Goal: Register for event/course

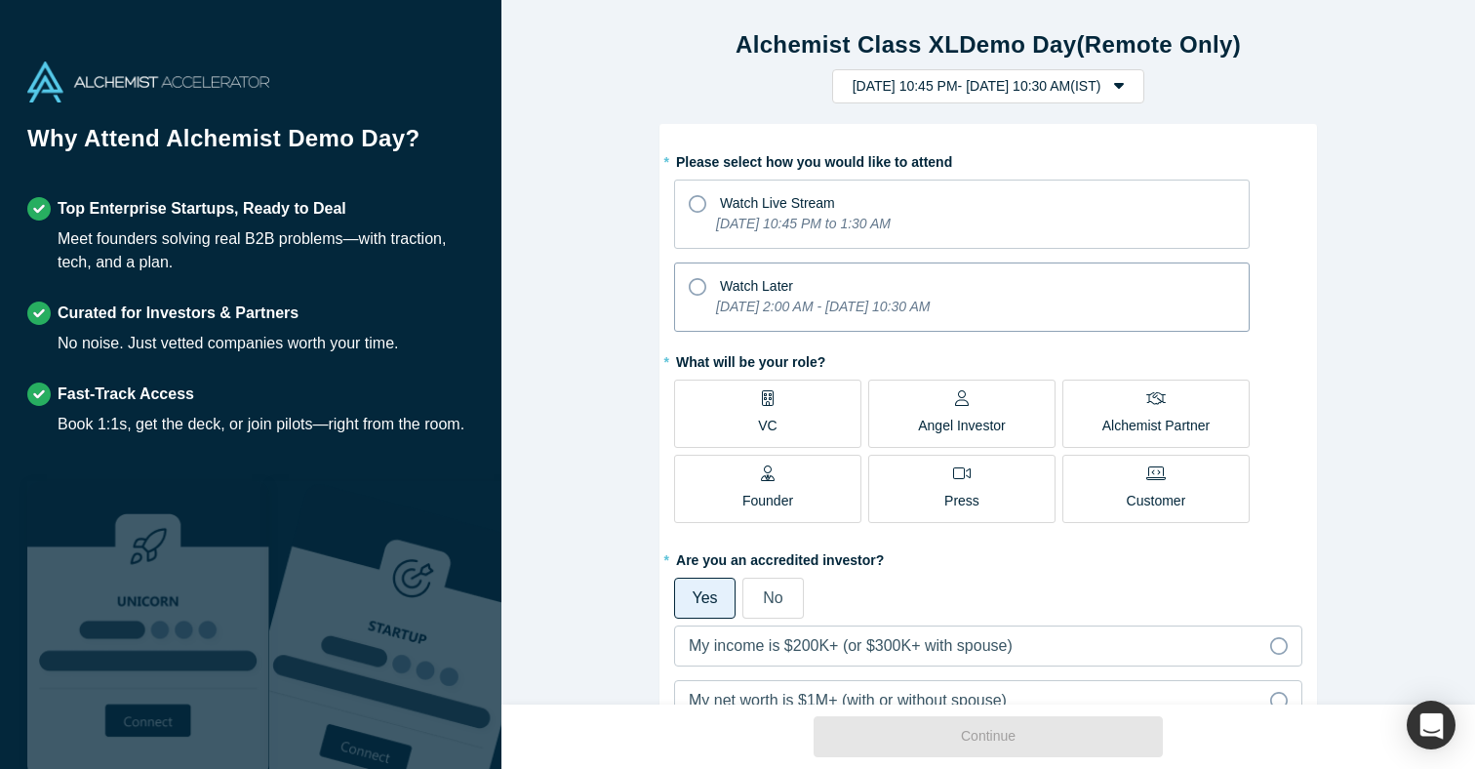
click at [693, 294] on icon at bounding box center [698, 287] width 18 height 18
click at [0, 0] on input "Watch Later [DATE] 2:00 AM - [DATE] 10:30 AM" at bounding box center [0, 0] width 0 height 0
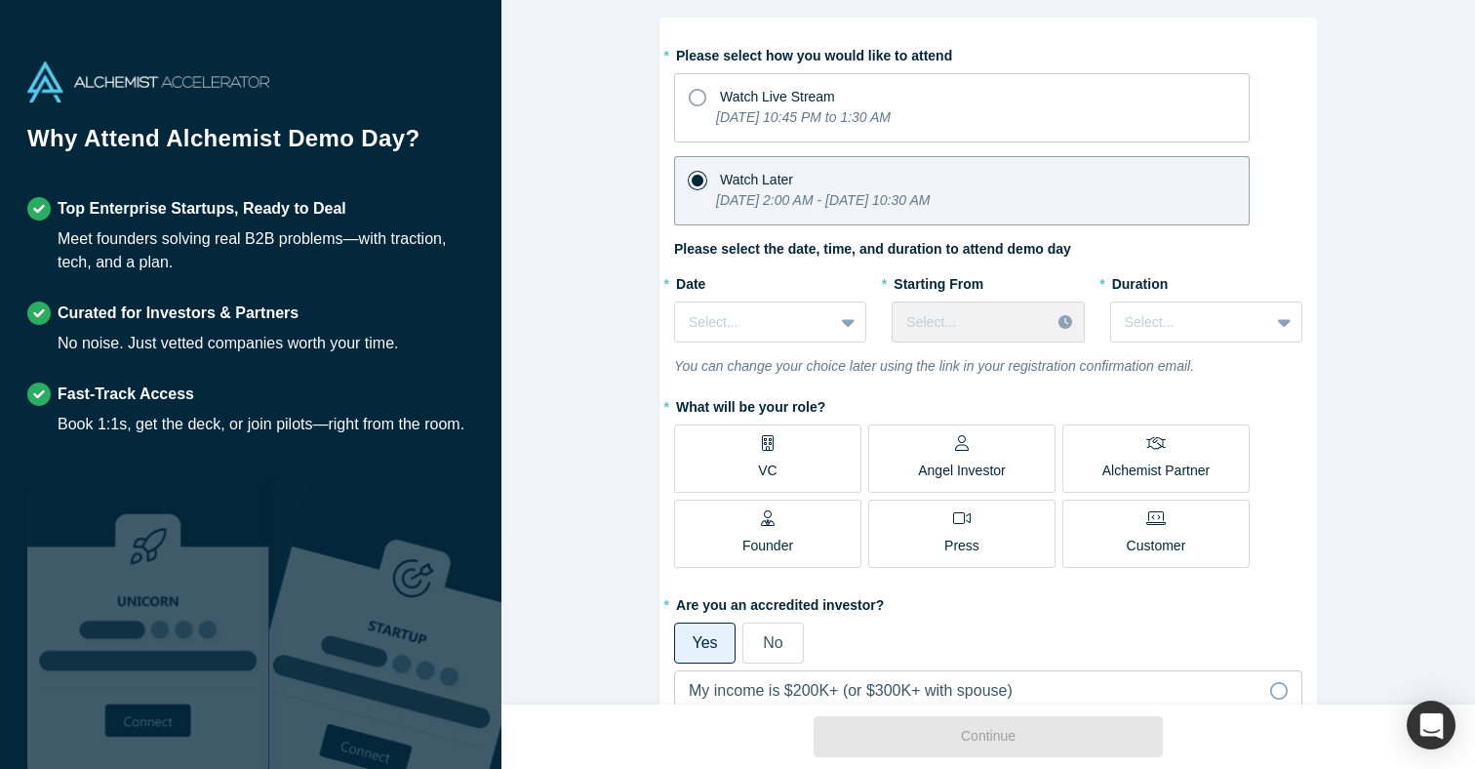
scroll to position [112, 0]
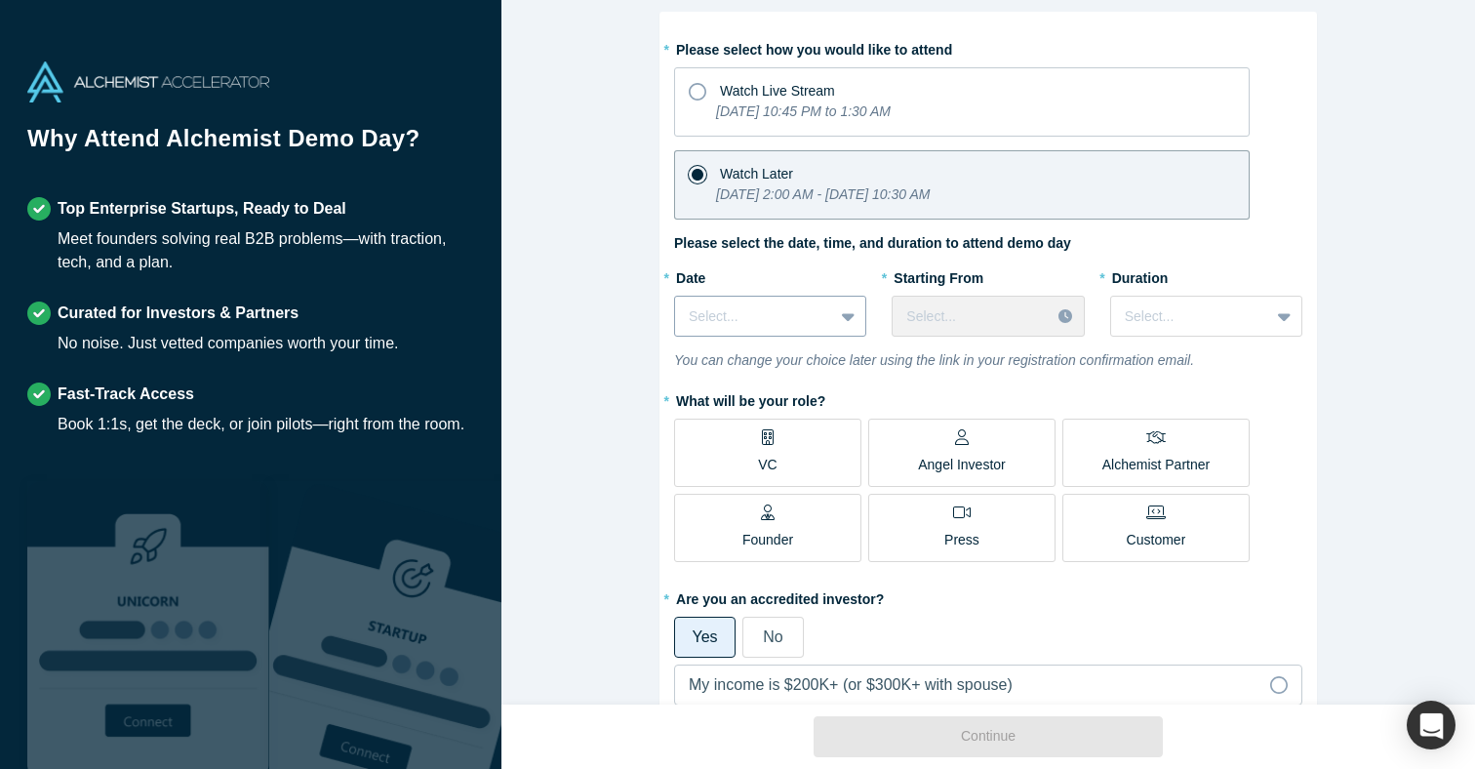
click at [779, 317] on div at bounding box center [754, 316] width 131 height 24
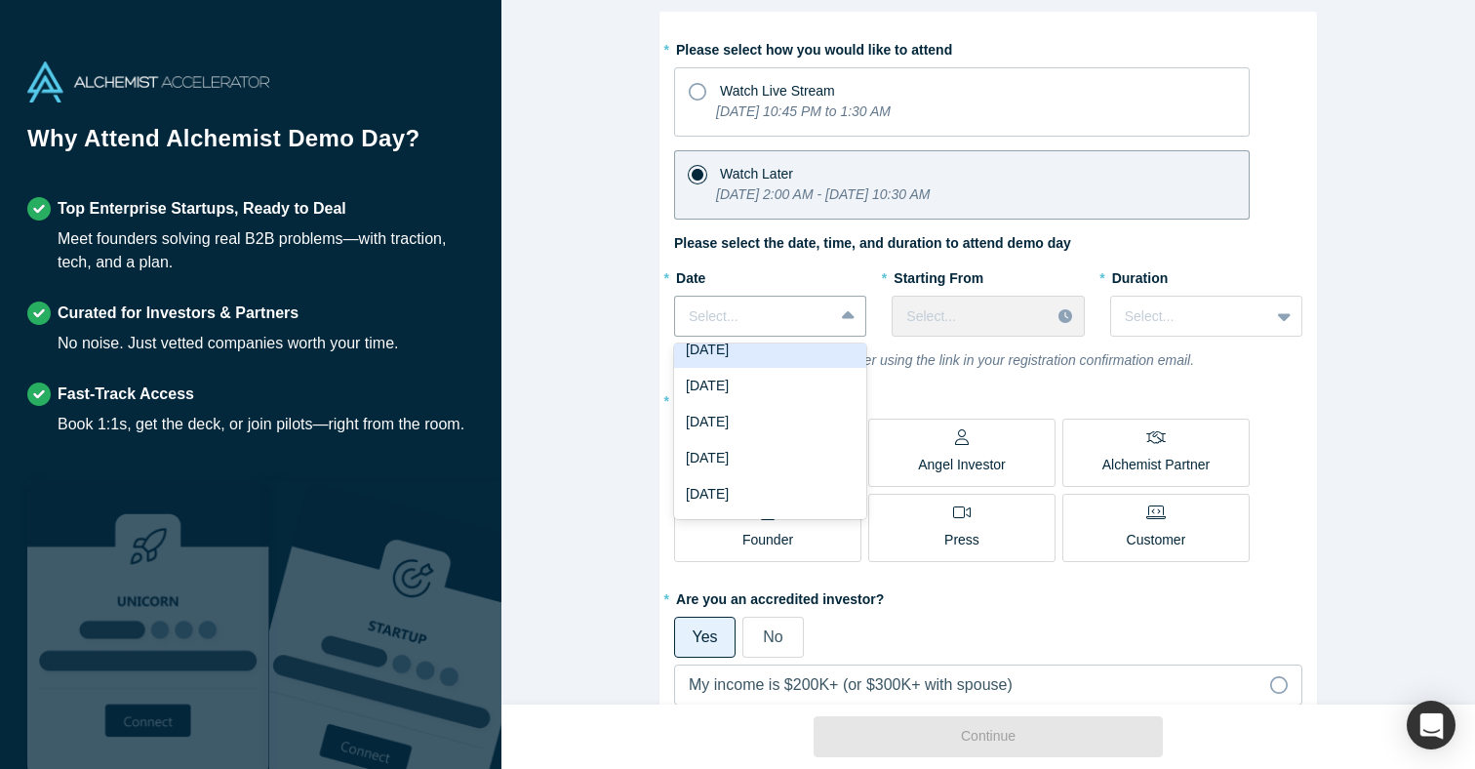
scroll to position [25, 0]
click at [757, 373] on div "[DATE]" at bounding box center [770, 376] width 192 height 36
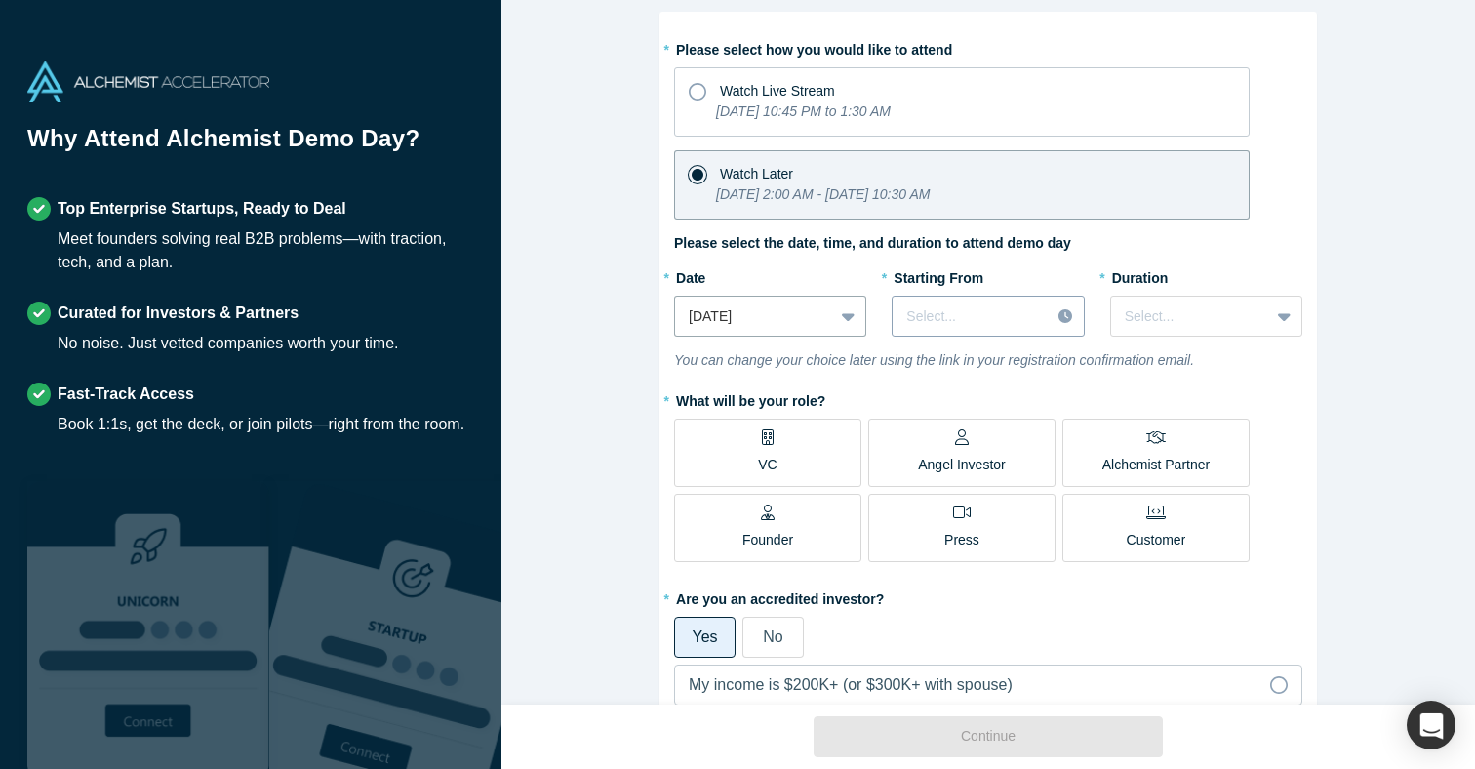
click at [967, 318] on div at bounding box center [971, 316] width 130 height 24
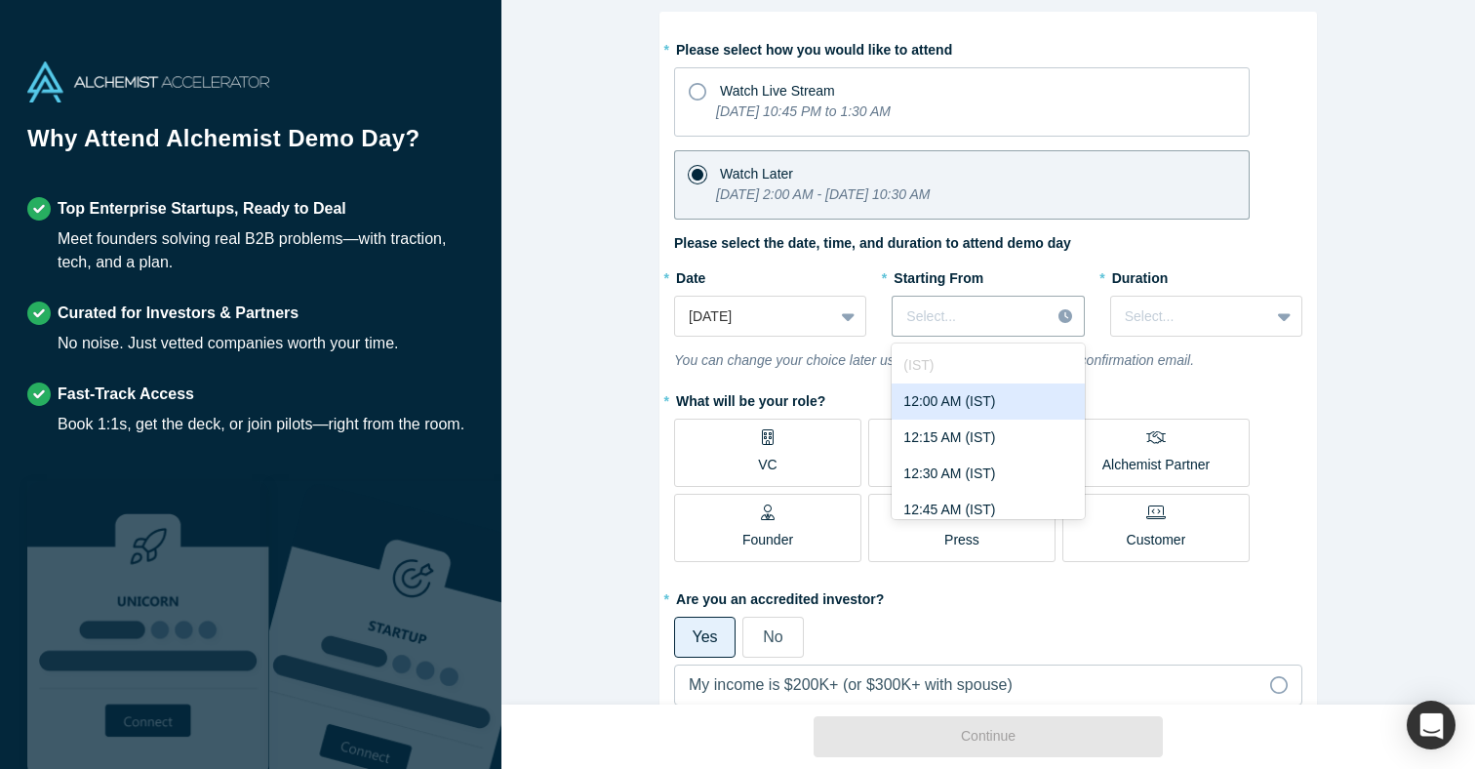
click at [971, 395] on div "12:00 AM (IST)" at bounding box center [987, 401] width 192 height 36
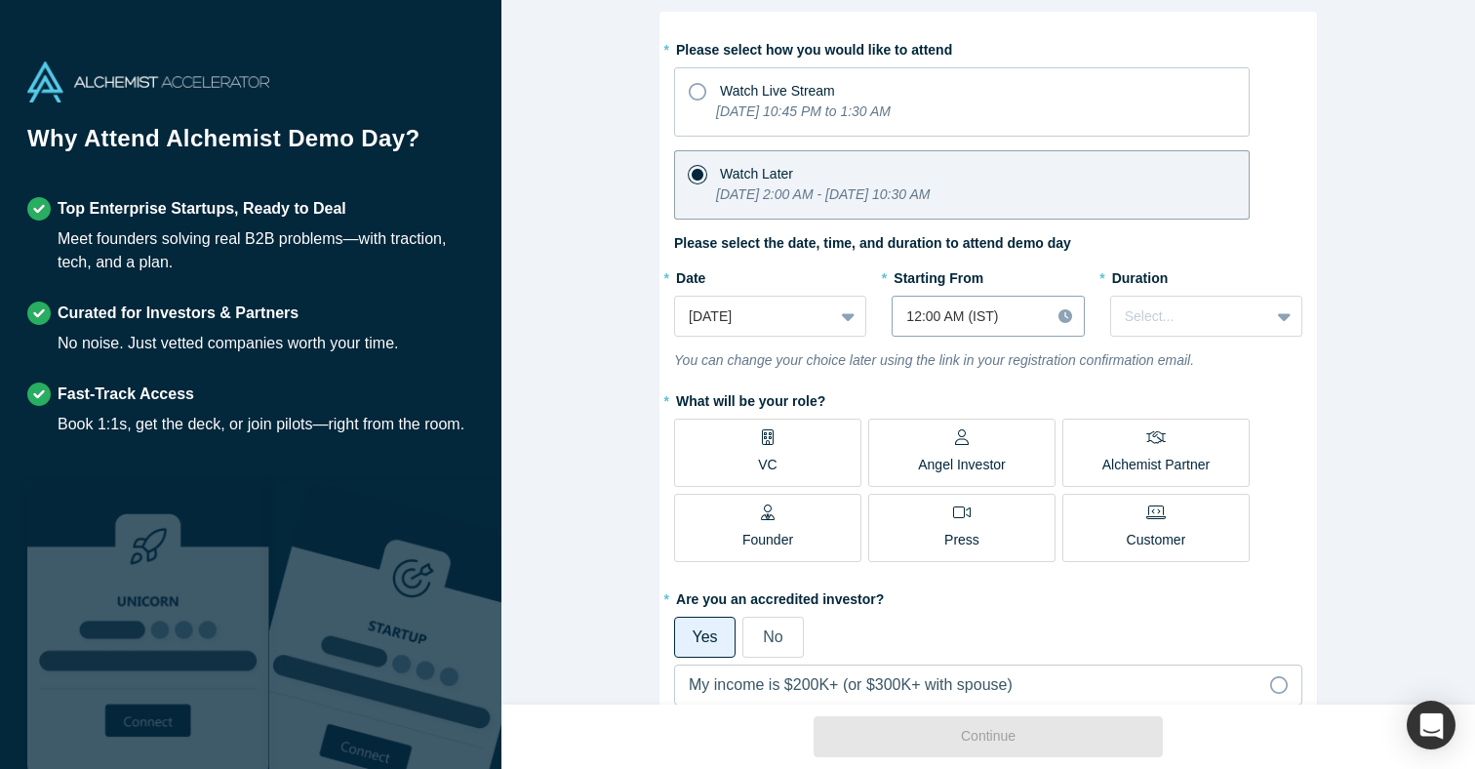
click at [1058, 319] on icon at bounding box center [1065, 316] width 14 height 14
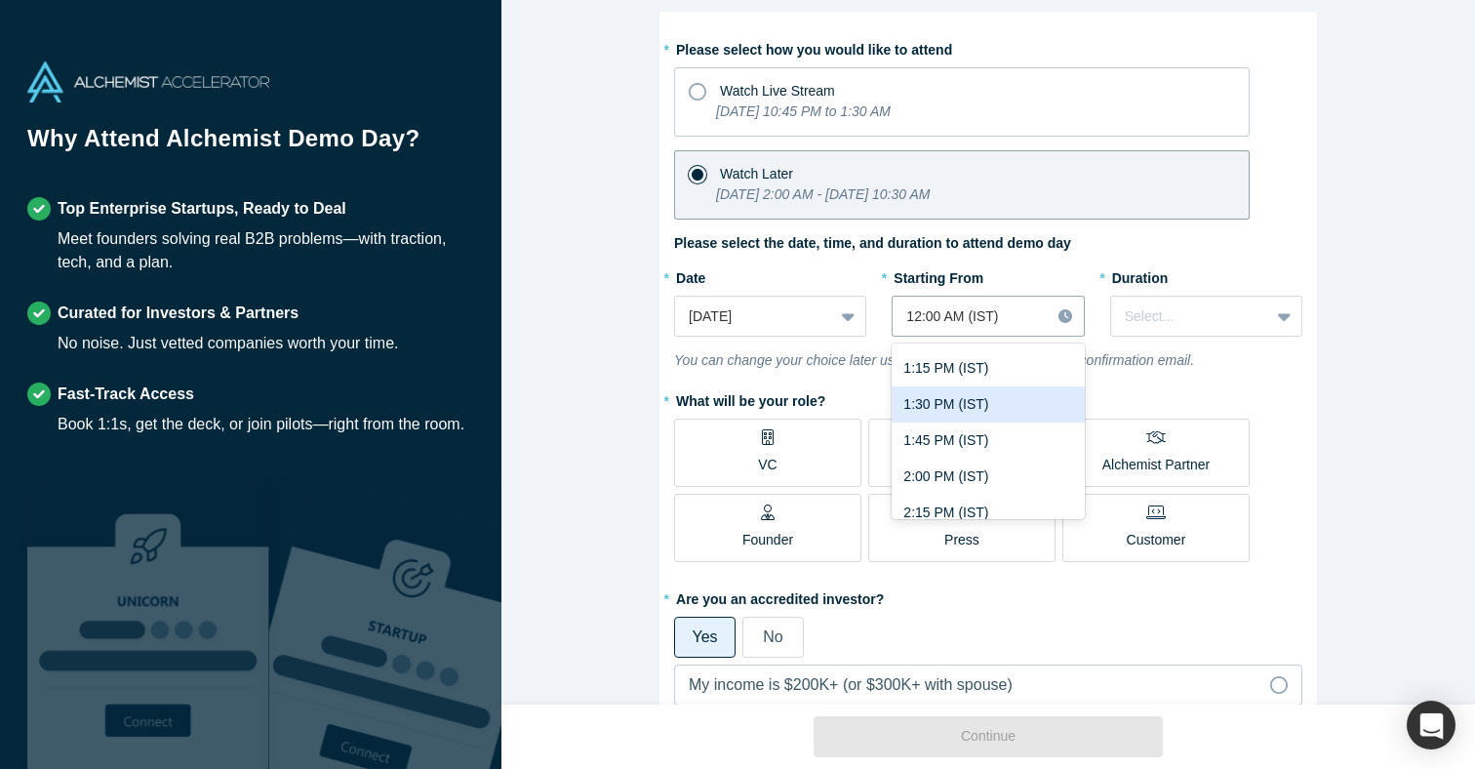
click at [989, 397] on div "1:30 PM (IST)" at bounding box center [987, 404] width 192 height 36
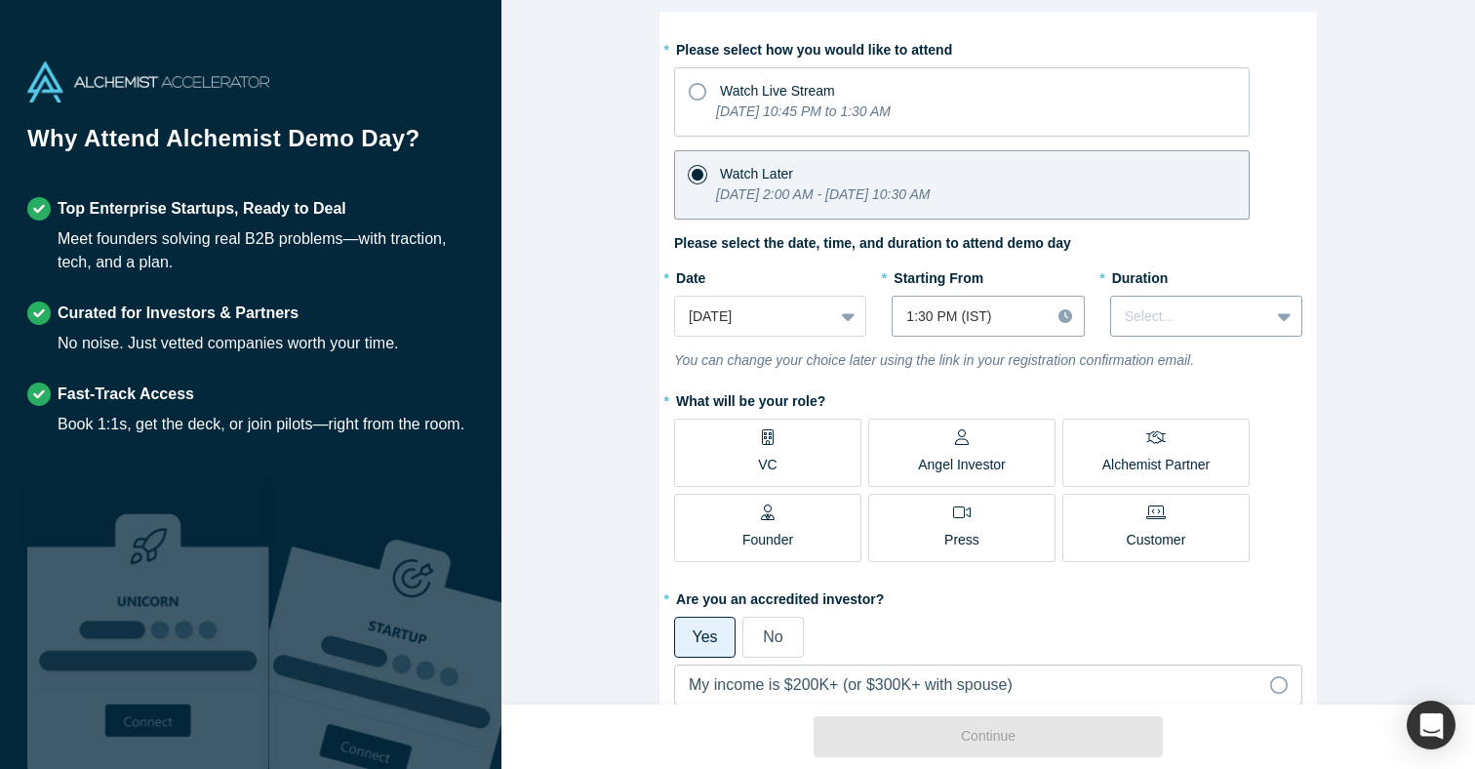
click at [1212, 311] on div at bounding box center [1190, 316] width 131 height 24
click at [1219, 406] on div "1 hour" at bounding box center [1206, 401] width 192 height 36
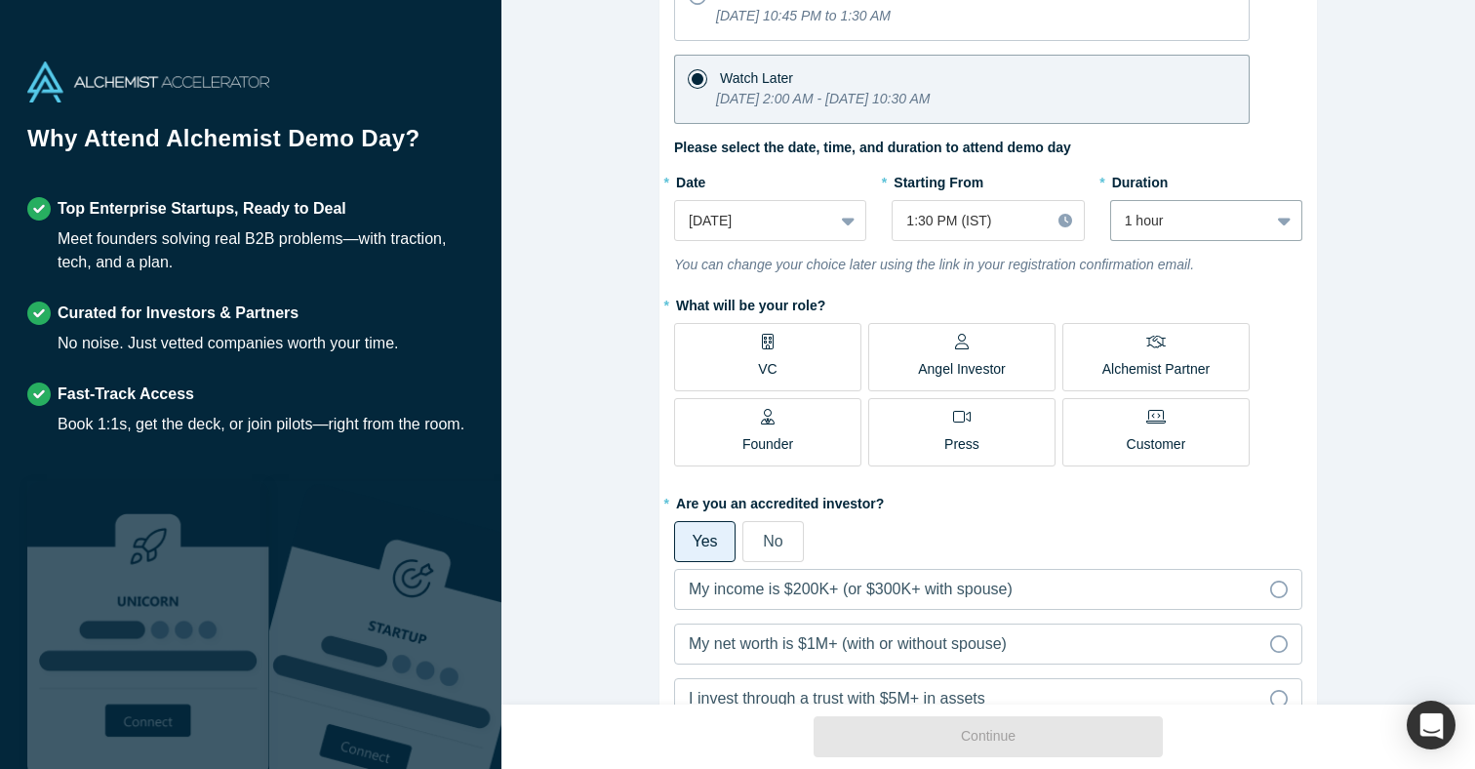
scroll to position [214, 0]
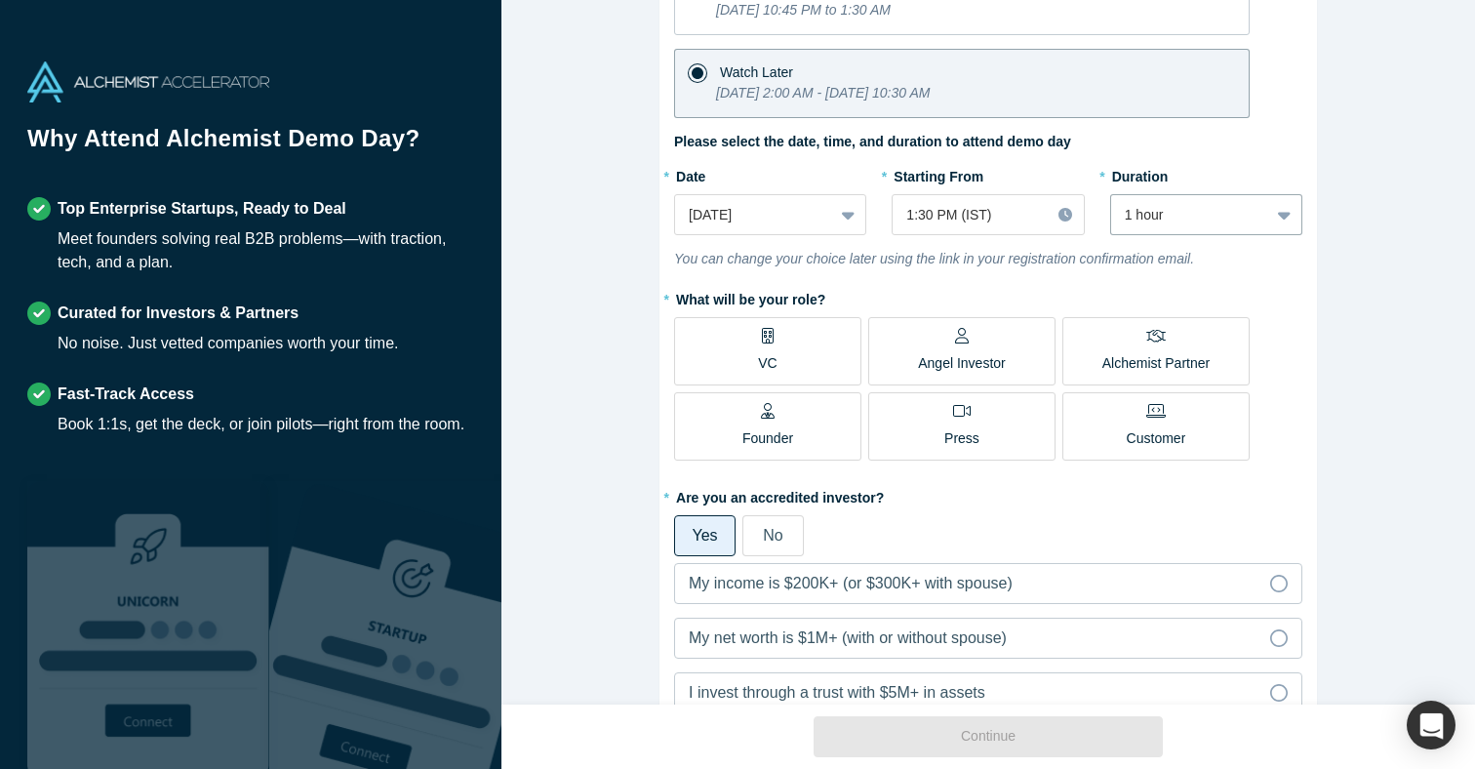
click at [744, 352] on label "VC" at bounding box center [767, 351] width 187 height 68
click at [0, 0] on input "VC" at bounding box center [0, 0] width 0 height 0
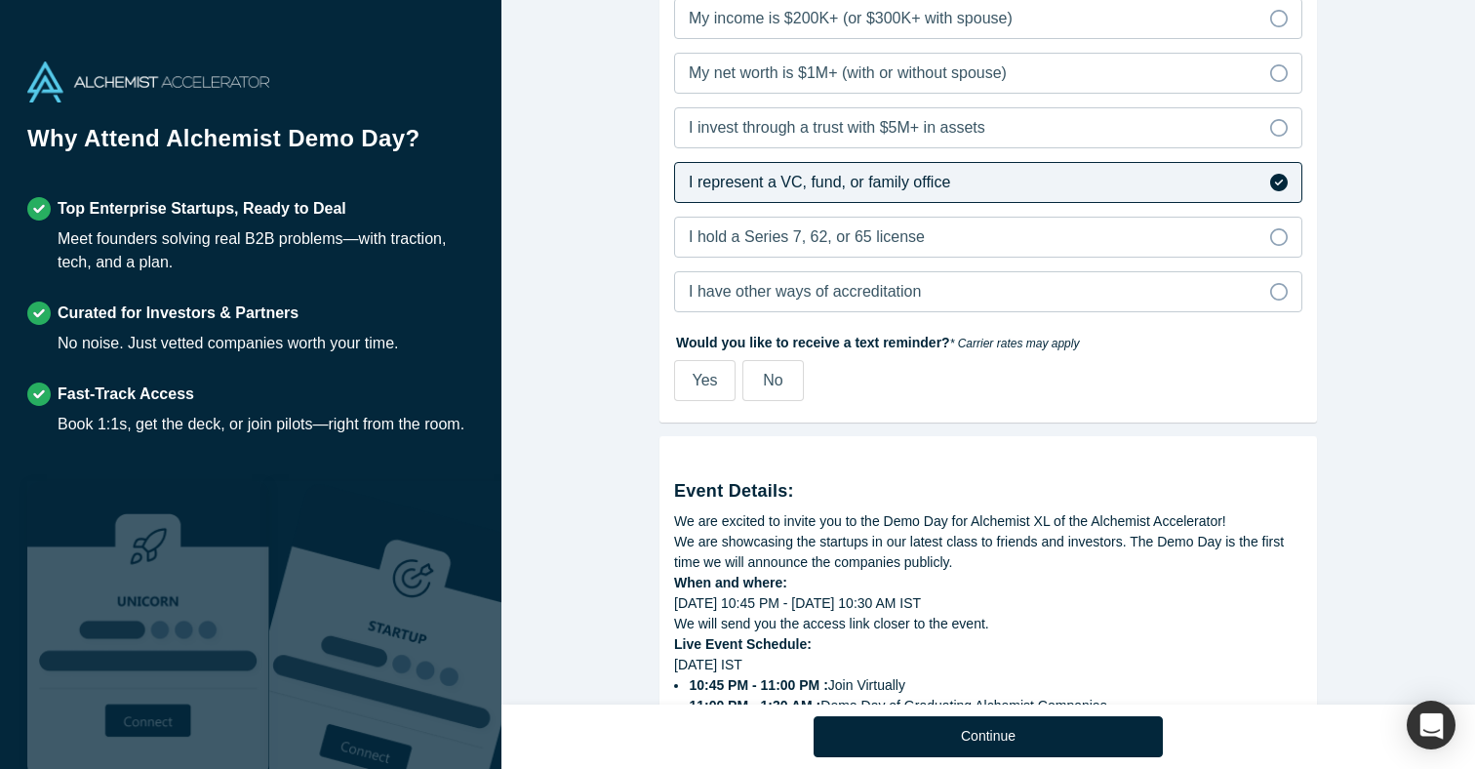
scroll to position [785, 0]
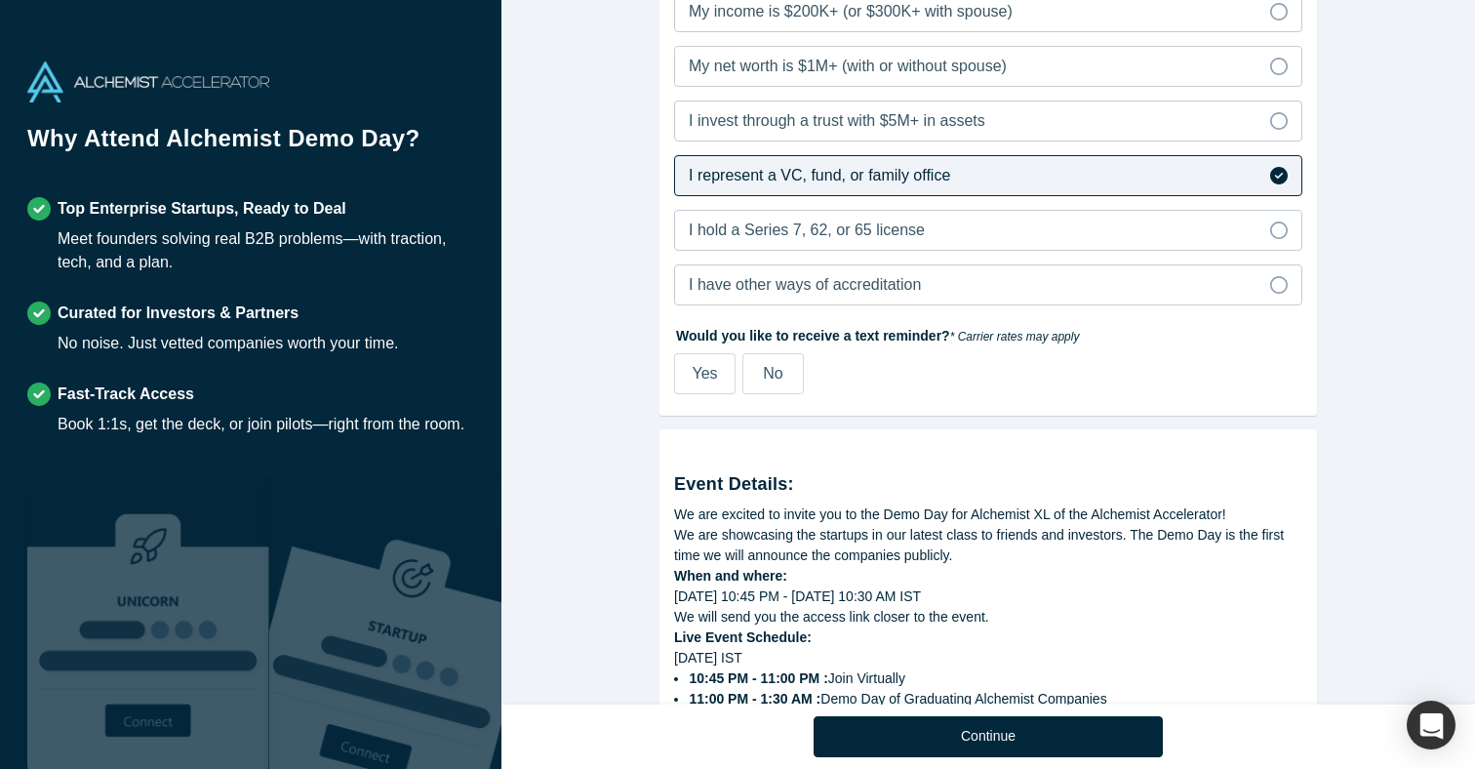
click at [765, 376] on span "No" at bounding box center [773, 373] width 20 height 17
click at [0, 0] on input "No" at bounding box center [0, 0] width 0 height 0
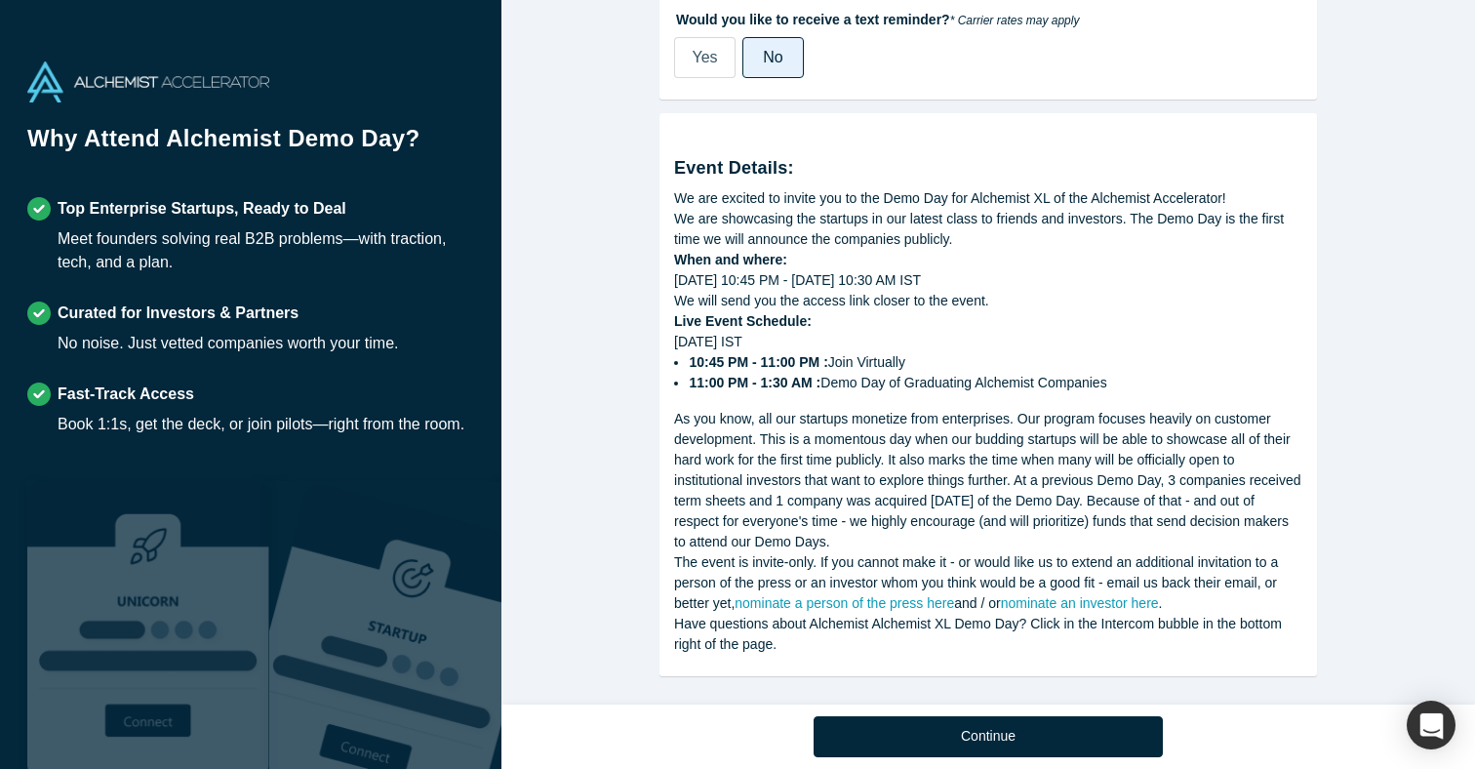
scroll to position [1114, 0]
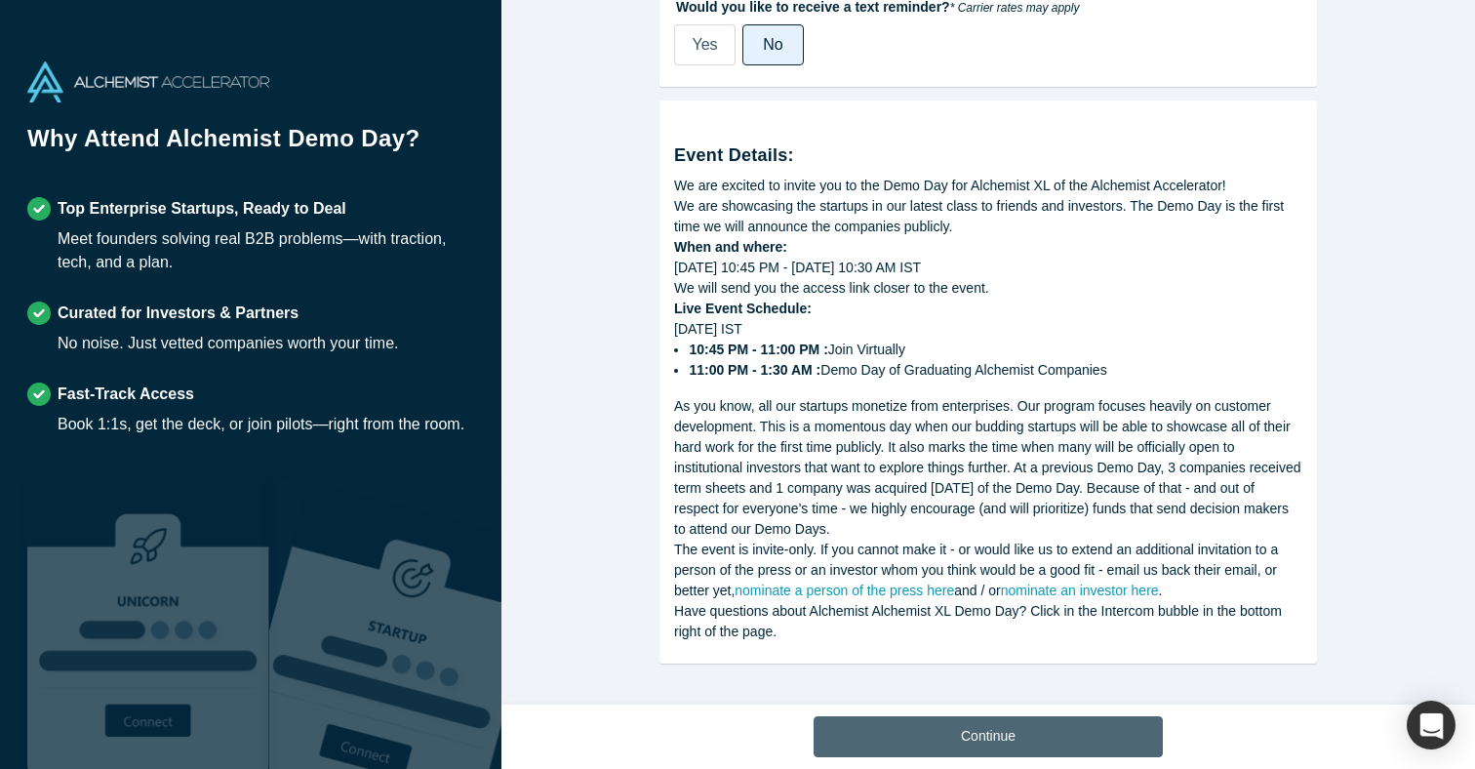
click at [1023, 725] on button "Continue" at bounding box center [987, 736] width 349 height 41
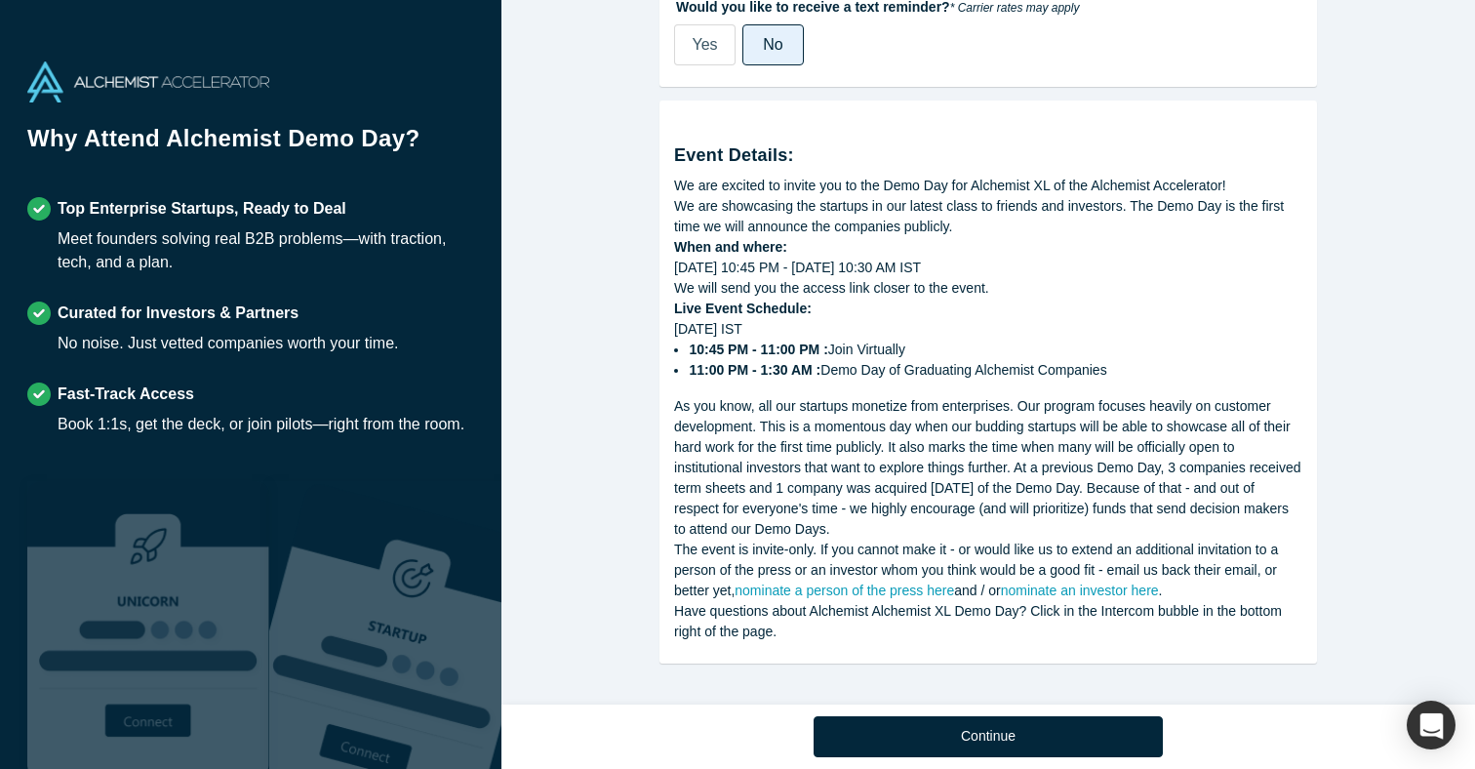
scroll to position [793, 0]
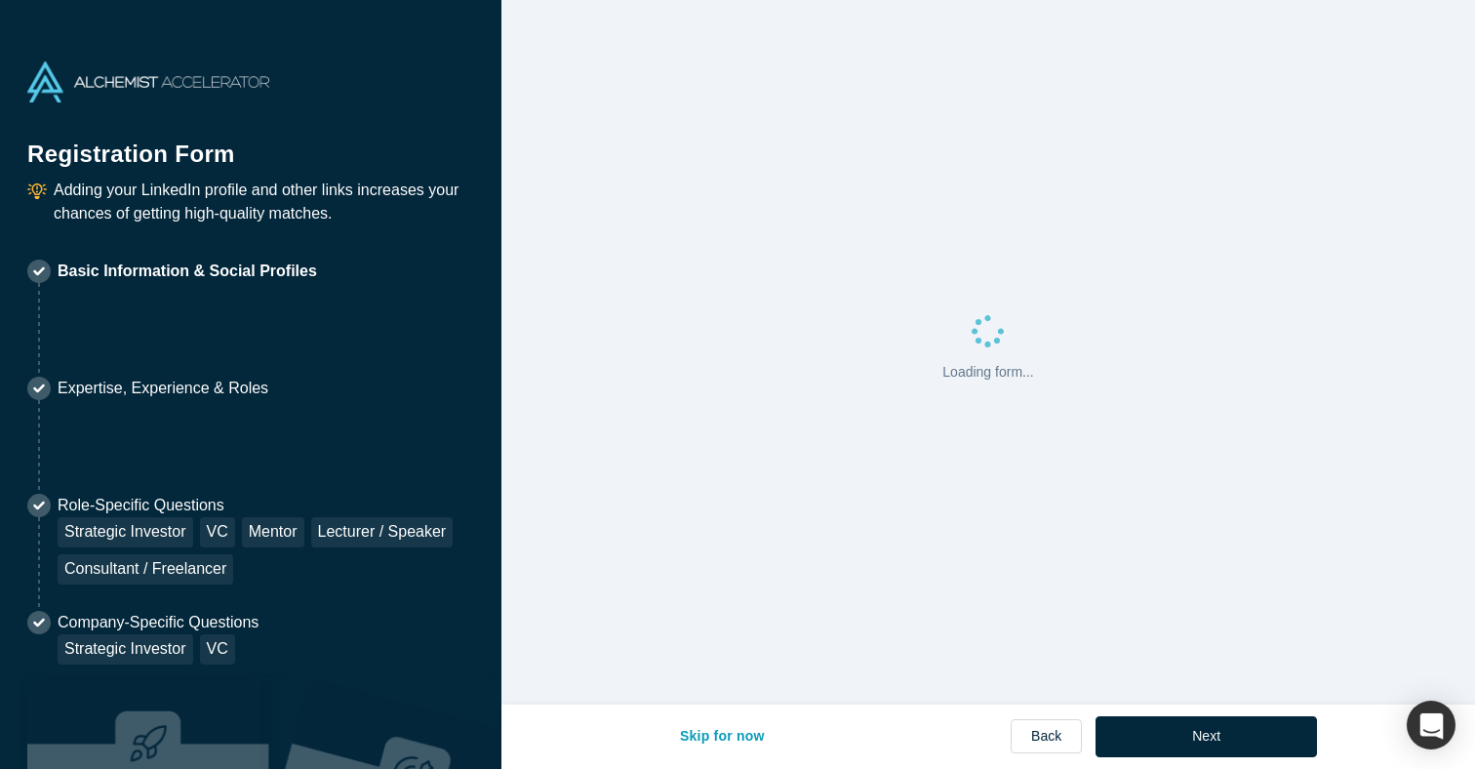
select select "US"
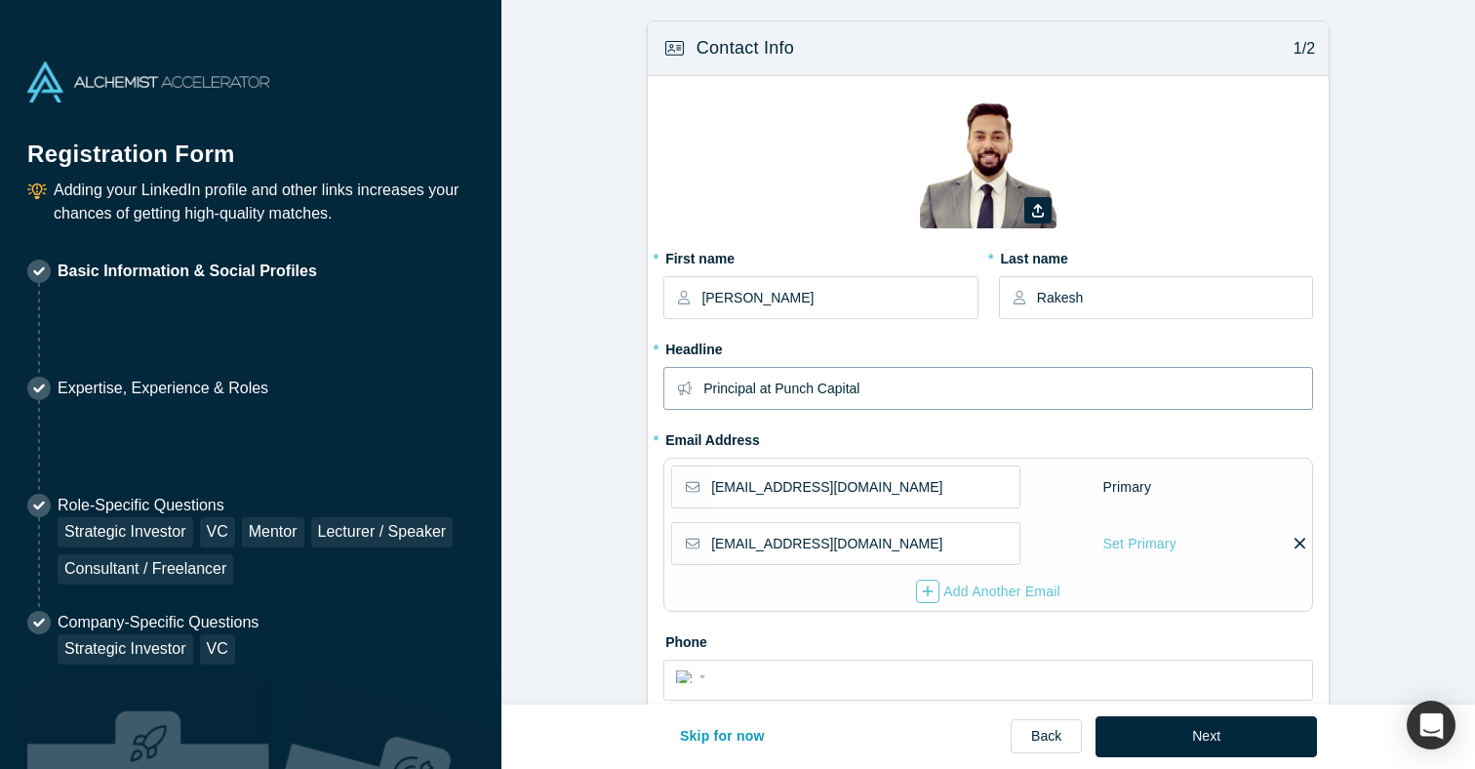
click at [849, 378] on input "Principal at Punch Capital" at bounding box center [1007, 388] width 608 height 41
type input "Head of Investments at Tomahawk VC"
drag, startPoint x: 809, startPoint y: 485, endPoint x: 734, endPoint y: 486, distance: 74.1
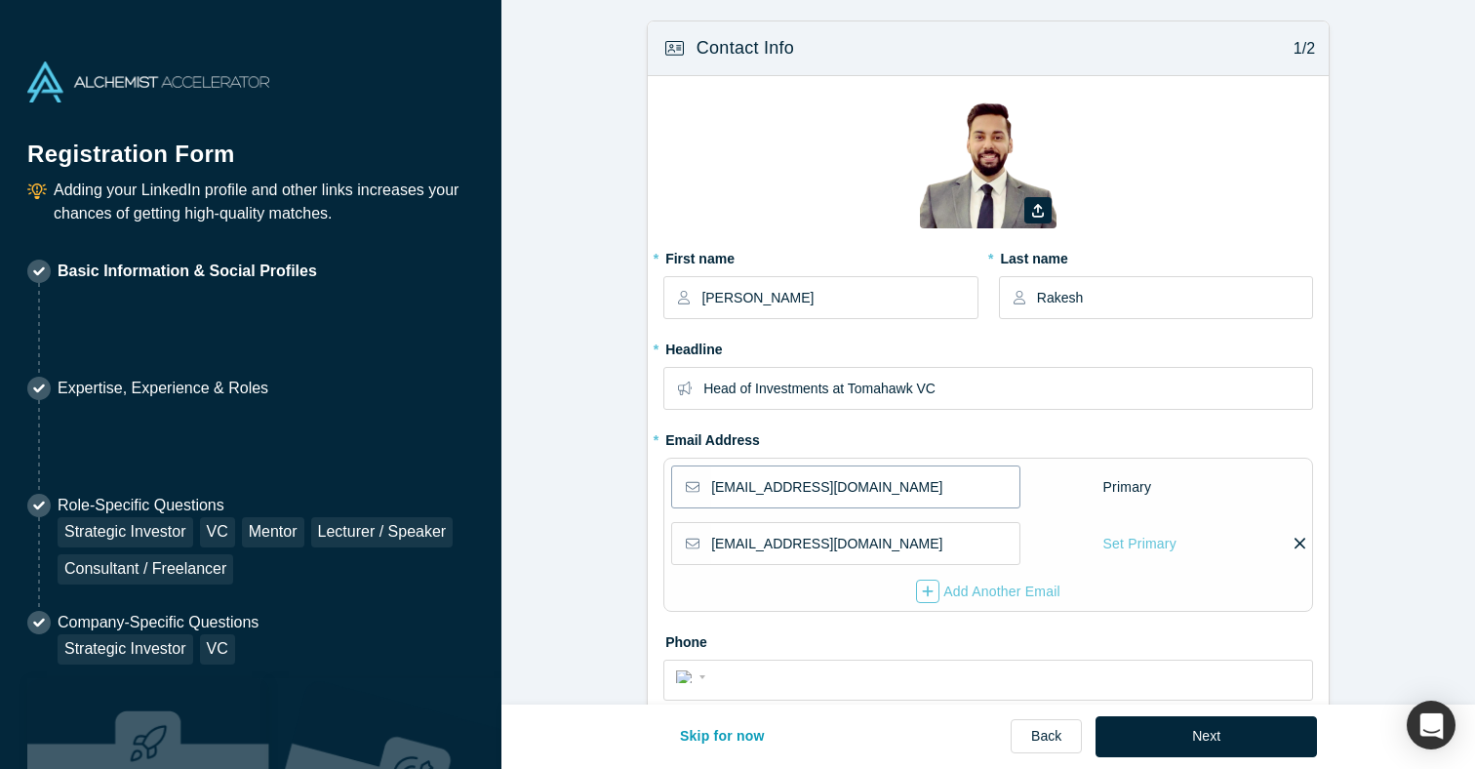
click at [734, 486] on input "[EMAIL_ADDRESS][DOMAIN_NAME]" at bounding box center [864, 486] width 306 height 41
type input "[EMAIL_ADDRESS][DOMAIN_NAME]"
click at [1395, 473] on form "Contact Info 1/2 Zoom Save Remove Upload New * First name [PERSON_NAME] Vishish…" at bounding box center [987, 657] width 973 height 1275
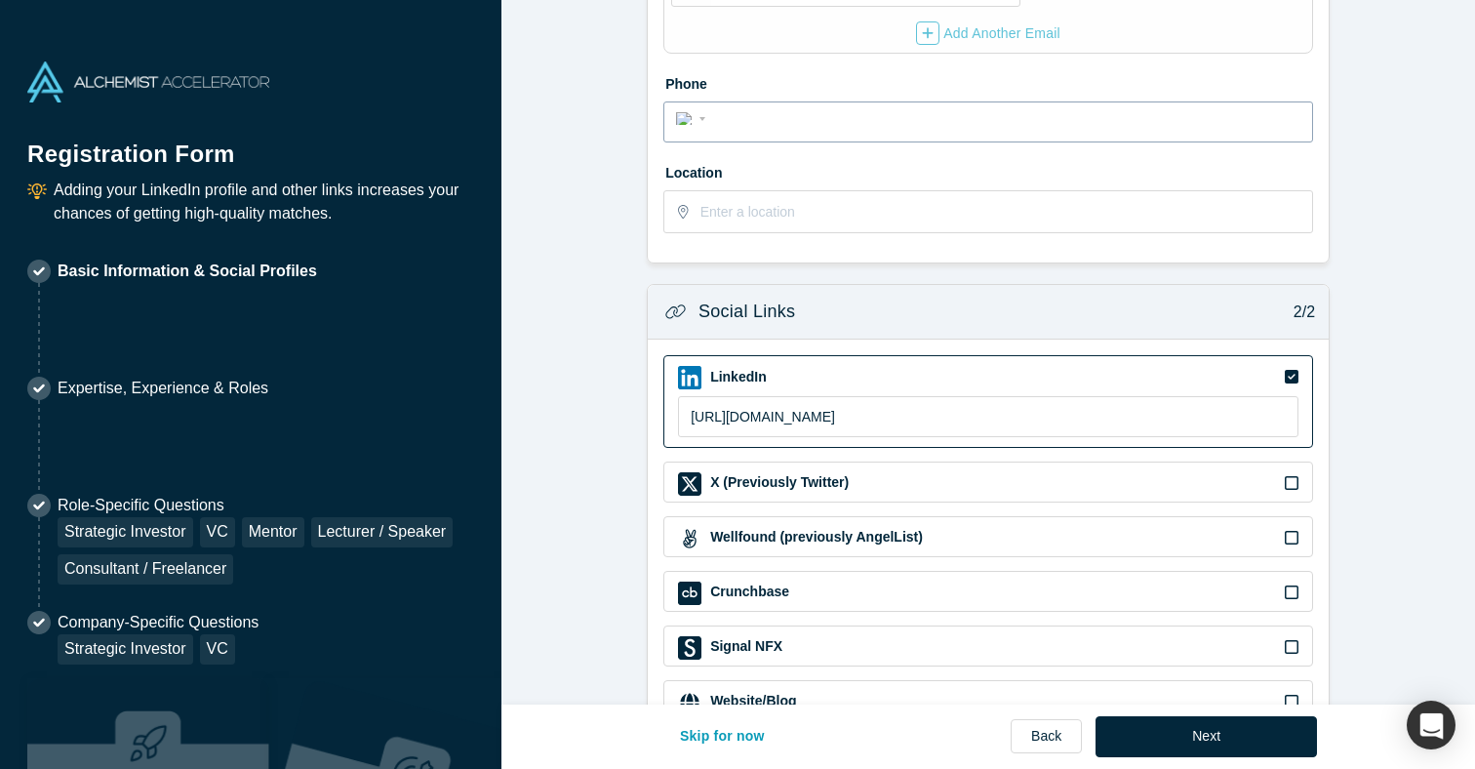
scroll to position [595, 0]
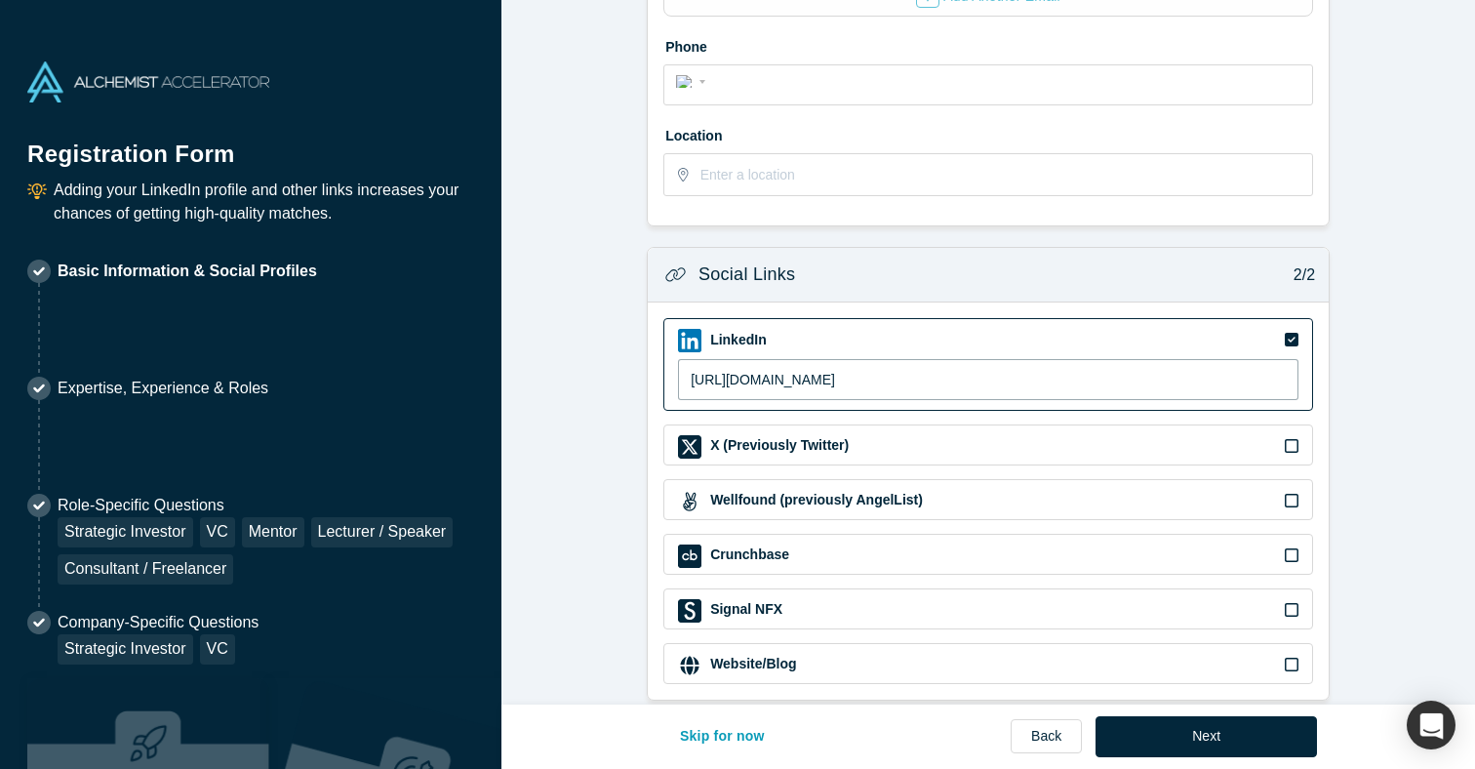
click at [879, 379] on input "[URL][DOMAIN_NAME]" at bounding box center [988, 379] width 620 height 41
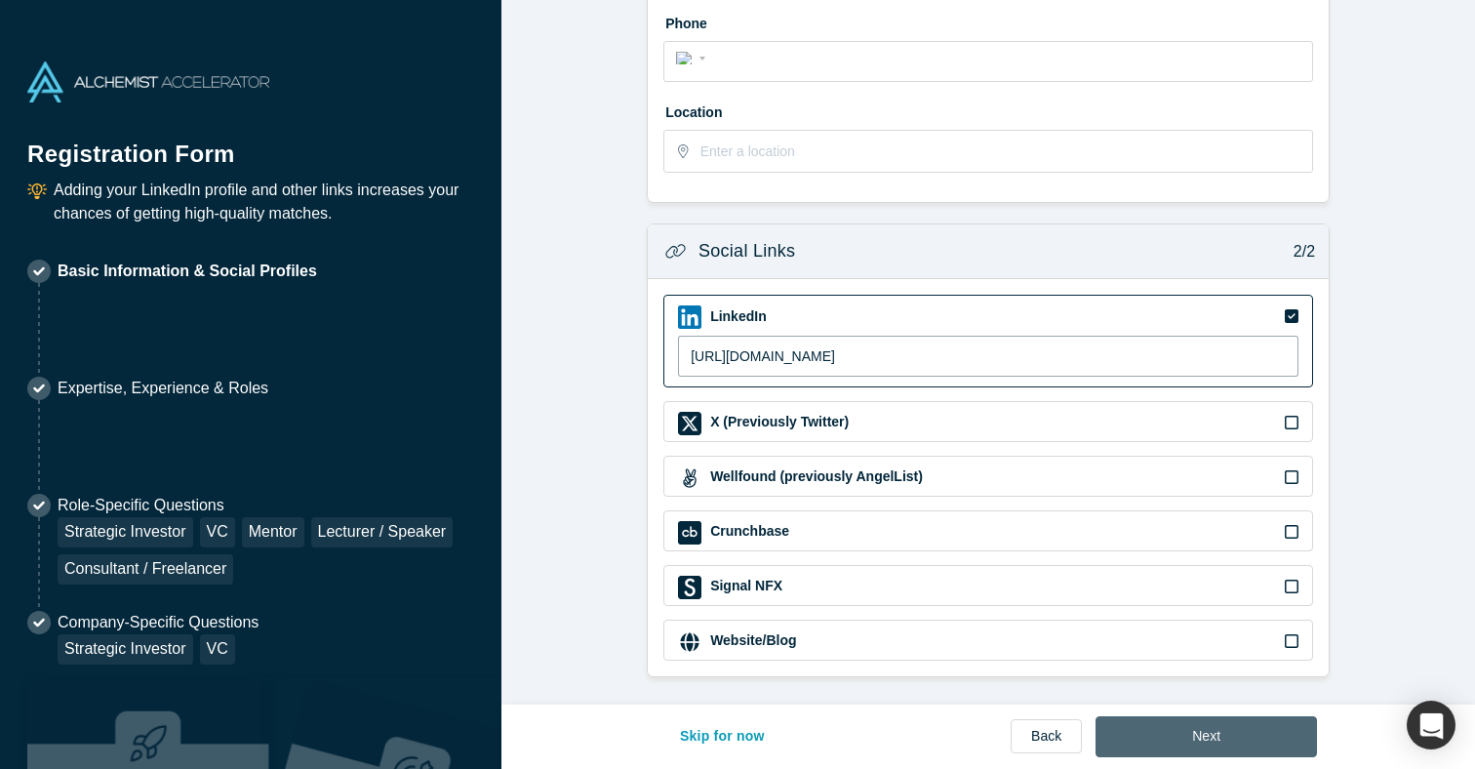
type input "[URL][DOMAIN_NAME]"
click at [1227, 724] on button "Next" at bounding box center [1205, 736] width 221 height 41
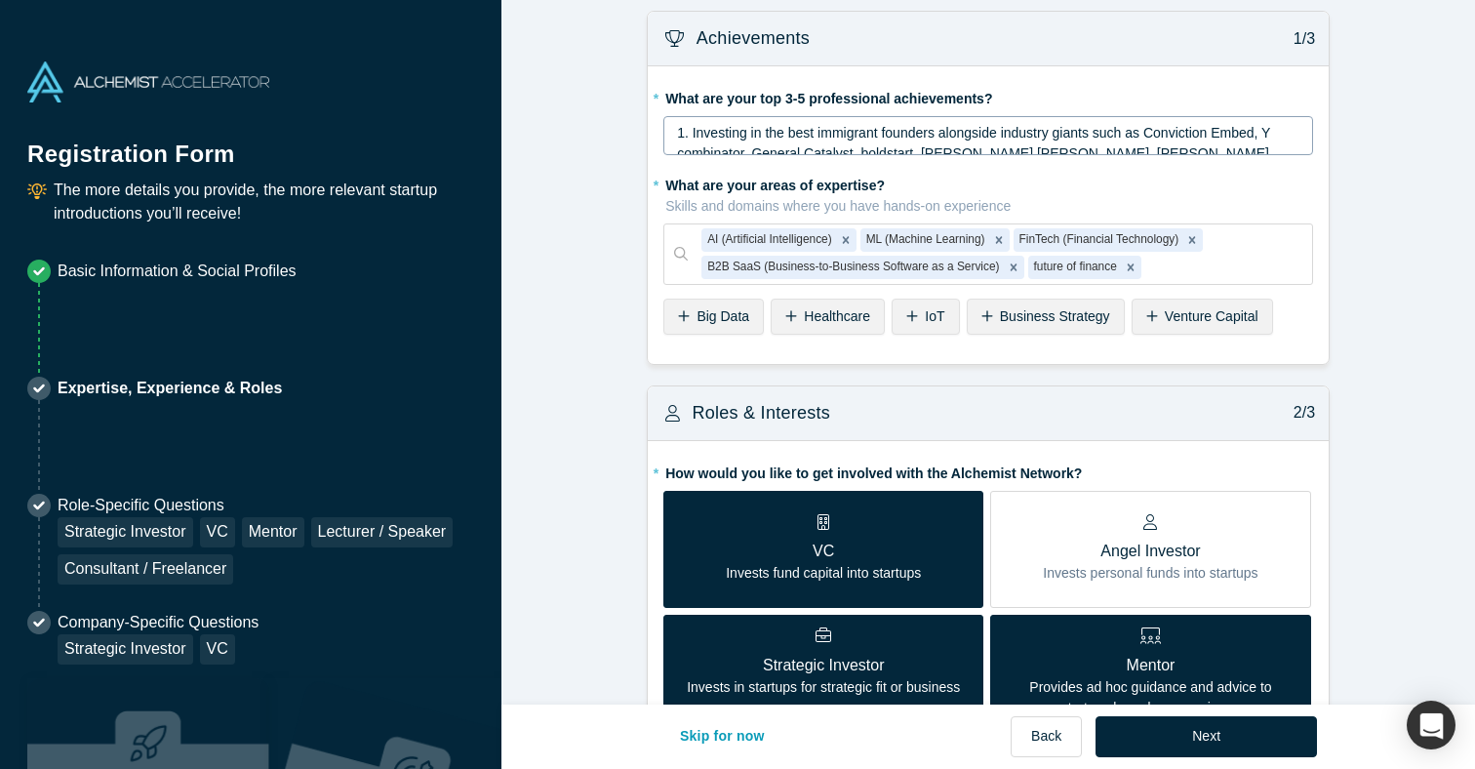
scroll to position [0, 0]
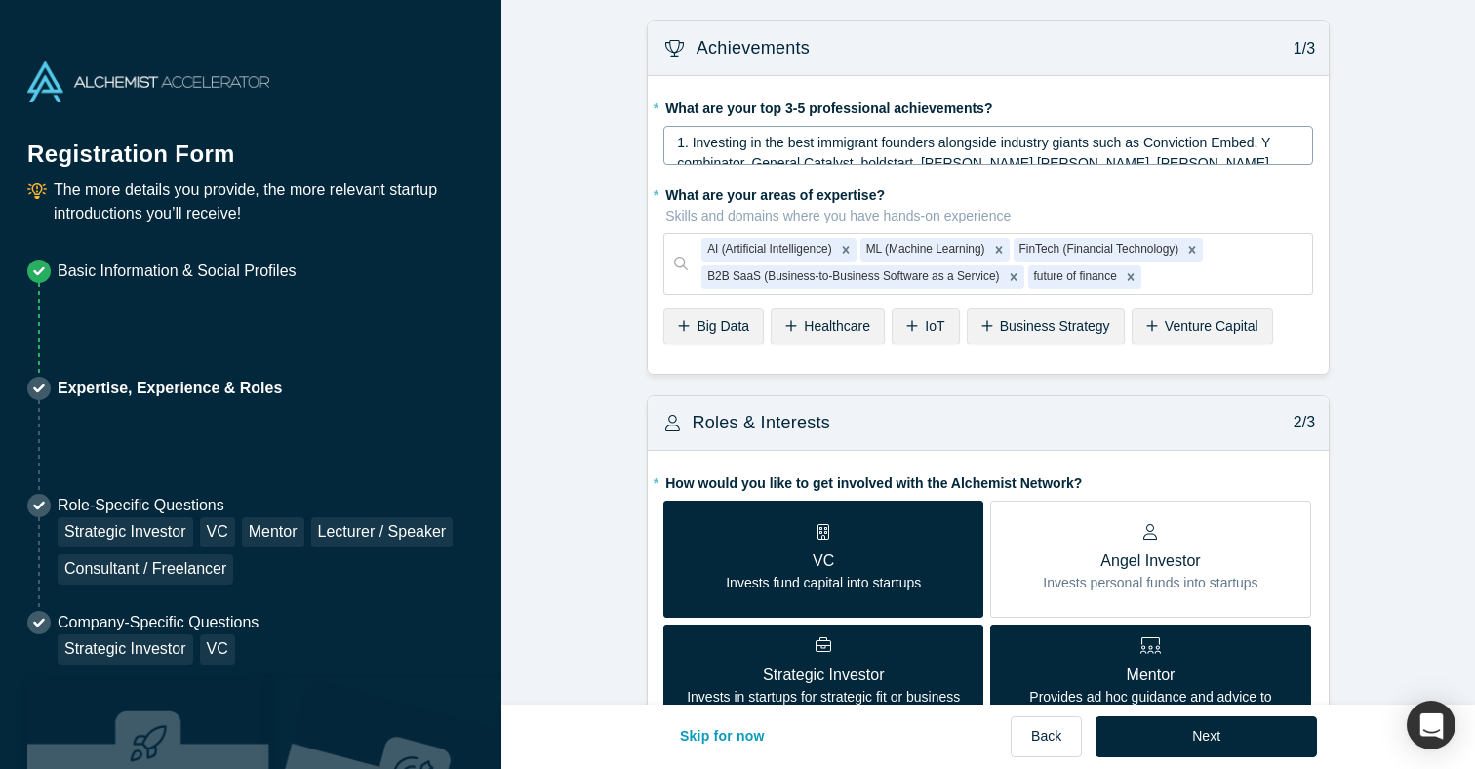
click at [903, 141] on span "1. Investing in the best immigrant founders alongside industry giants such as C…" at bounding box center [975, 163] width 597 height 57
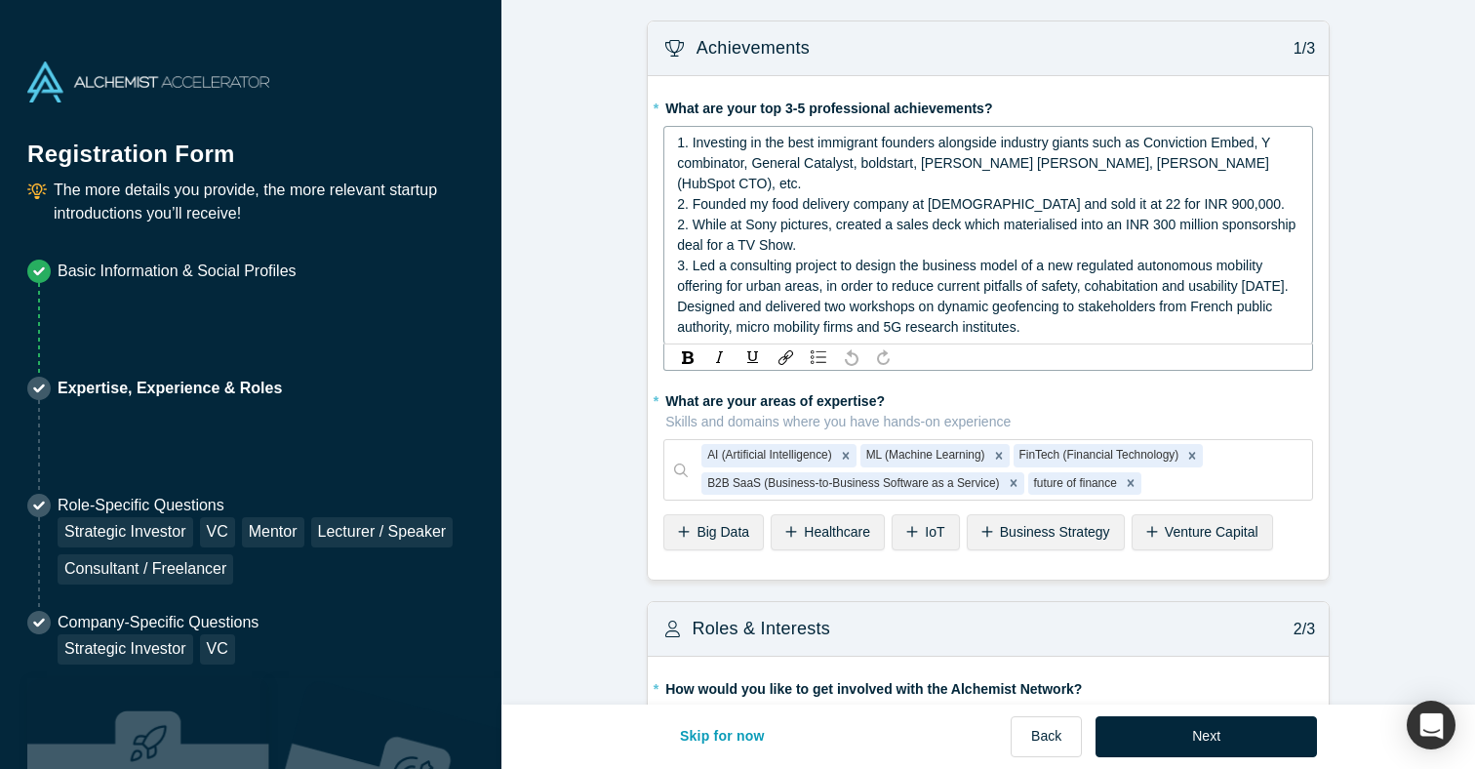
click at [903, 141] on span "1. Investing in the best immigrant founders alongside industry giants such as C…" at bounding box center [975, 163] width 597 height 57
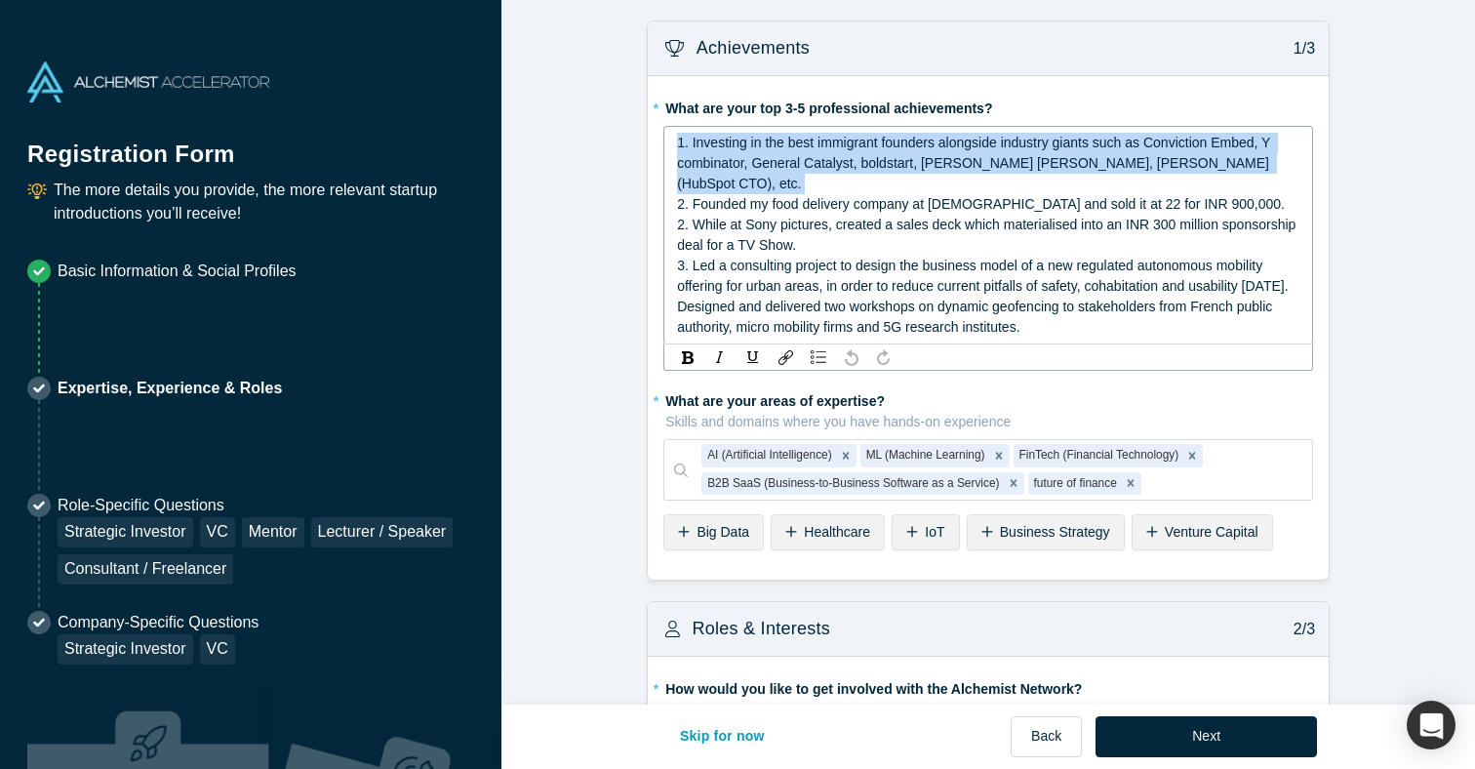
click at [1019, 217] on span "2. While at Sony pictures, created a sales deck which materialised into an INR …" at bounding box center [988, 235] width 622 height 36
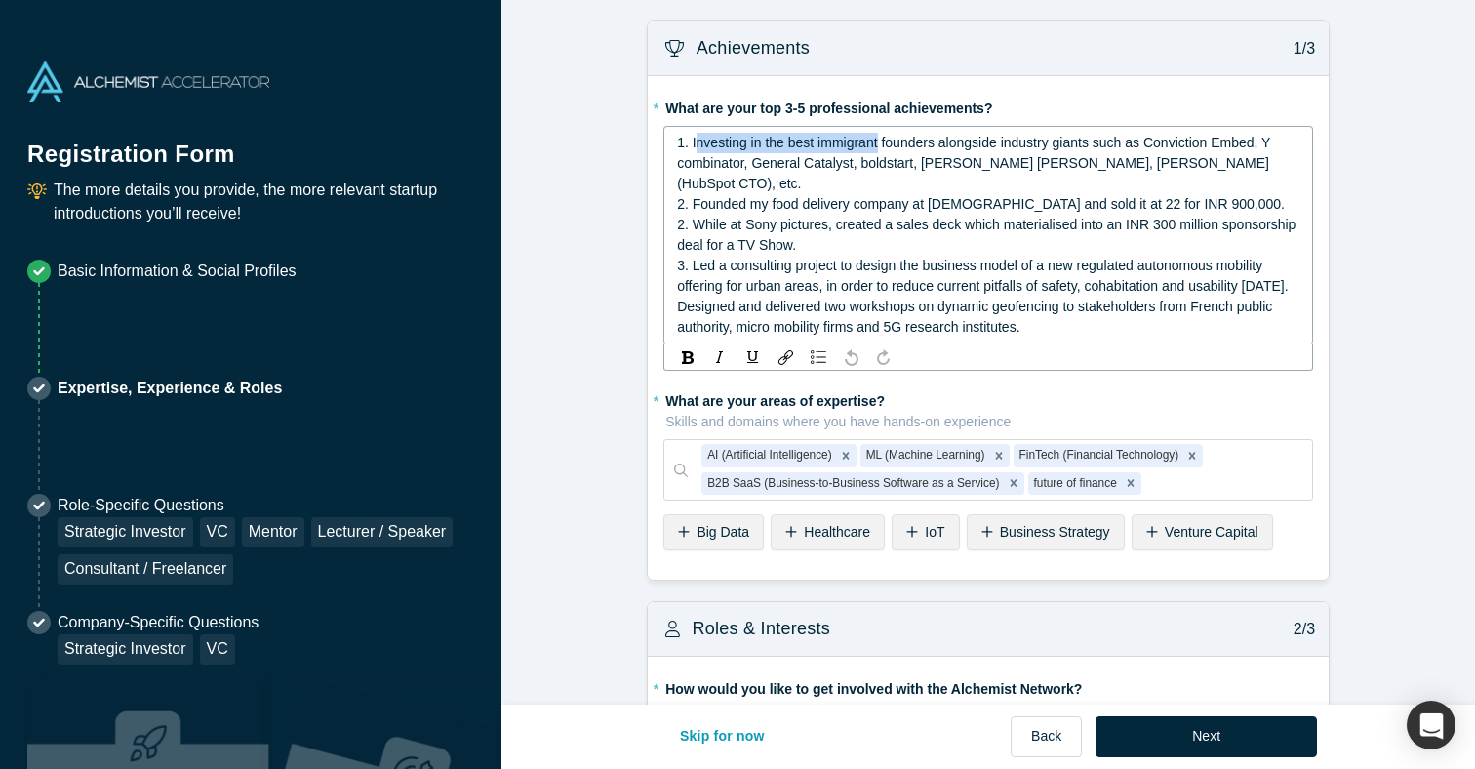
drag, startPoint x: 696, startPoint y: 139, endPoint x: 878, endPoint y: 144, distance: 181.5
click at [878, 144] on span "1. Investing in the best immigrant founders alongside industry giants such as C…" at bounding box center [975, 163] width 597 height 57
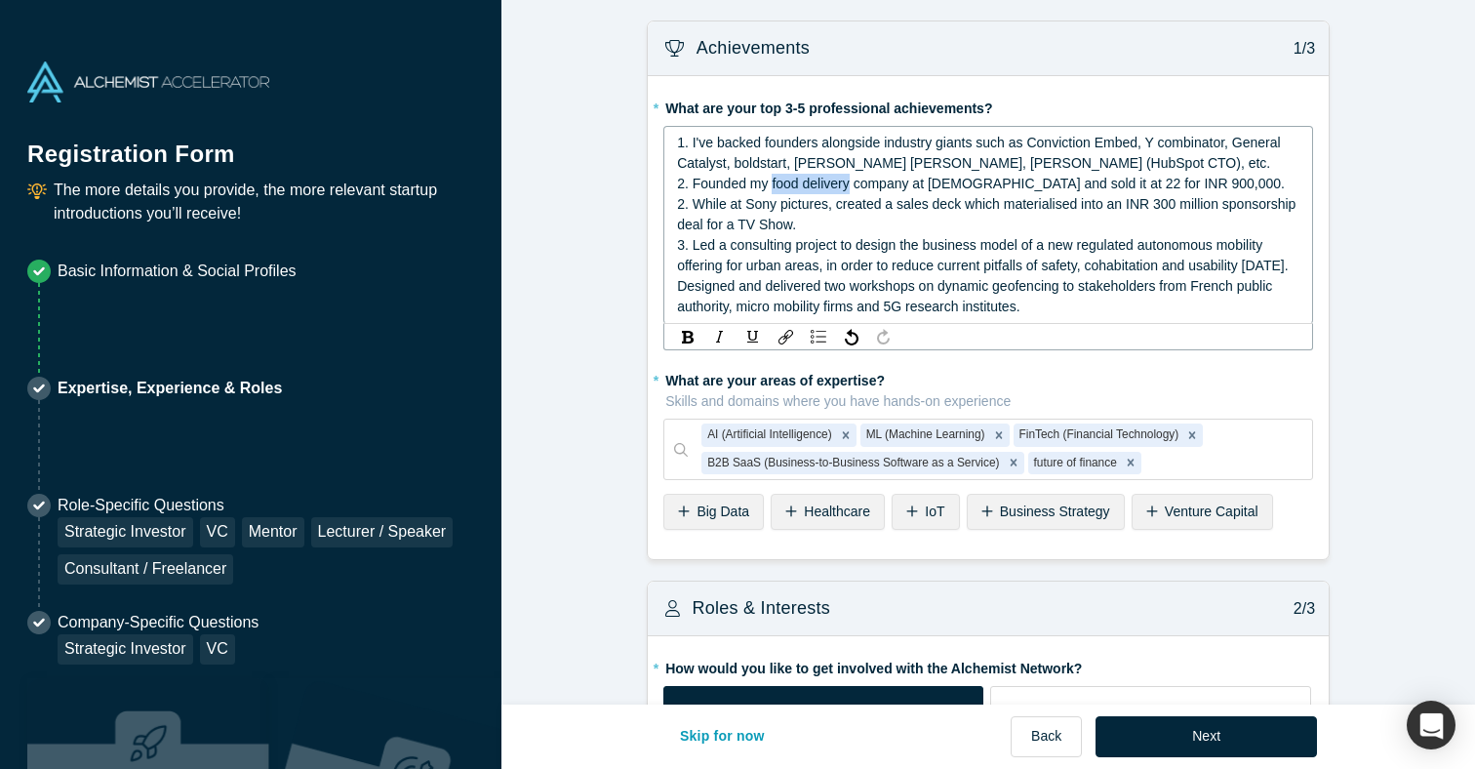
drag, startPoint x: 850, startPoint y: 180, endPoint x: 771, endPoint y: 181, distance: 79.0
click at [771, 181] on span "2. Founded my food delivery company at [DEMOGRAPHIC_DATA] and sold it at 22 for…" at bounding box center [981, 184] width 608 height 16
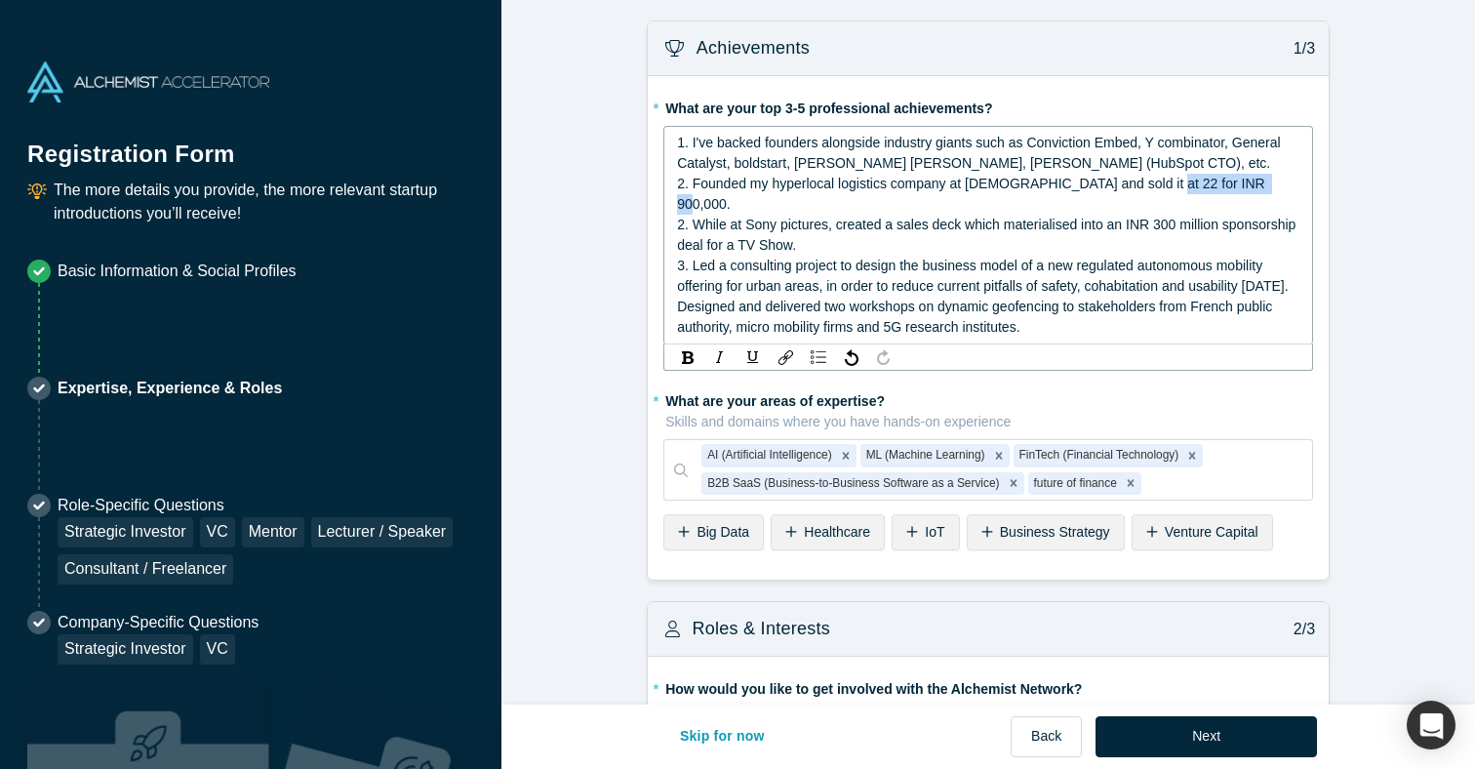
drag, startPoint x: 1264, startPoint y: 183, endPoint x: 1150, endPoint y: 193, distance: 114.5
click at [1150, 193] on div "2. Founded my hyperlocal logistics company at [DEMOGRAPHIC_DATA] and sold it at…" at bounding box center [988, 194] width 623 height 41
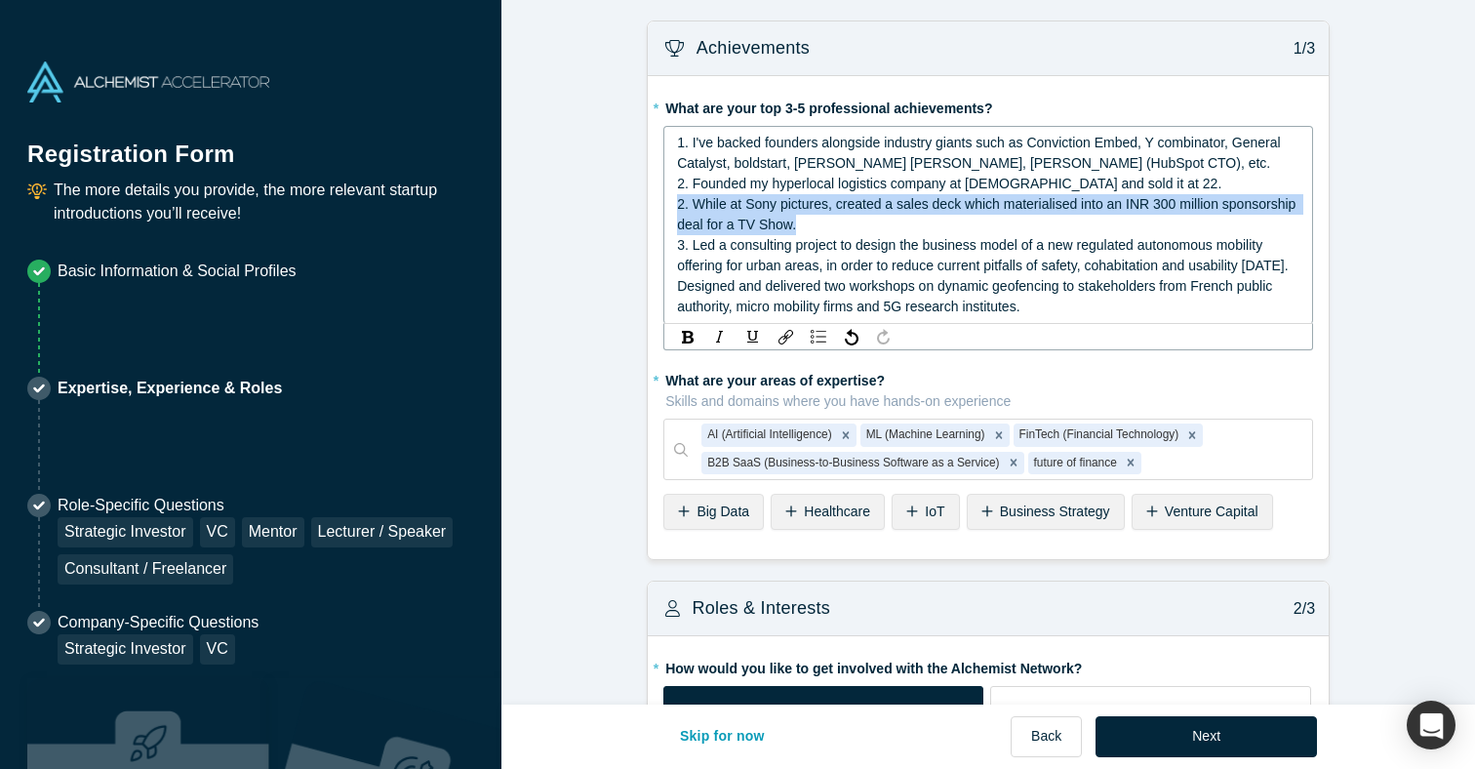
drag, startPoint x: 804, startPoint y: 224, endPoint x: 673, endPoint y: 205, distance: 132.1
click at [673, 205] on div "1. I've backed founders alongside industry giants such as Conviction Embed, Y c…" at bounding box center [988, 225] width 650 height 198
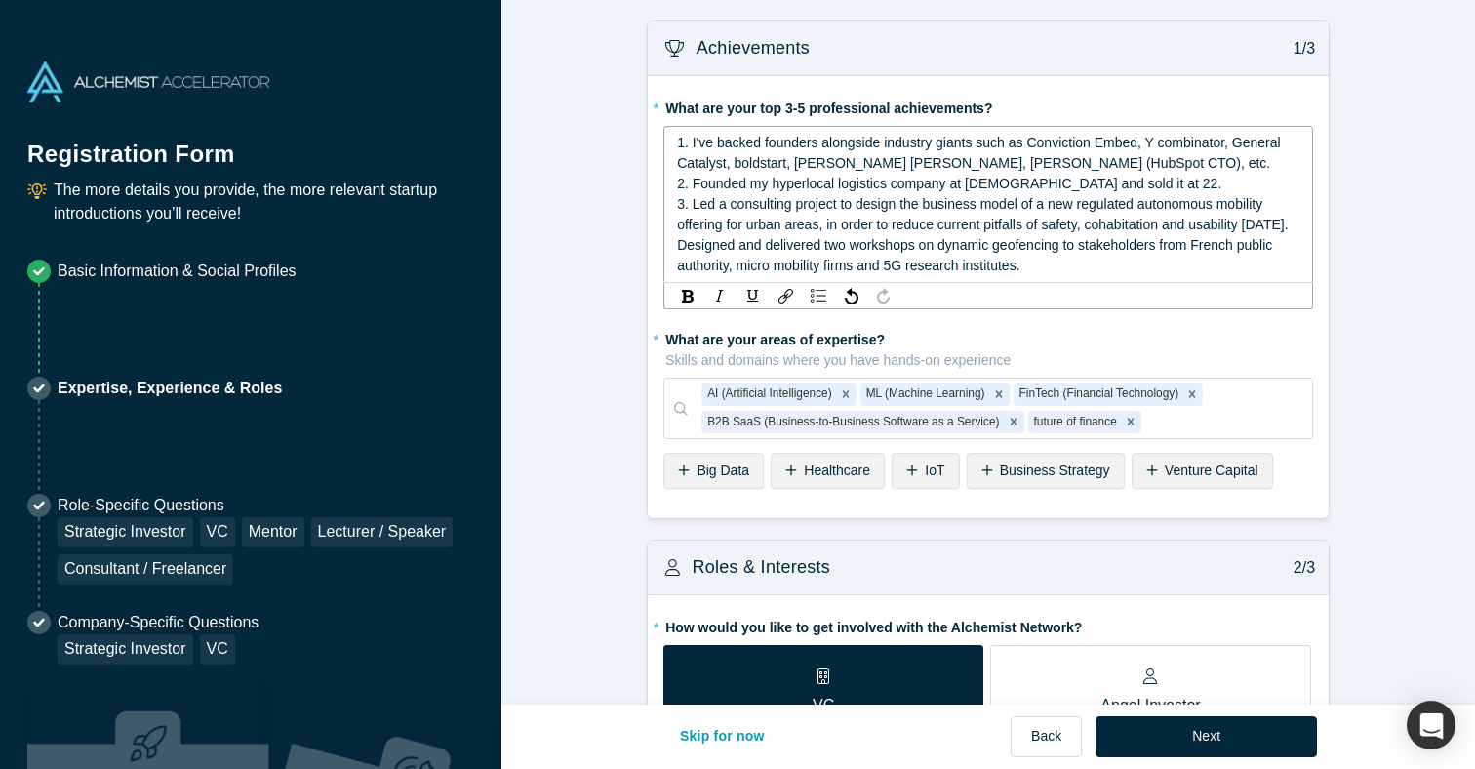
drag, startPoint x: 1131, startPoint y: 263, endPoint x: 666, endPoint y: 212, distance: 468.1
click at [666, 212] on div "1. I've backed founders alongside industry giants such as Conviction Embed, Y c…" at bounding box center [988, 204] width 650 height 157
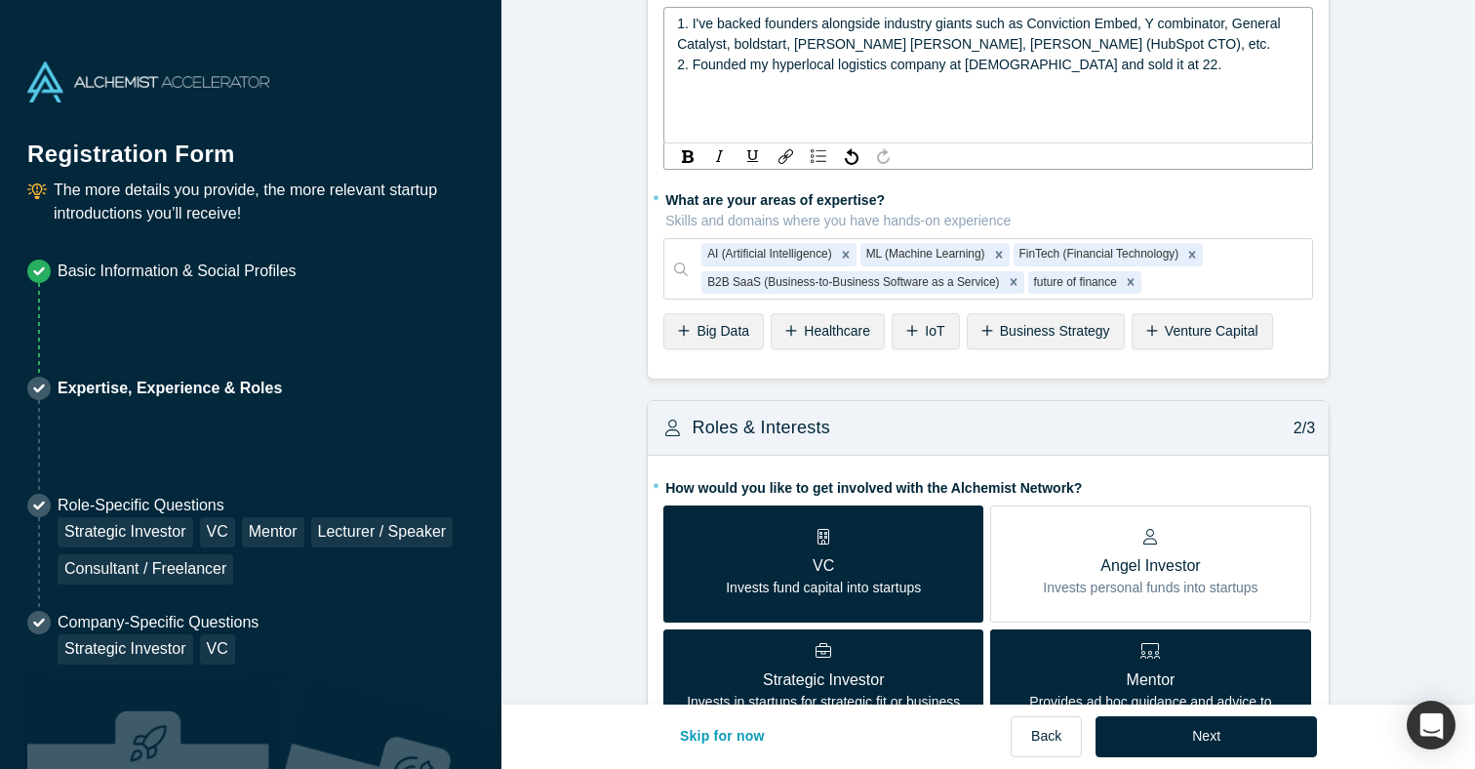
scroll to position [137, 0]
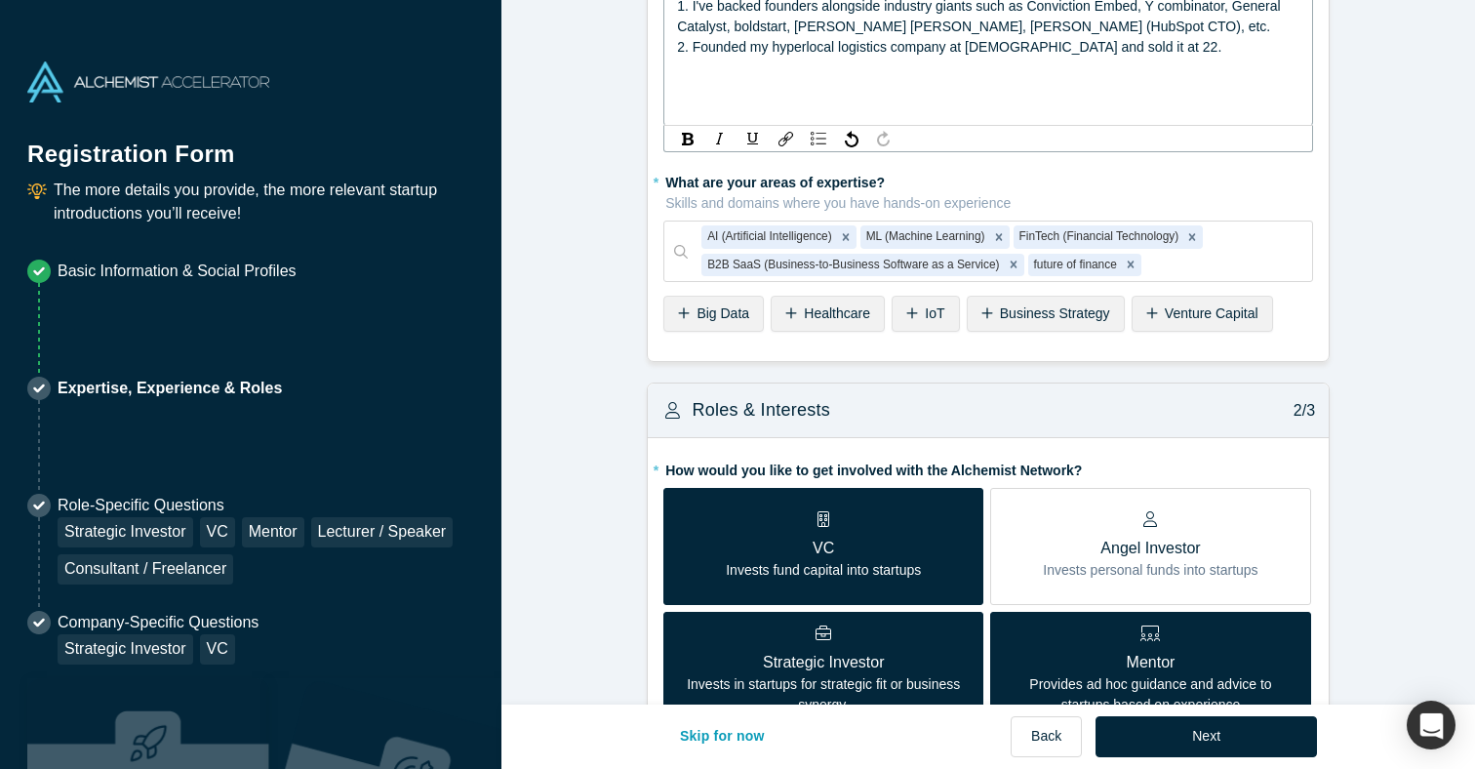
click at [1083, 51] on span "2. Founded my hyperlocal logistics company at [DEMOGRAPHIC_DATA] and sold it at…" at bounding box center [949, 47] width 544 height 16
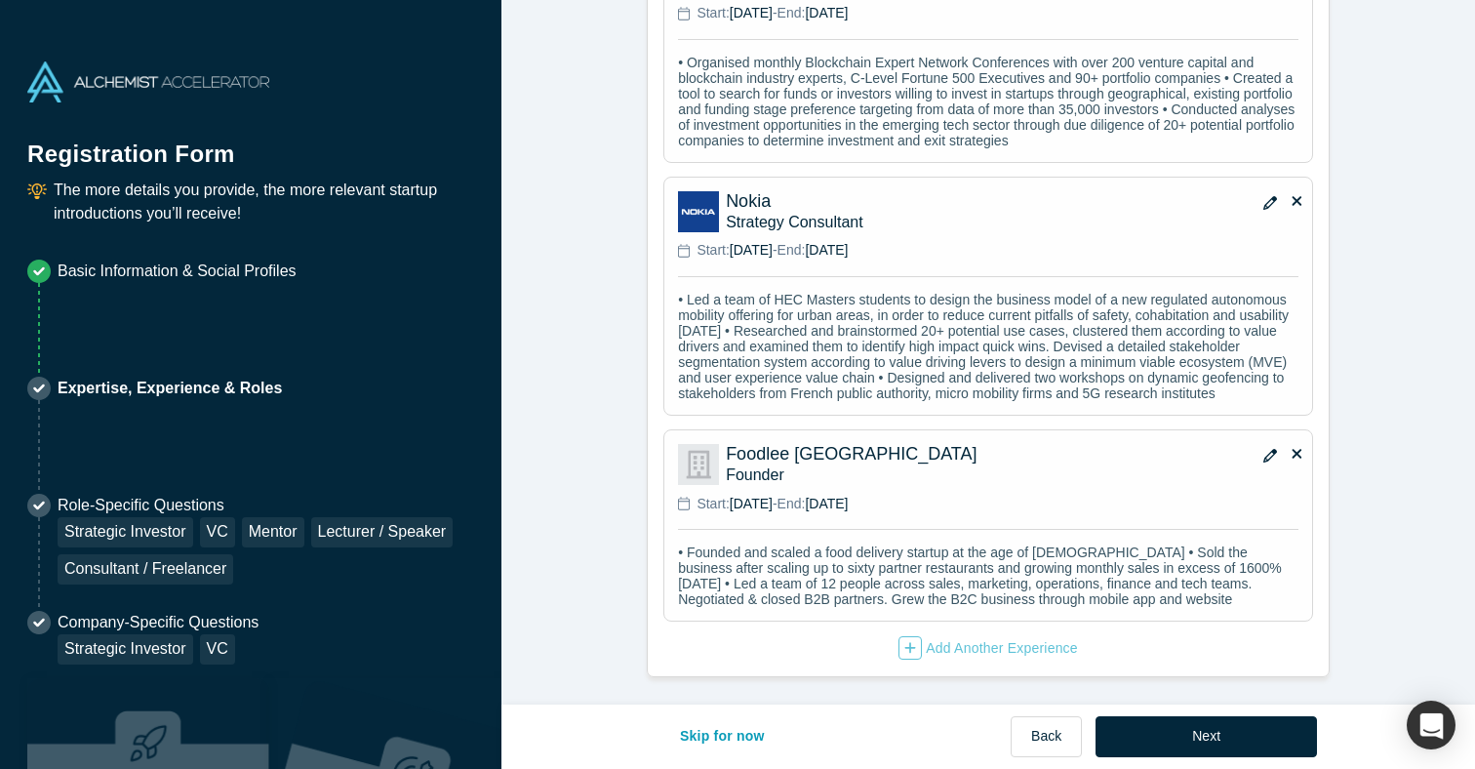
scroll to position [2254, 0]
click at [1167, 732] on button "Next" at bounding box center [1205, 736] width 221 height 41
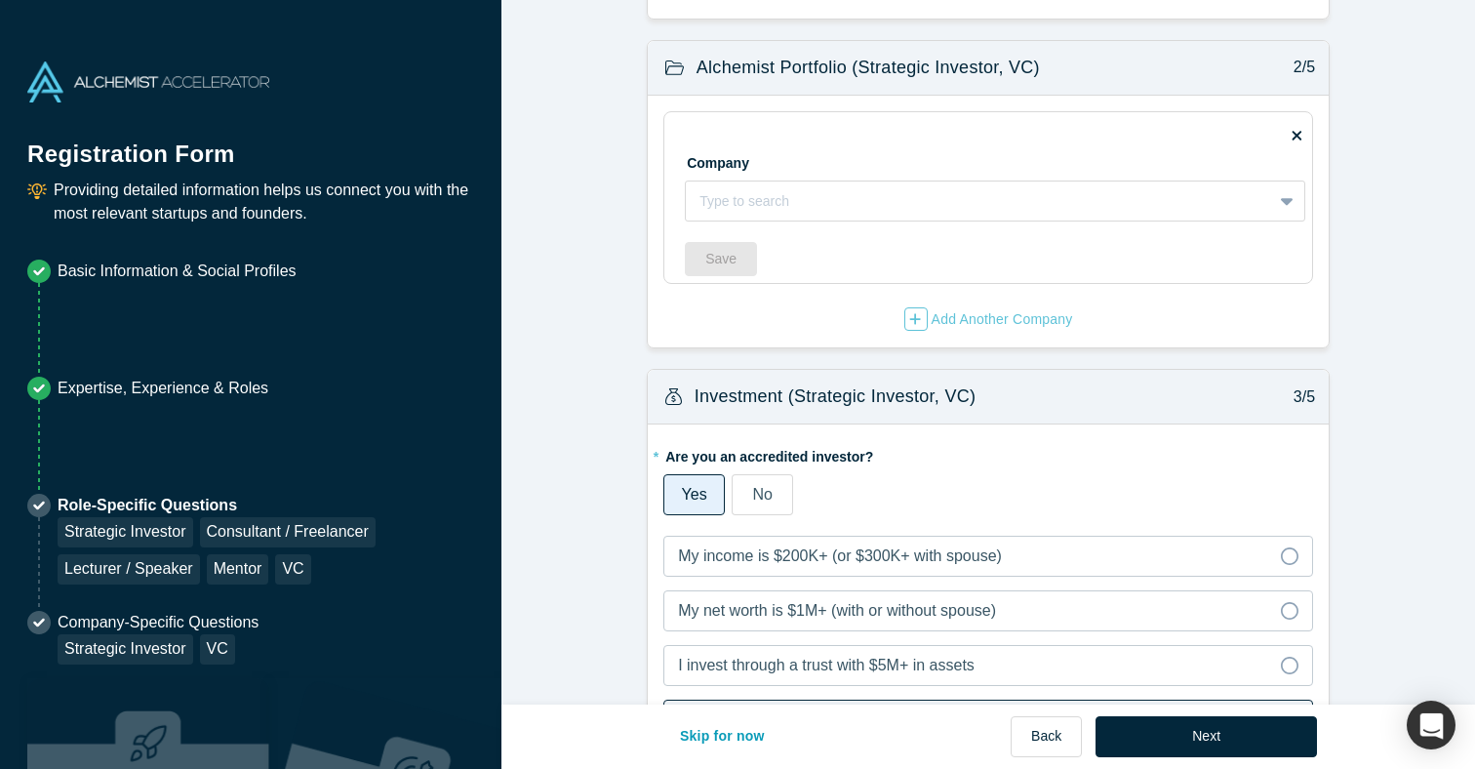
scroll to position [917, 0]
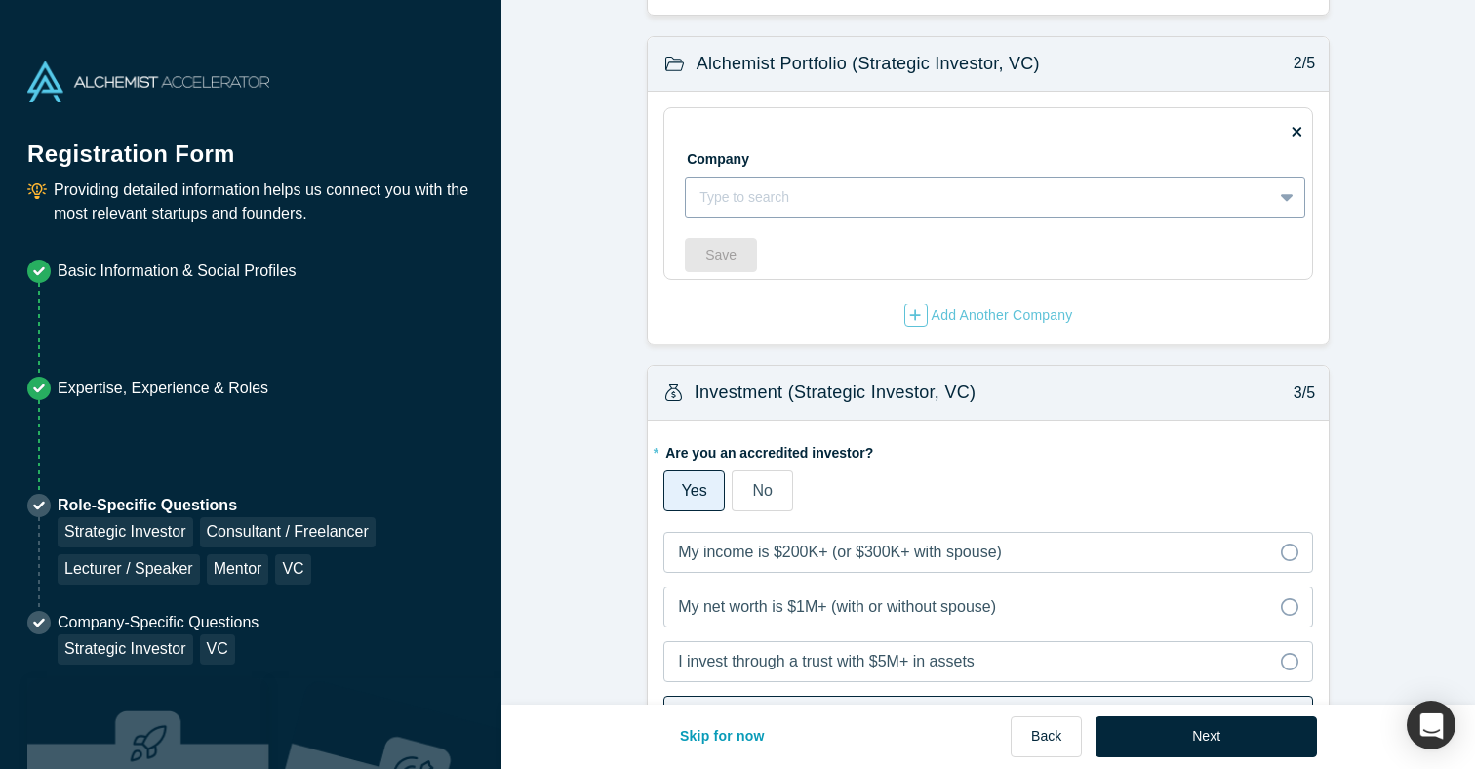
click at [834, 202] on div at bounding box center [978, 197] width 559 height 24
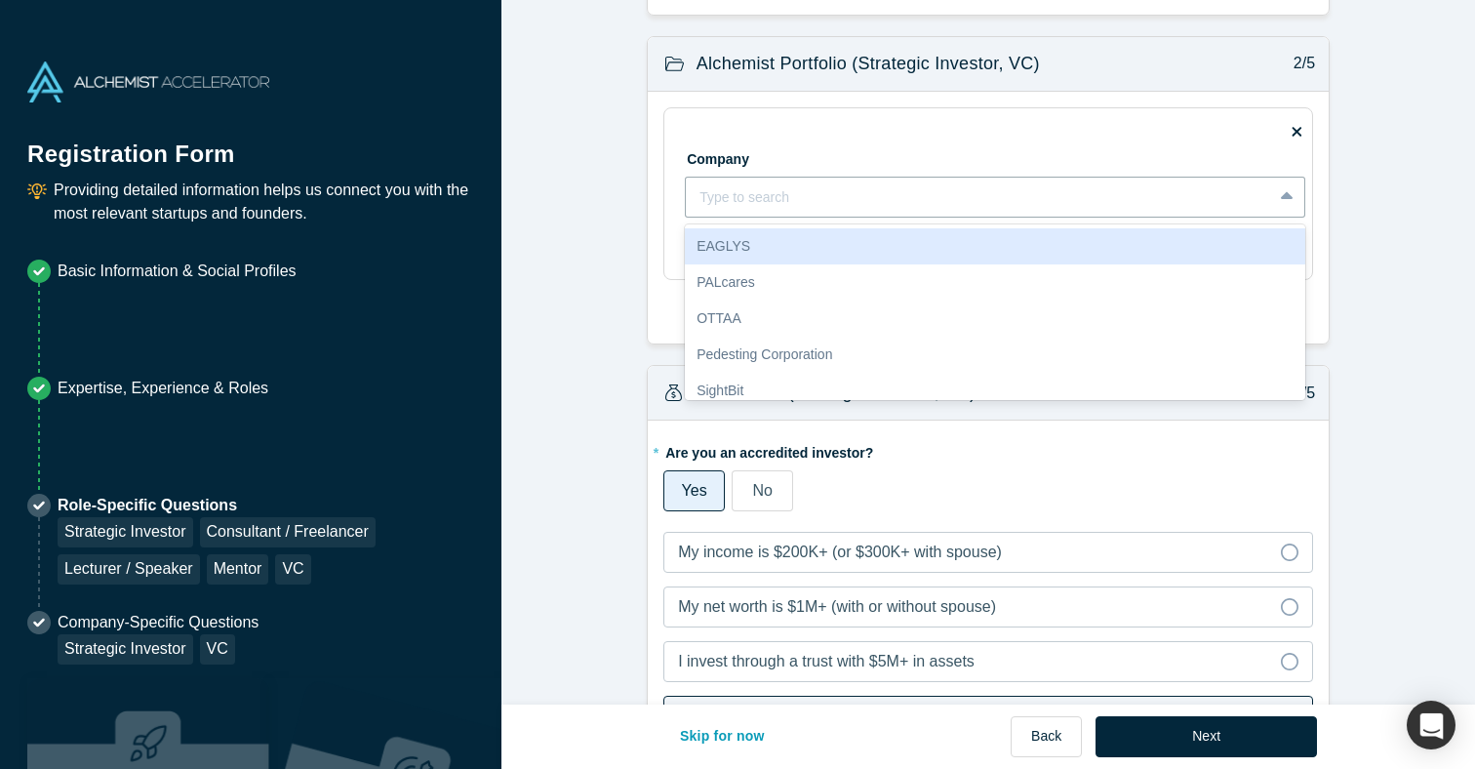
click at [586, 229] on form "Mentor / Advisor 1/5 * What mentor type would you prefer? Regular Mentor Direct…" at bounding box center [987, 698] width 973 height 3188
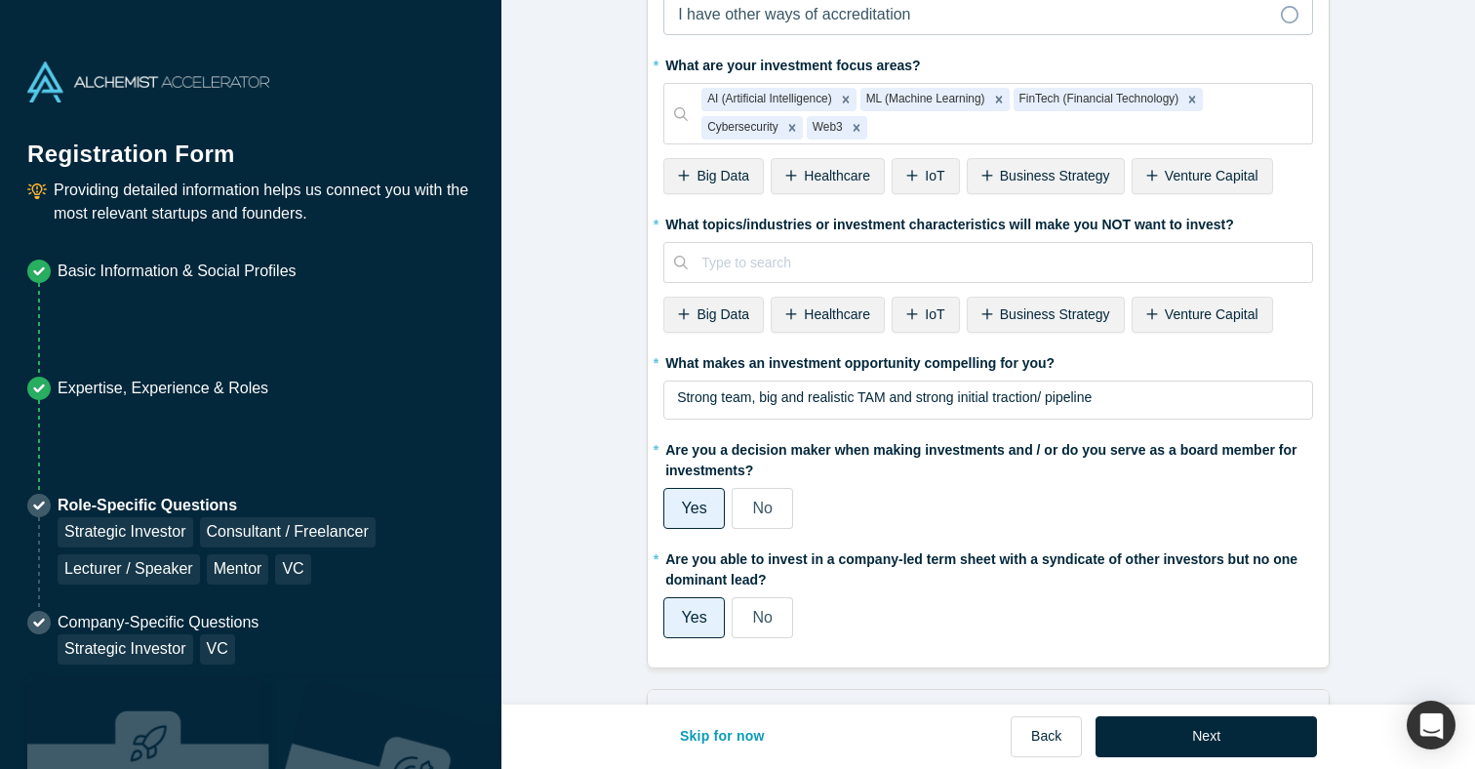
scroll to position [1731, 0]
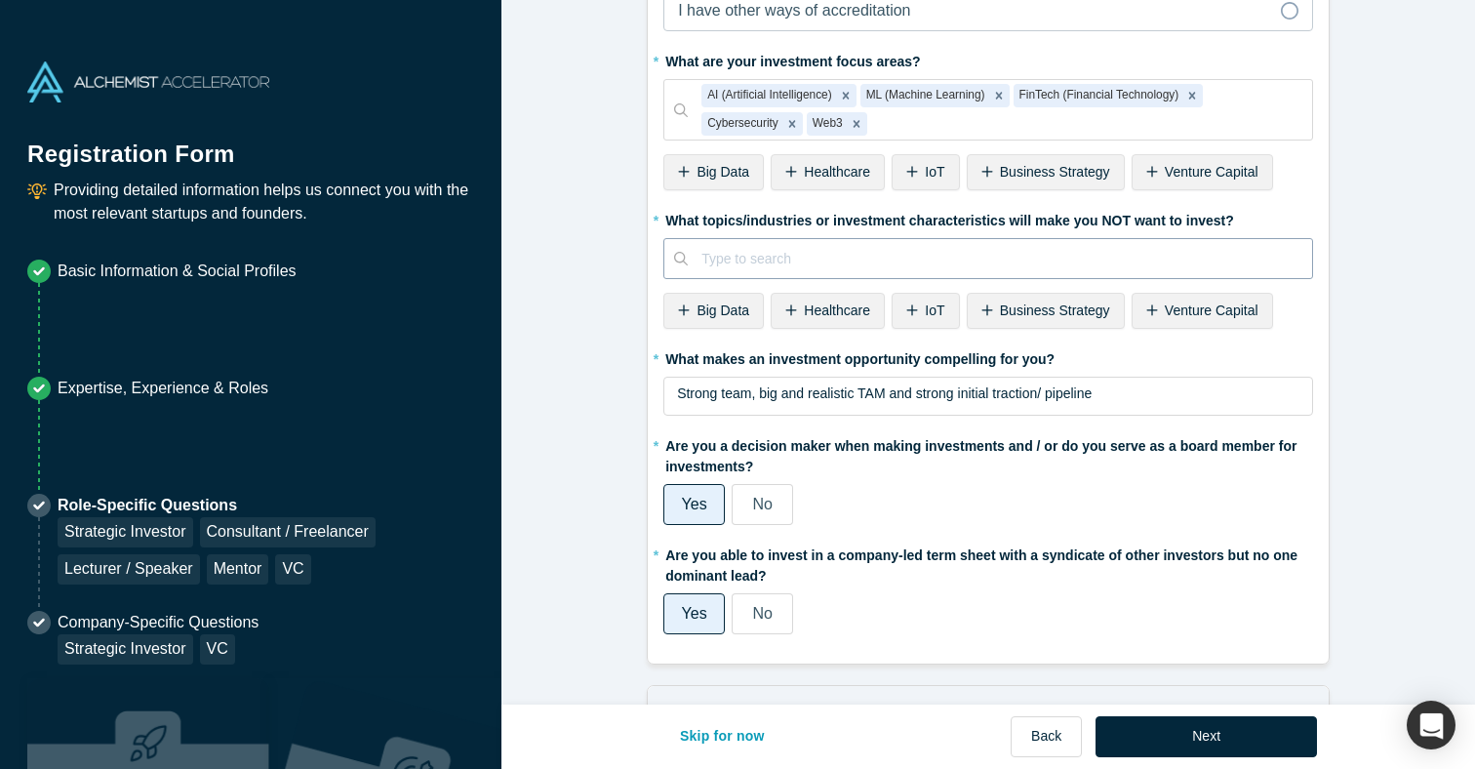
click at [881, 264] on div at bounding box center [999, 259] width 597 height 24
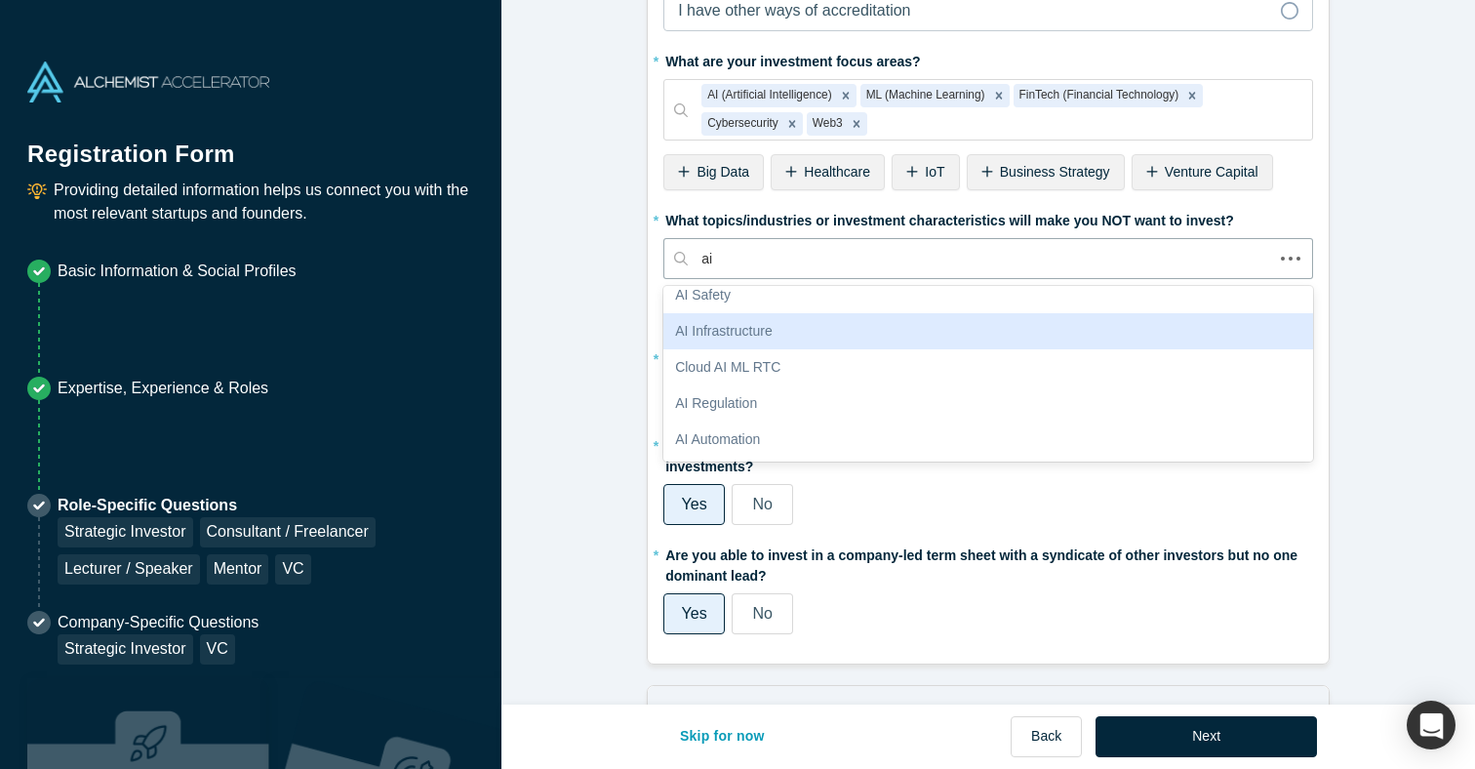
scroll to position [0, 0]
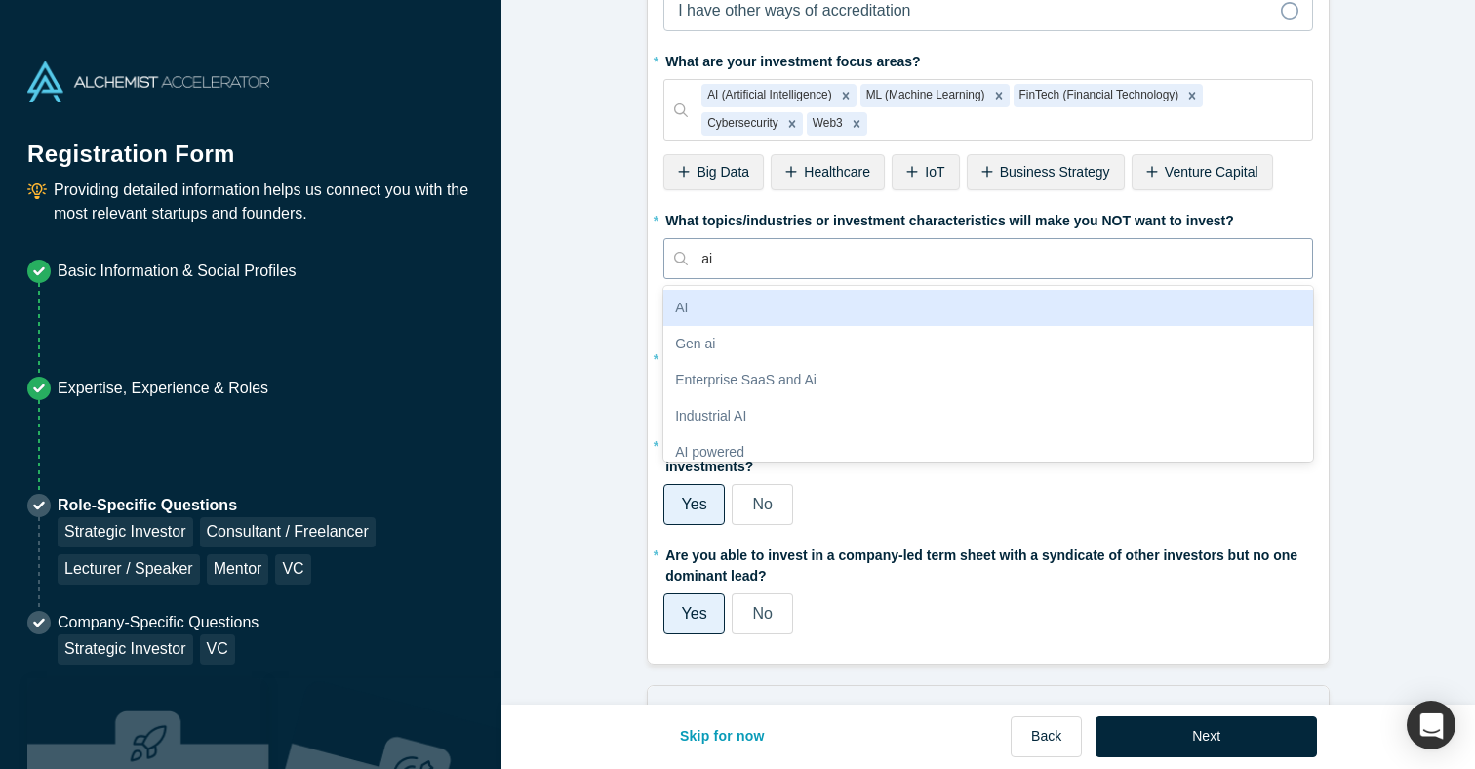
type input "a"
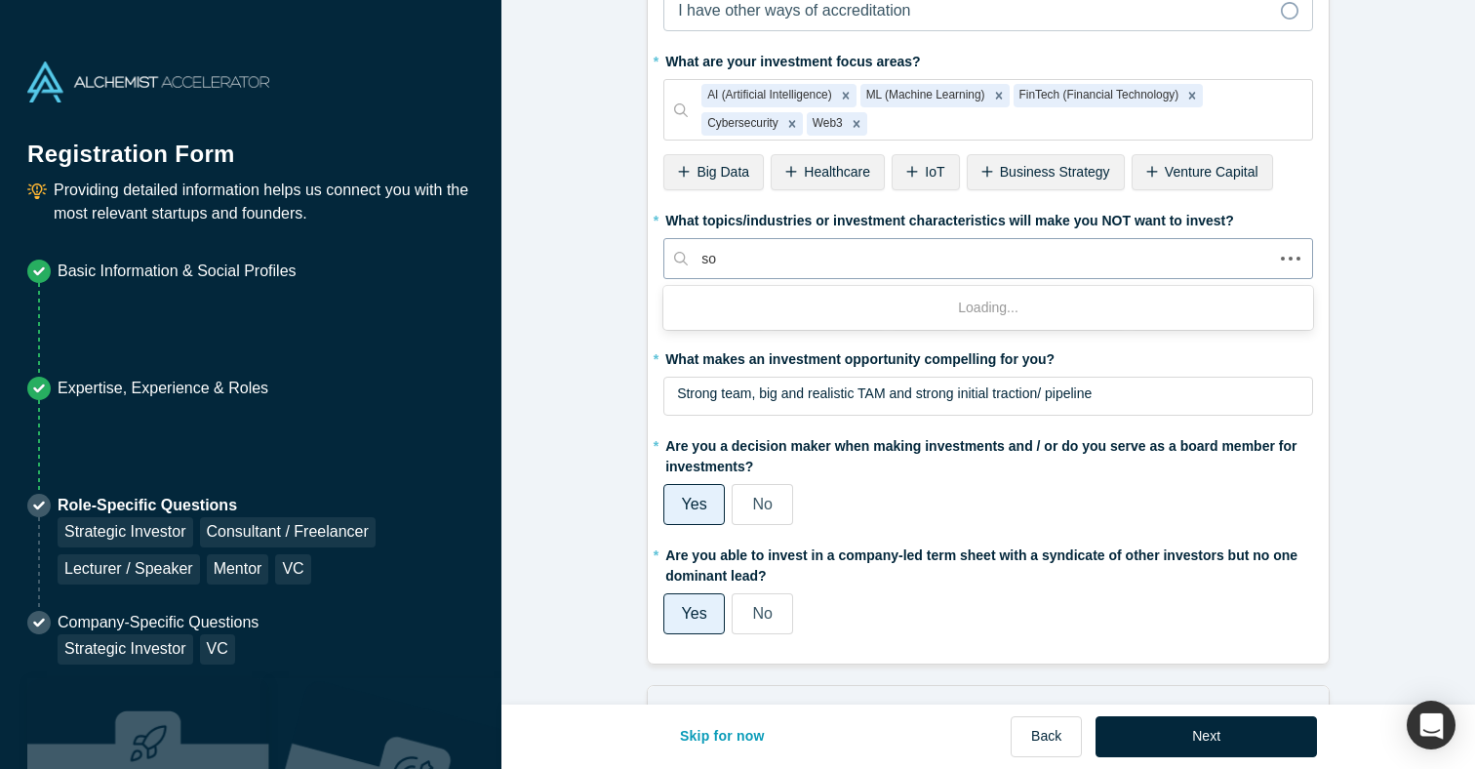
type input "s"
type input "agnostic"
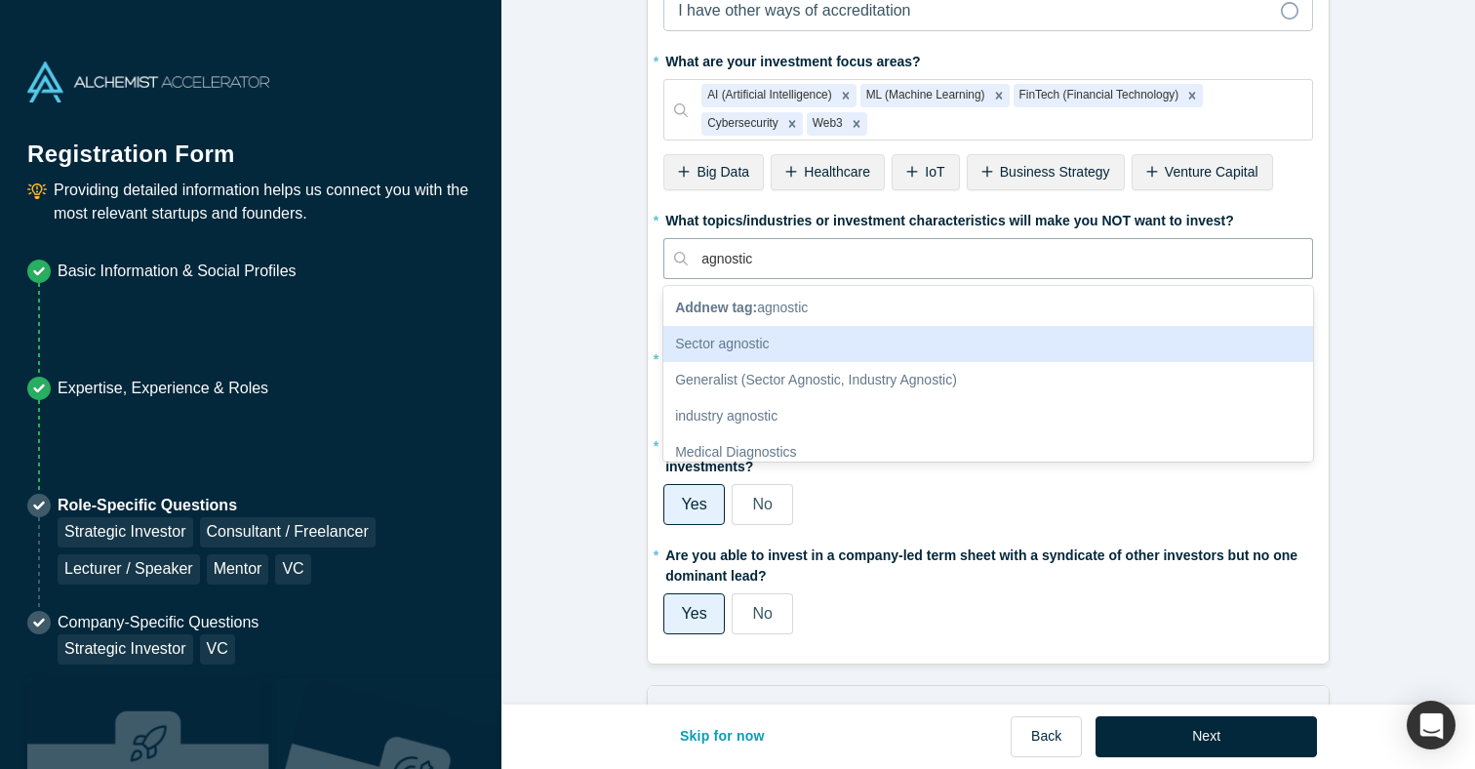
click at [752, 340] on div "Sector agnostic" at bounding box center [988, 344] width 650 height 36
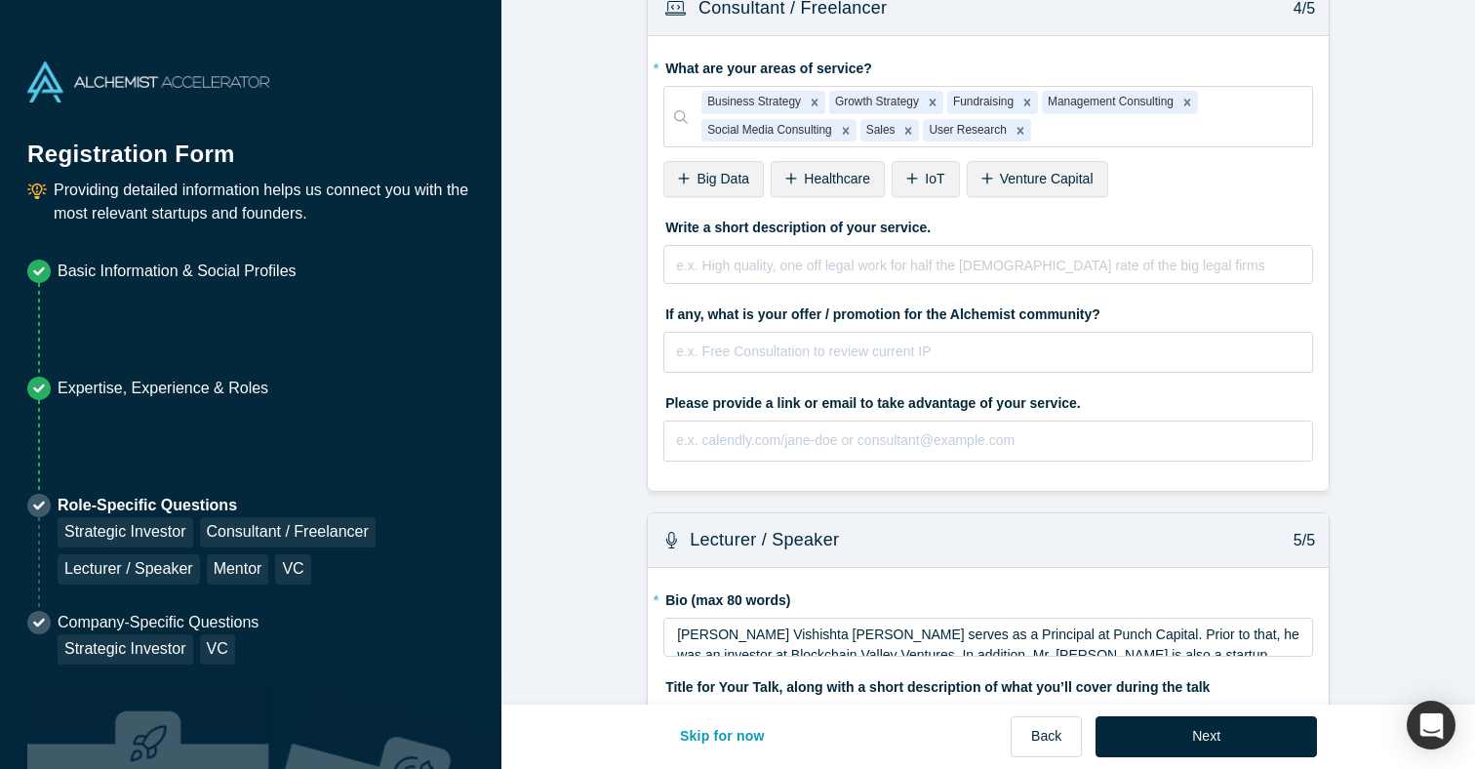
scroll to position [2532, 0]
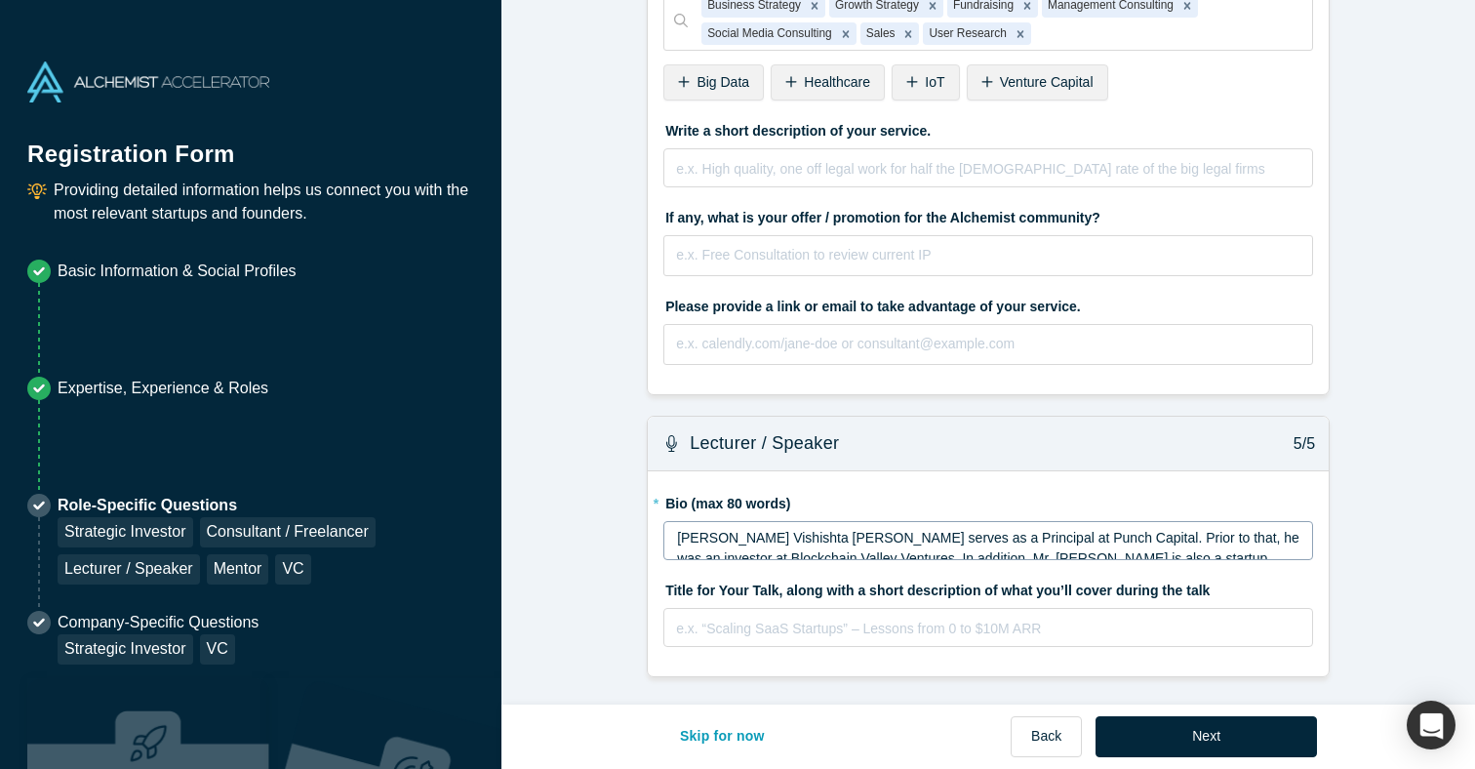
click at [1150, 550] on span "[PERSON_NAME] Vishishta [PERSON_NAME] serves as a Principal at Punch Capital. P…" at bounding box center [990, 619] width 626 height 179
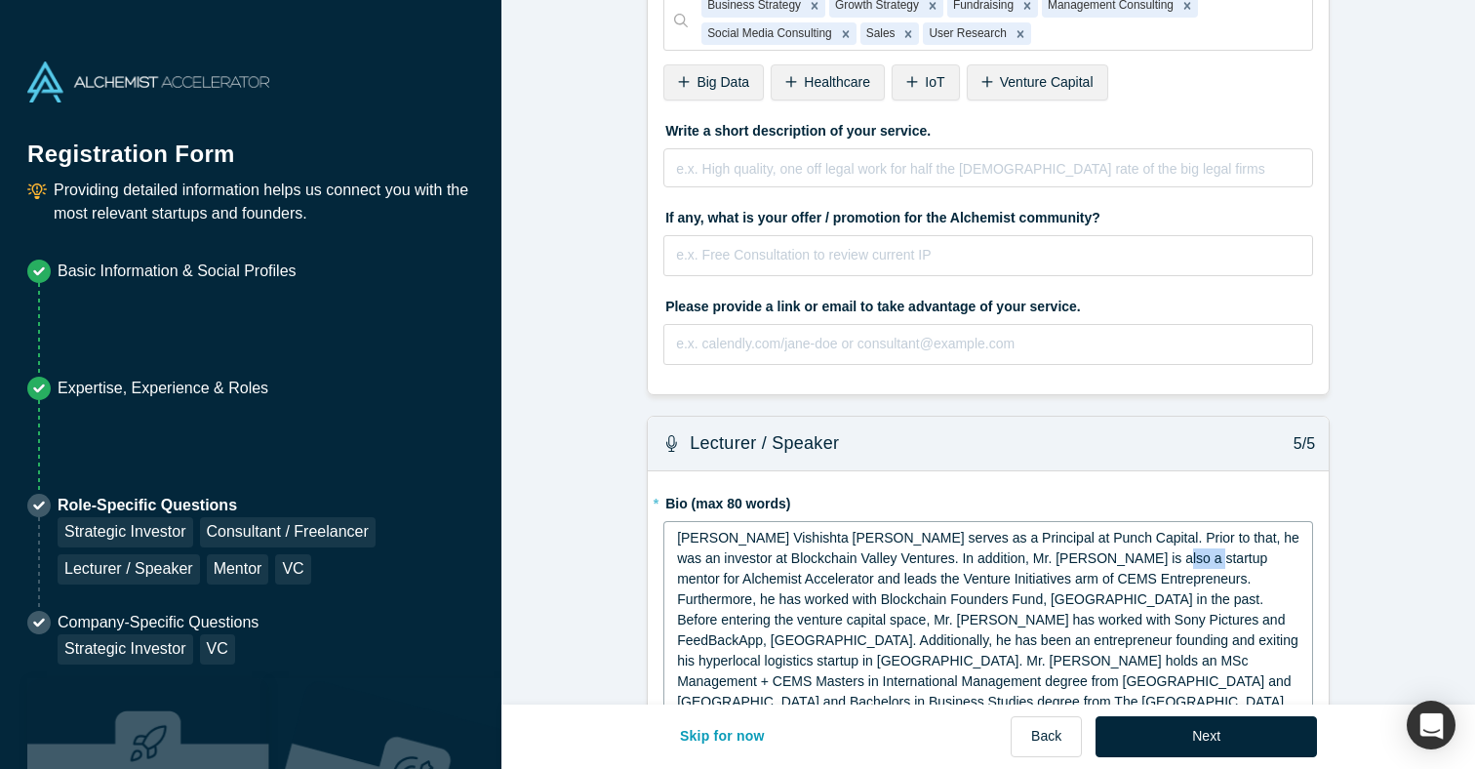
click at [1150, 550] on span "[PERSON_NAME] Vishishta [PERSON_NAME] serves as a Principal at Punch Capital. P…" at bounding box center [990, 619] width 626 height 179
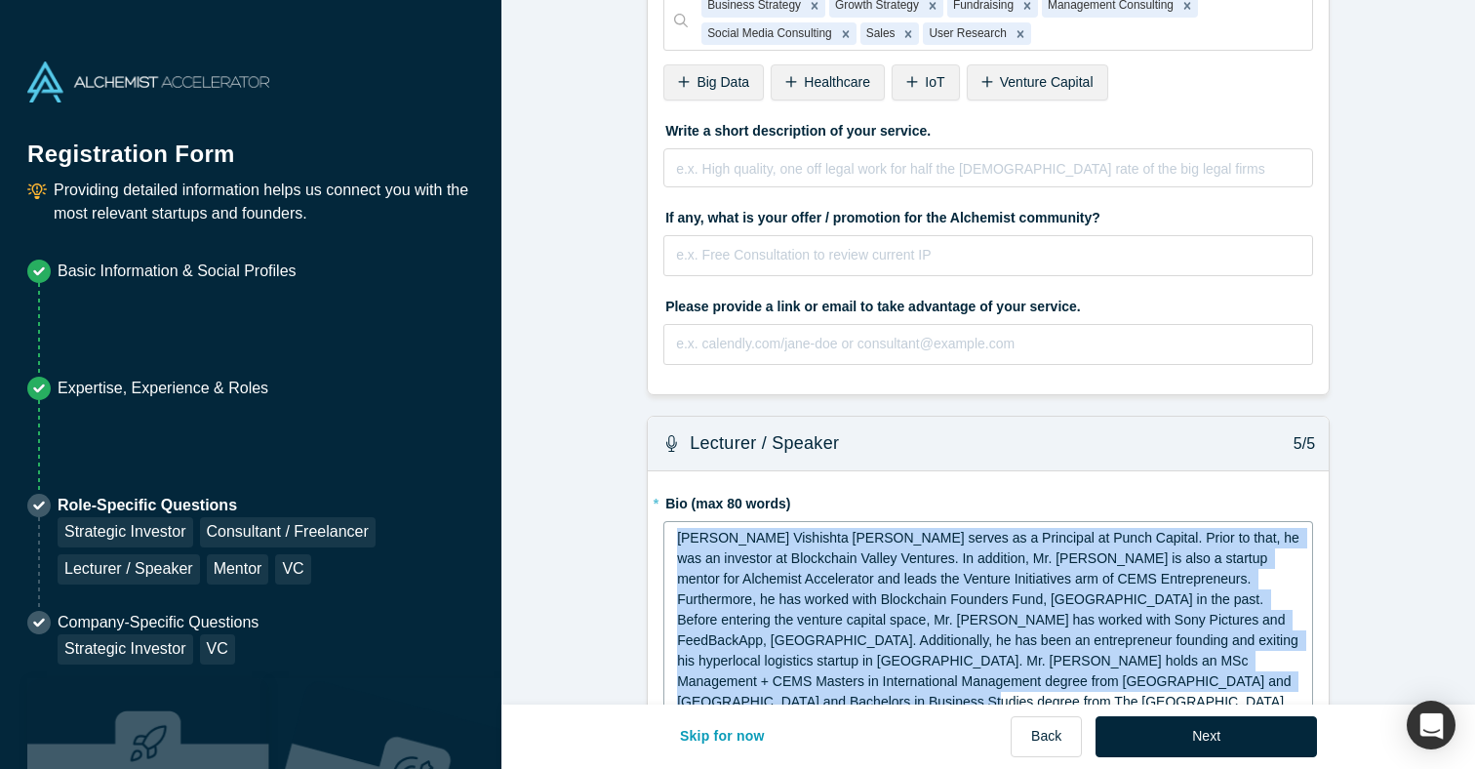
click at [963, 592] on span "[PERSON_NAME] Vishishta [PERSON_NAME] serves as a Principal at Punch Capital. P…" at bounding box center [990, 619] width 626 height 179
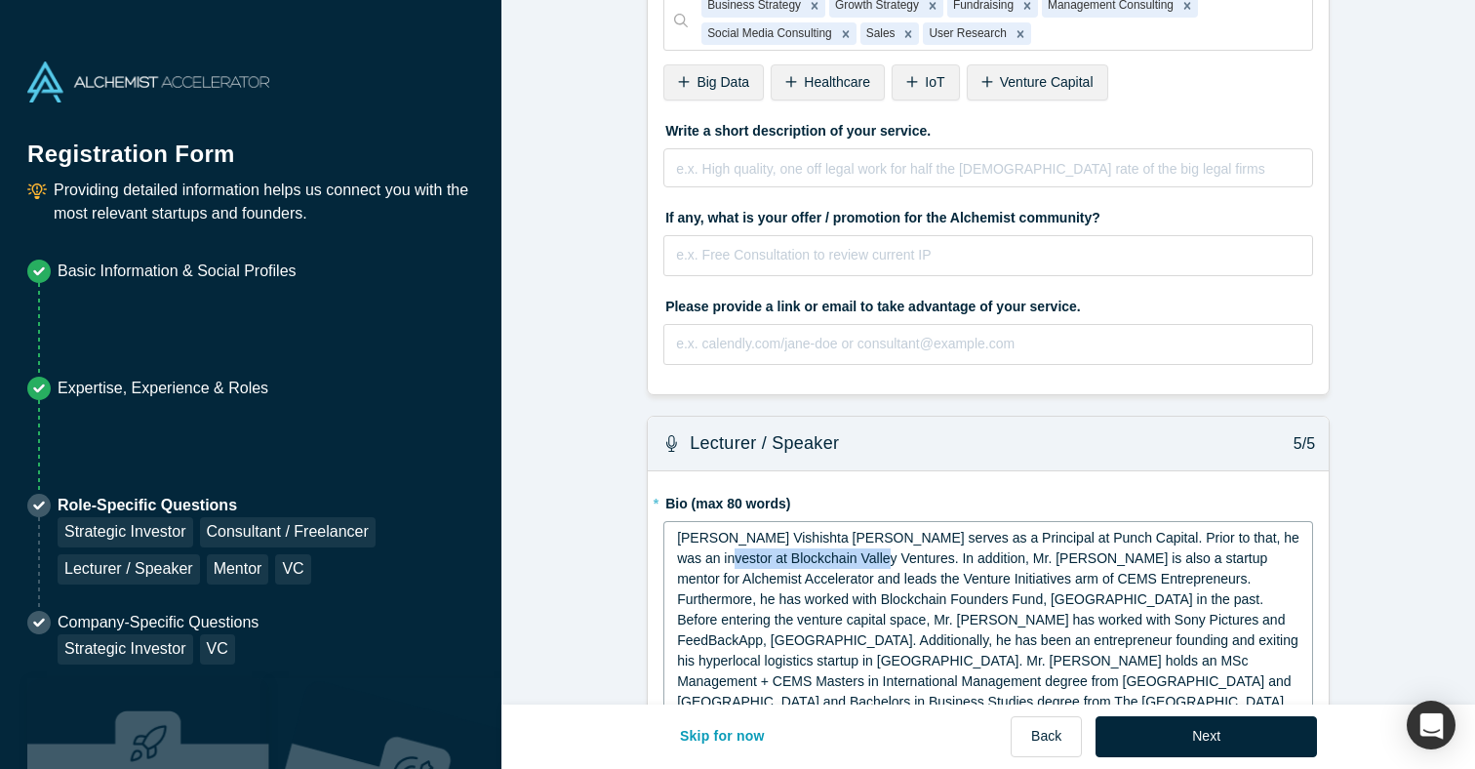
drag, startPoint x: 853, startPoint y: 555, endPoint x: 694, endPoint y: 563, distance: 159.2
click at [694, 563] on span "[PERSON_NAME] Vishishta [PERSON_NAME] serves as a Principal at Punch Capital. P…" at bounding box center [990, 619] width 626 height 179
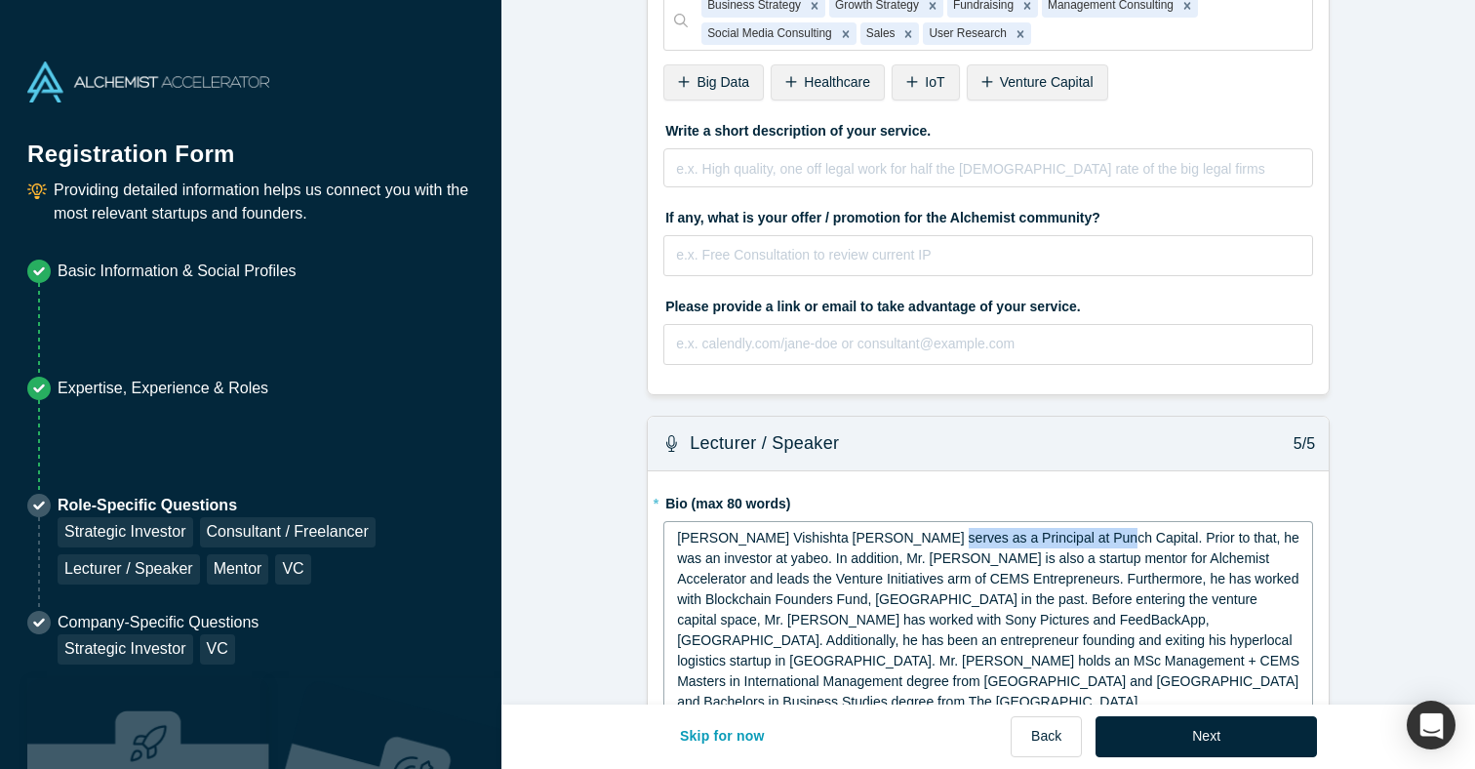
drag, startPoint x: 1089, startPoint y: 533, endPoint x: 920, endPoint y: 547, distance: 169.4
click at [920, 547] on div "[PERSON_NAME] Vishishta [PERSON_NAME] serves as a Principal at Punch Capital. P…" at bounding box center [988, 620] width 623 height 184
click at [765, 554] on span "[PERSON_NAME] Vishishta Rakesh serves as Head of Investments at Tomahawk VC. Pr…" at bounding box center [990, 619] width 626 height 179
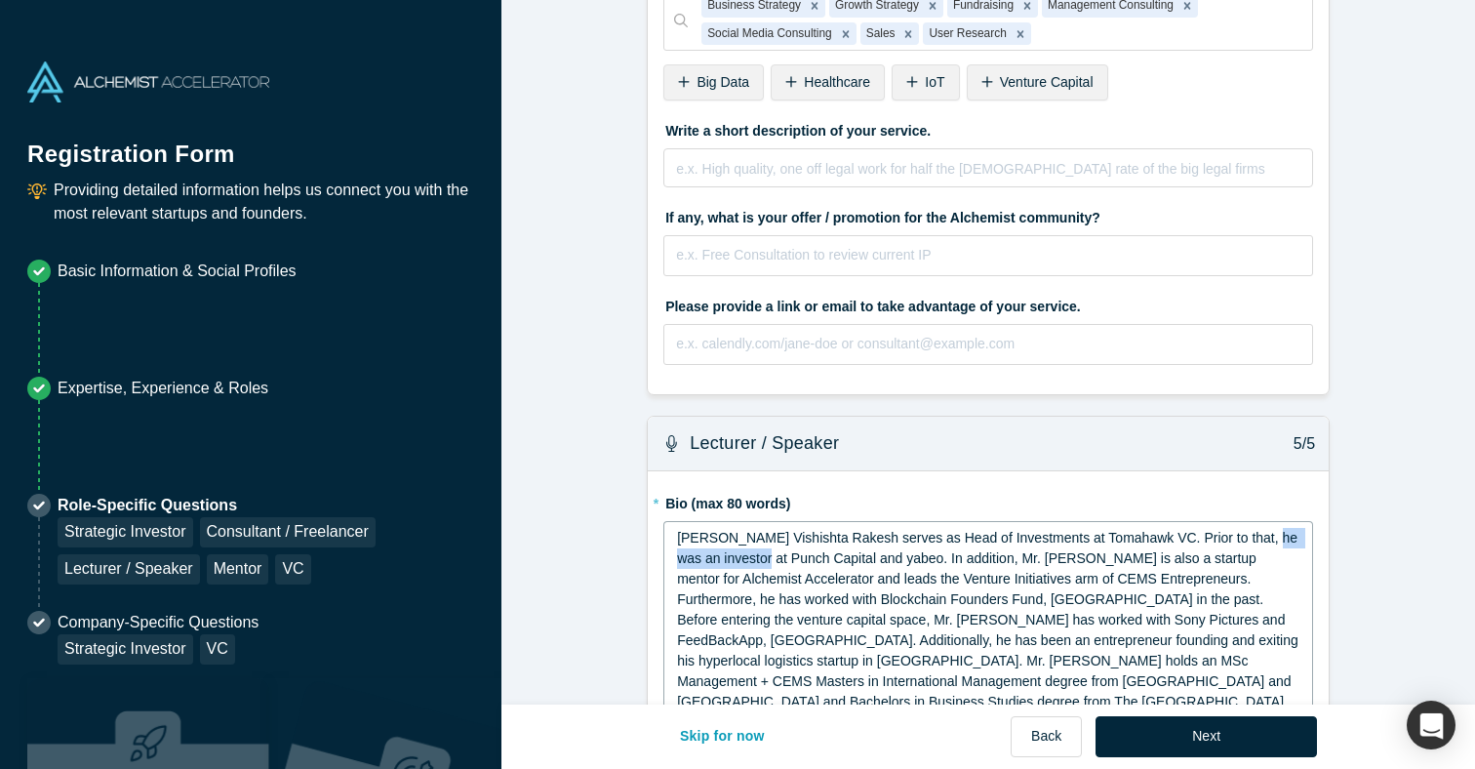
drag, startPoint x: 1259, startPoint y: 534, endPoint x: 759, endPoint y: 563, distance: 501.2
click at [759, 563] on span "[PERSON_NAME] Vishishta Rakesh serves as Head of Investments at Tomahawk VC. Pr…" at bounding box center [989, 619] width 625 height 179
click at [860, 556] on span "[PERSON_NAME] Vishishta Rakesh serves as Head of Investments at Tomahawk VC. Pr…" at bounding box center [989, 619] width 625 height 179
click at [890, 559] on span "[PERSON_NAME] Vishishta Rakesh serves as Head of Investments at Tomahawk VC. Pr…" at bounding box center [989, 619] width 625 height 179
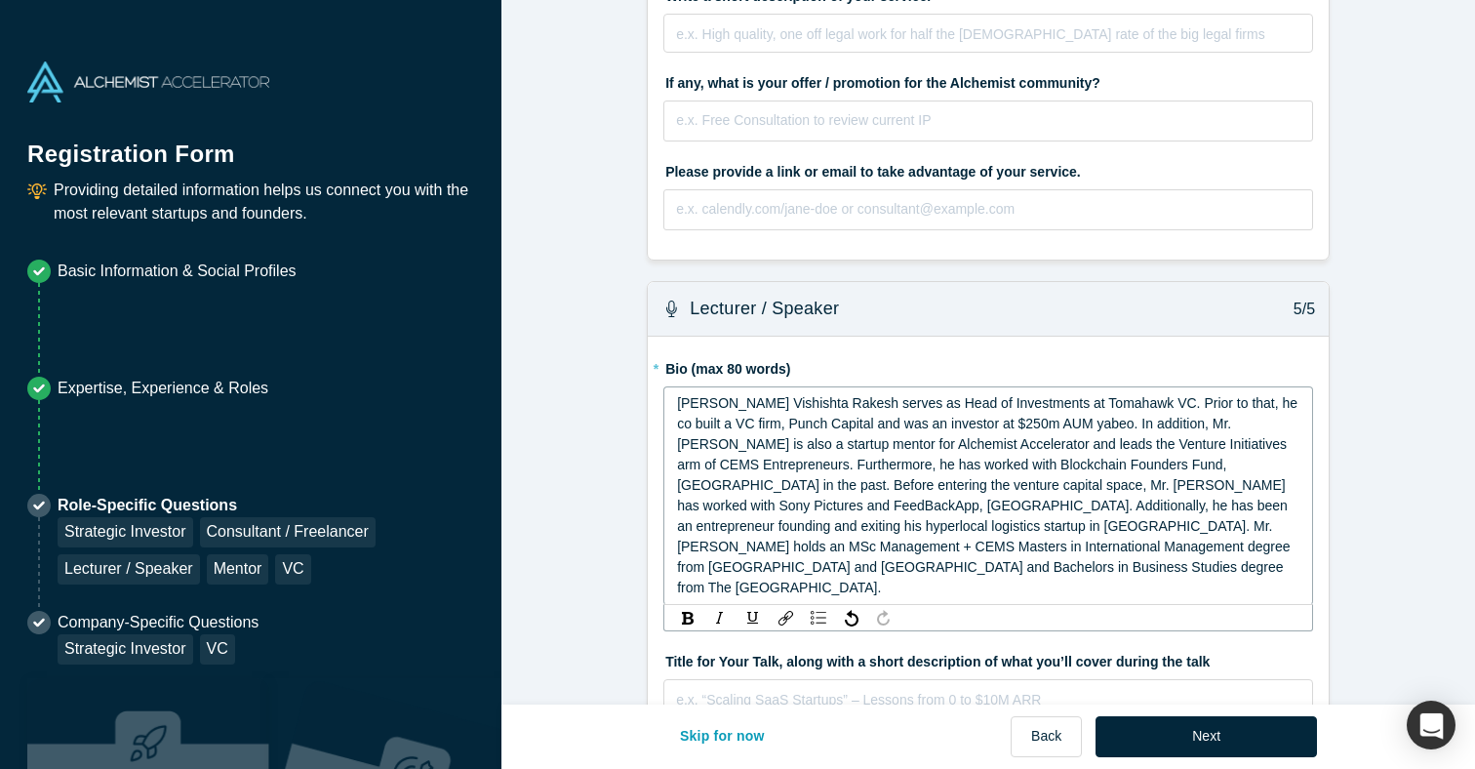
scroll to position [2717, 0]
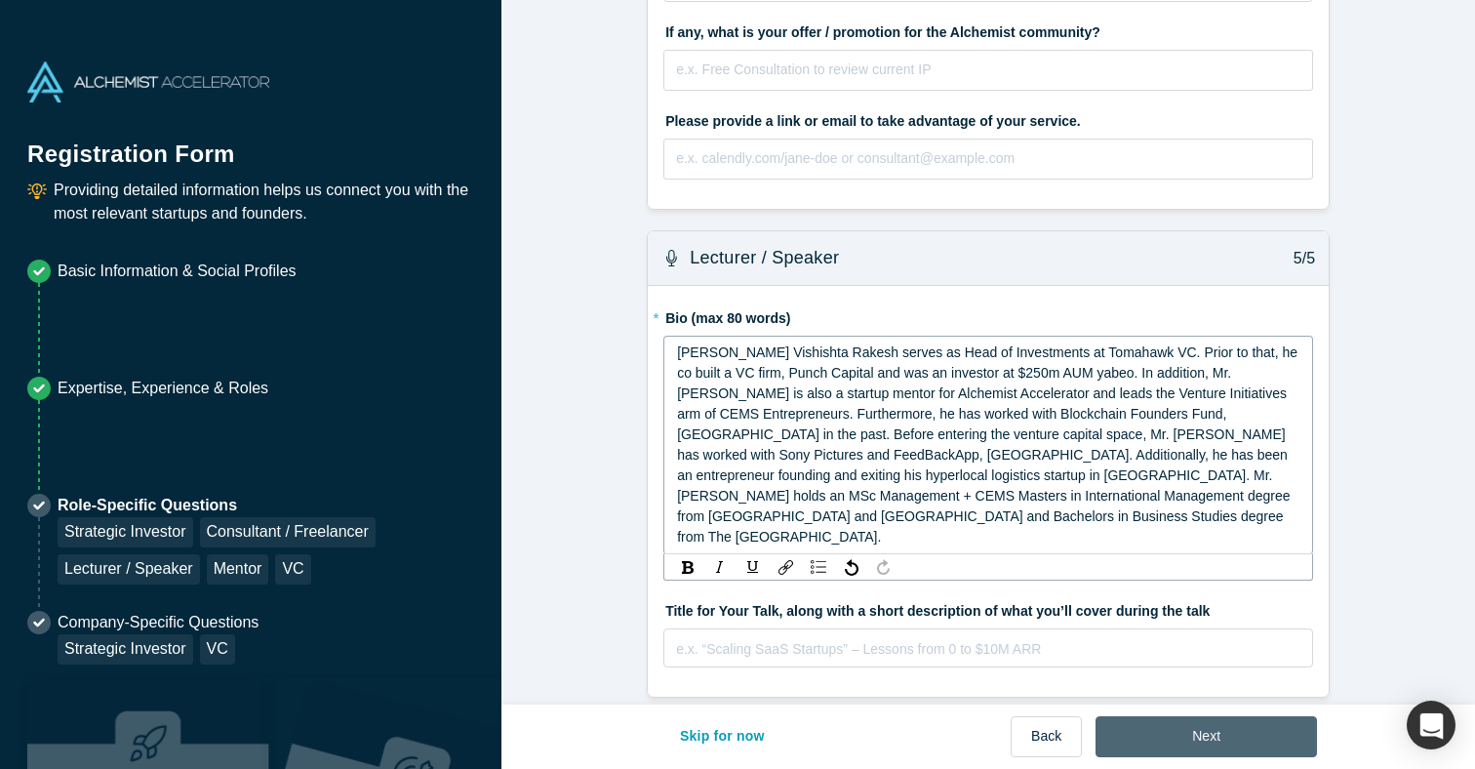
click at [1185, 732] on button "Next" at bounding box center [1205, 736] width 221 height 41
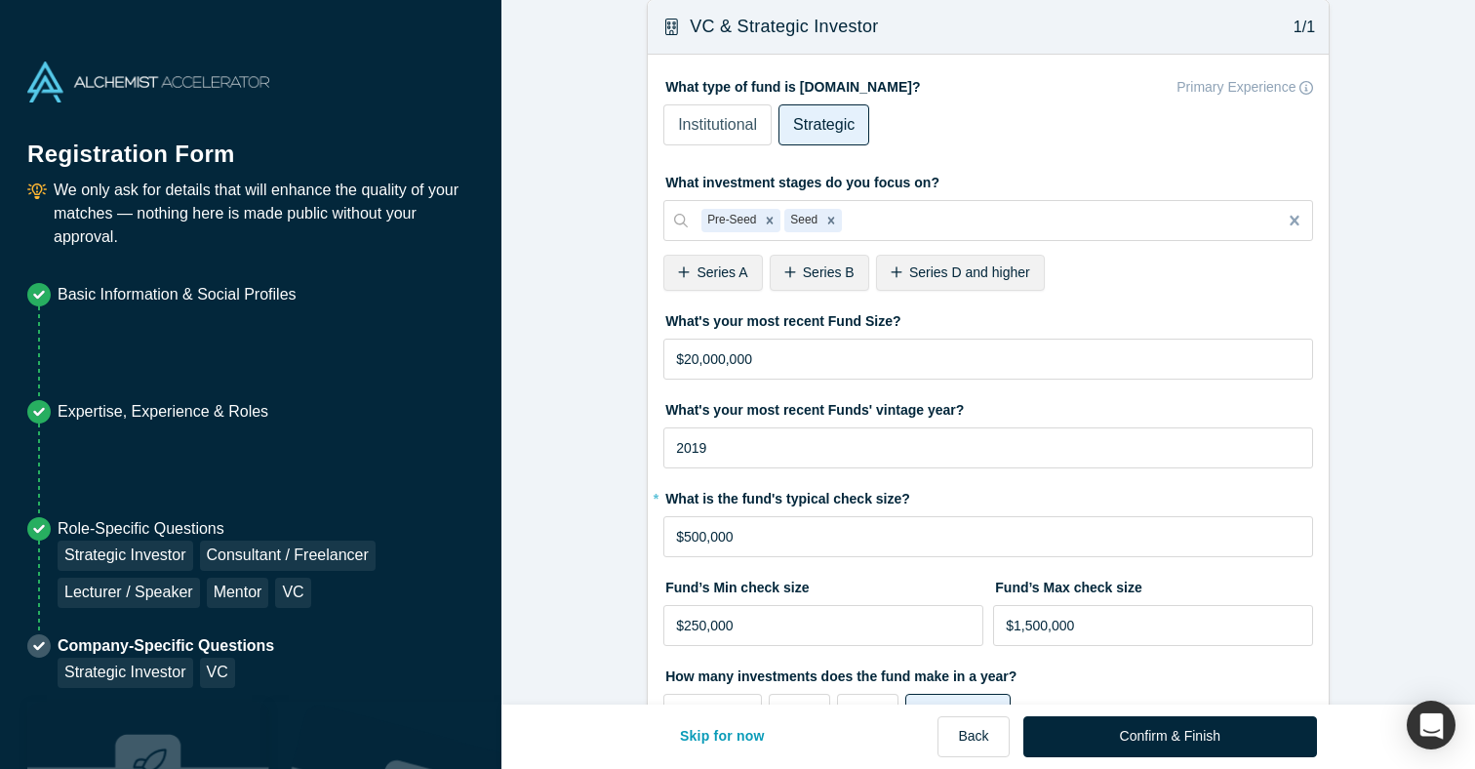
scroll to position [0, 0]
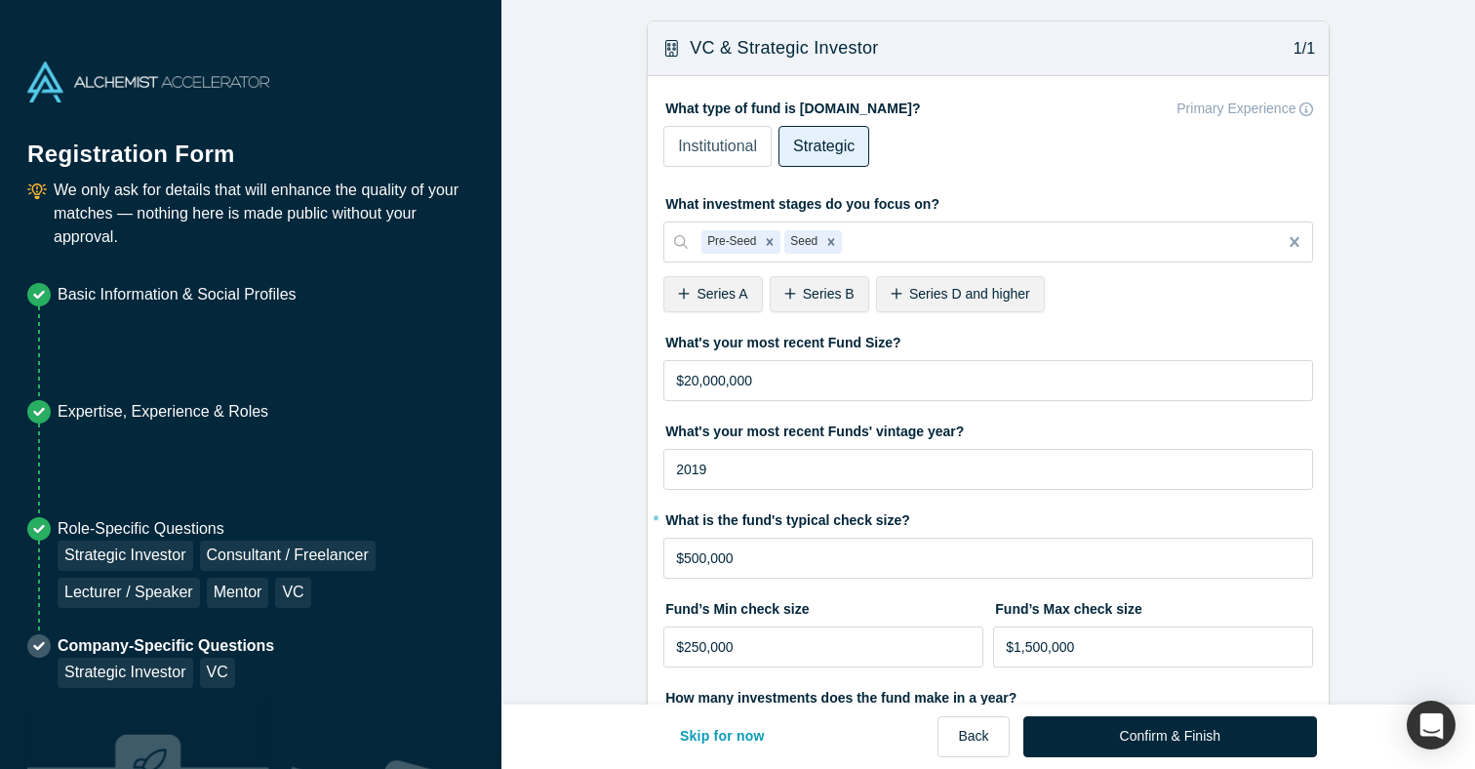
click at [722, 151] on span "Institutional" at bounding box center [717, 146] width 79 height 17
click at [0, 0] on input "Institutional" at bounding box center [0, 0] width 0 height 0
click at [732, 291] on span "Series A" at bounding box center [721, 294] width 51 height 16
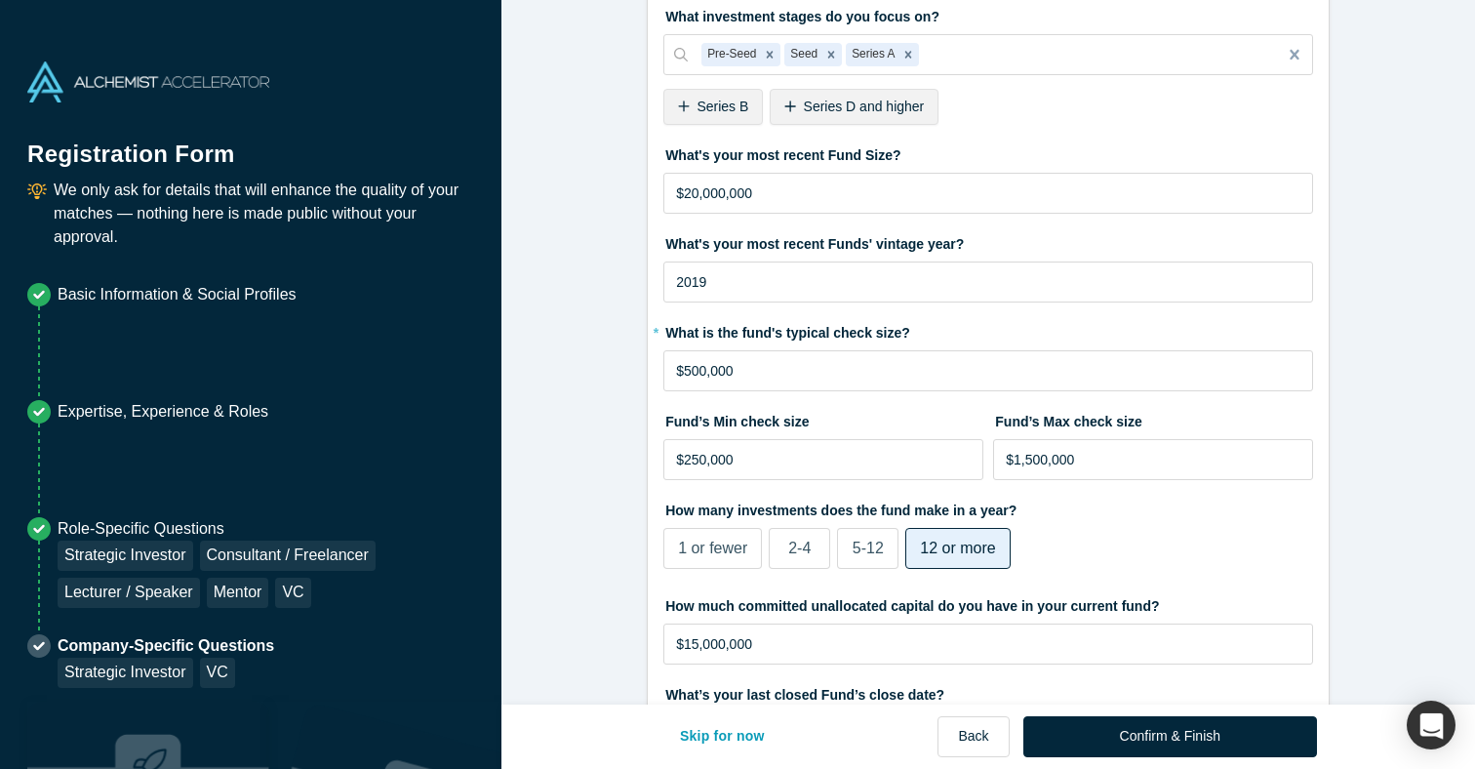
scroll to position [211, 0]
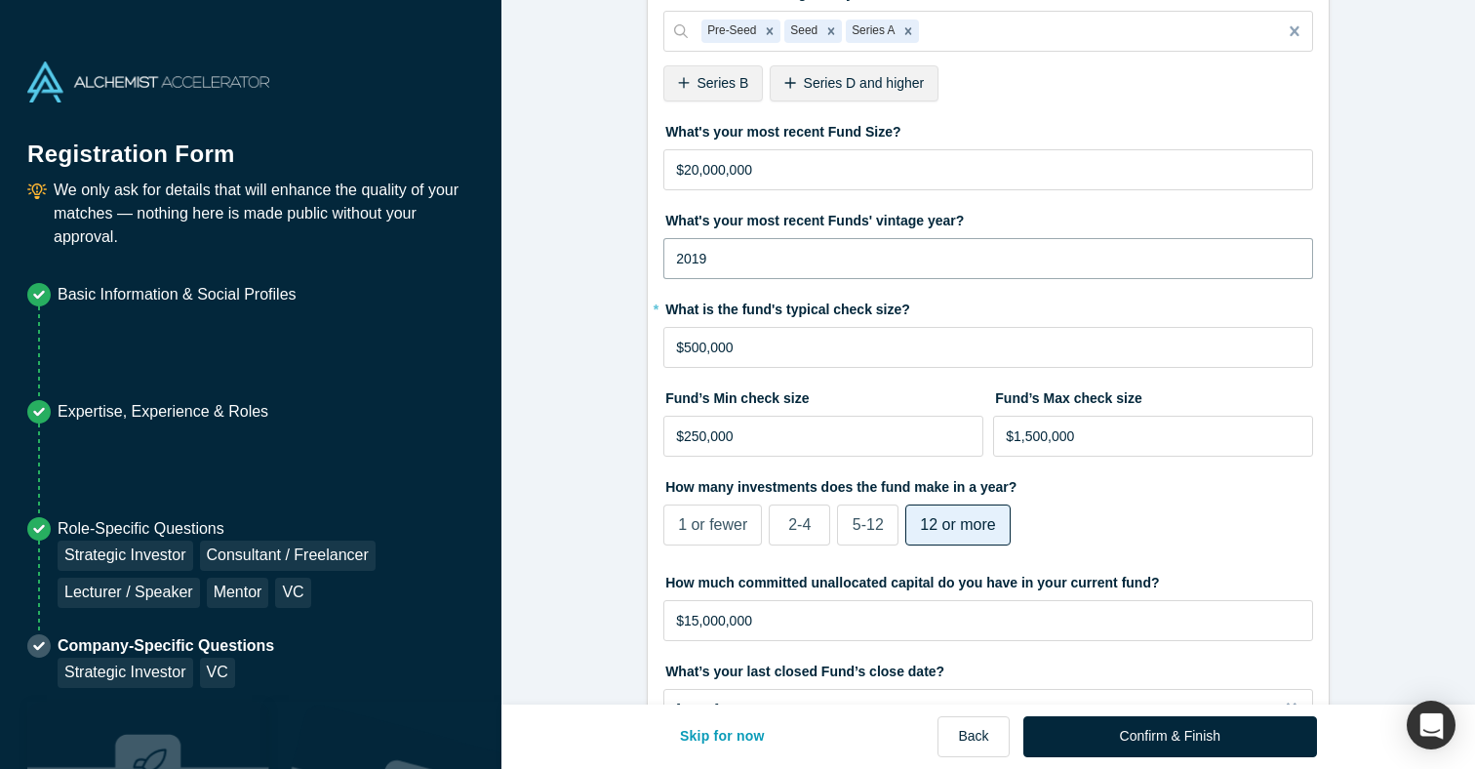
click at [725, 253] on input "2019" at bounding box center [988, 258] width 650 height 41
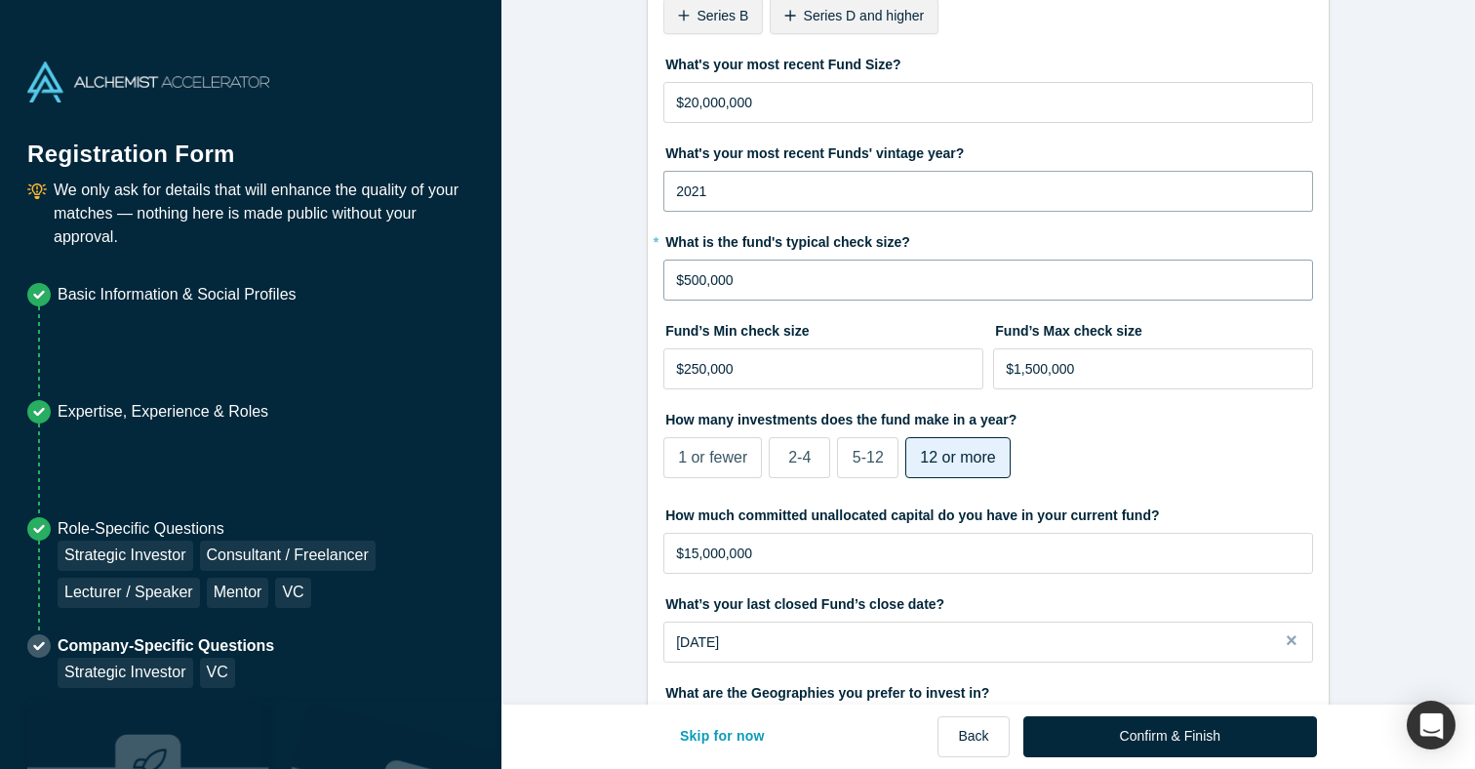
type input "2021"
drag, startPoint x: 739, startPoint y: 277, endPoint x: 687, endPoint y: 286, distance: 53.4
click at [687, 286] on input "$500,000" at bounding box center [988, 279] width 650 height 41
type input "$1"
type input "$200,000"
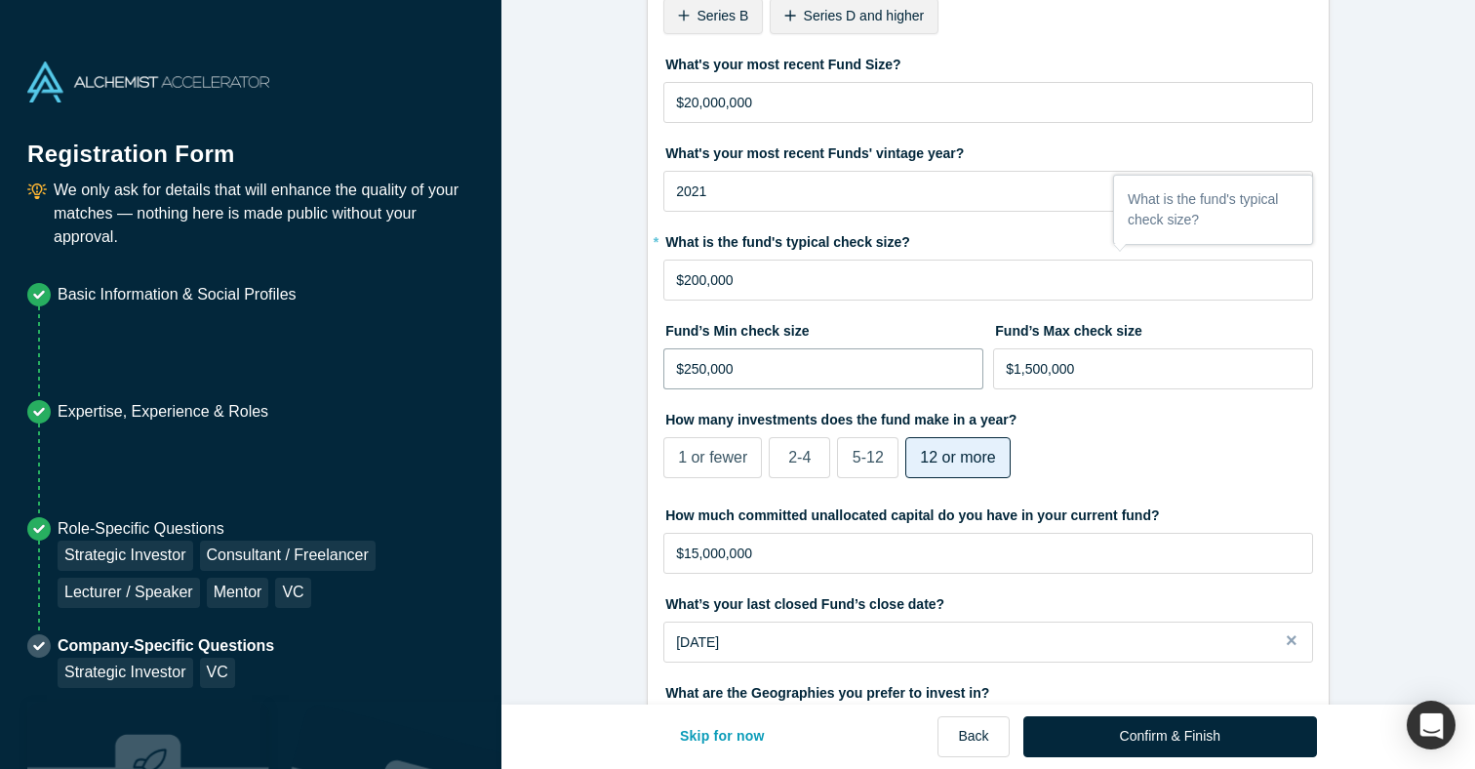
click at [694, 367] on input "$250,000" at bounding box center [823, 368] width 320 height 41
type input "$20,000"
type input "$100,000"
click at [1100, 362] on input "$1,500,000" at bounding box center [1153, 368] width 320 height 41
type input "$1"
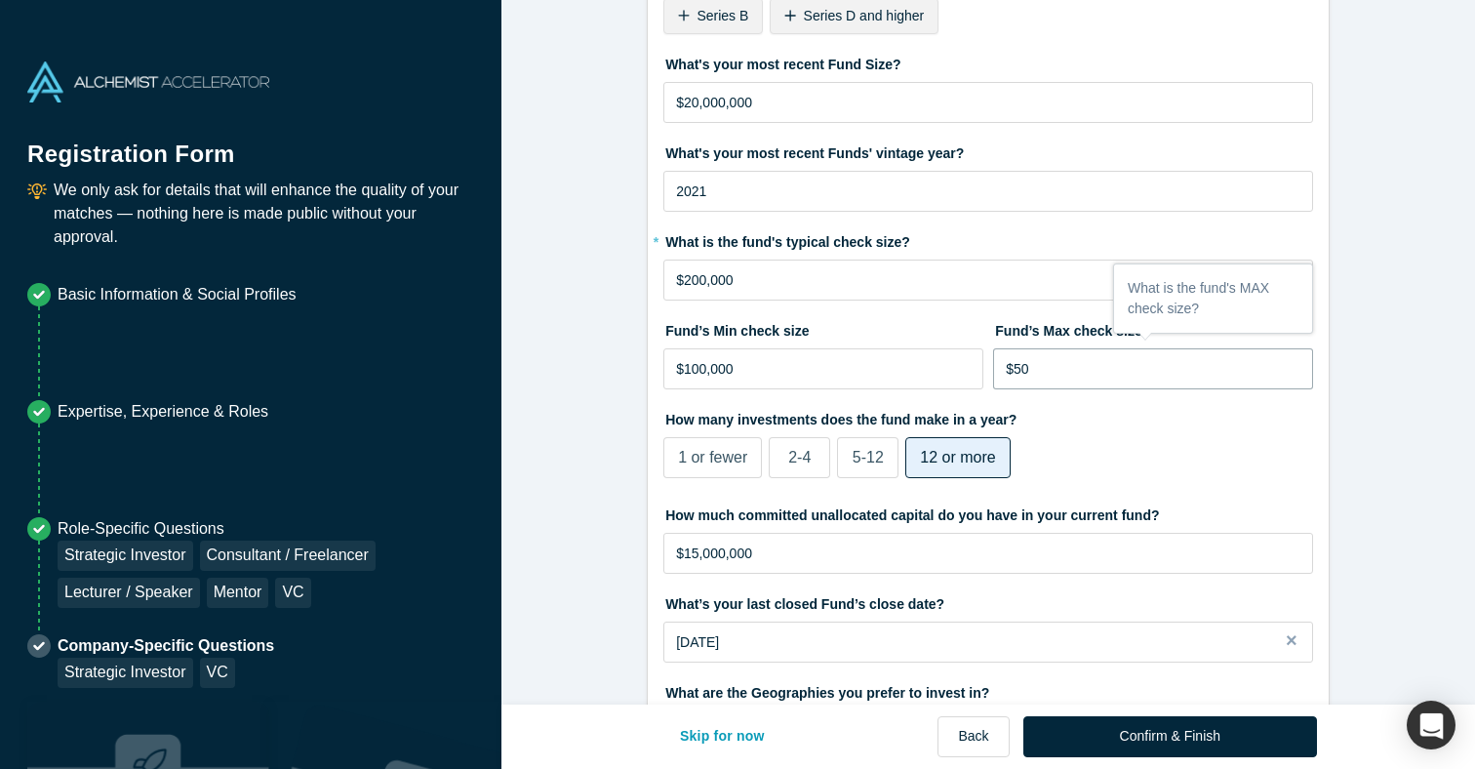
type input "$5"
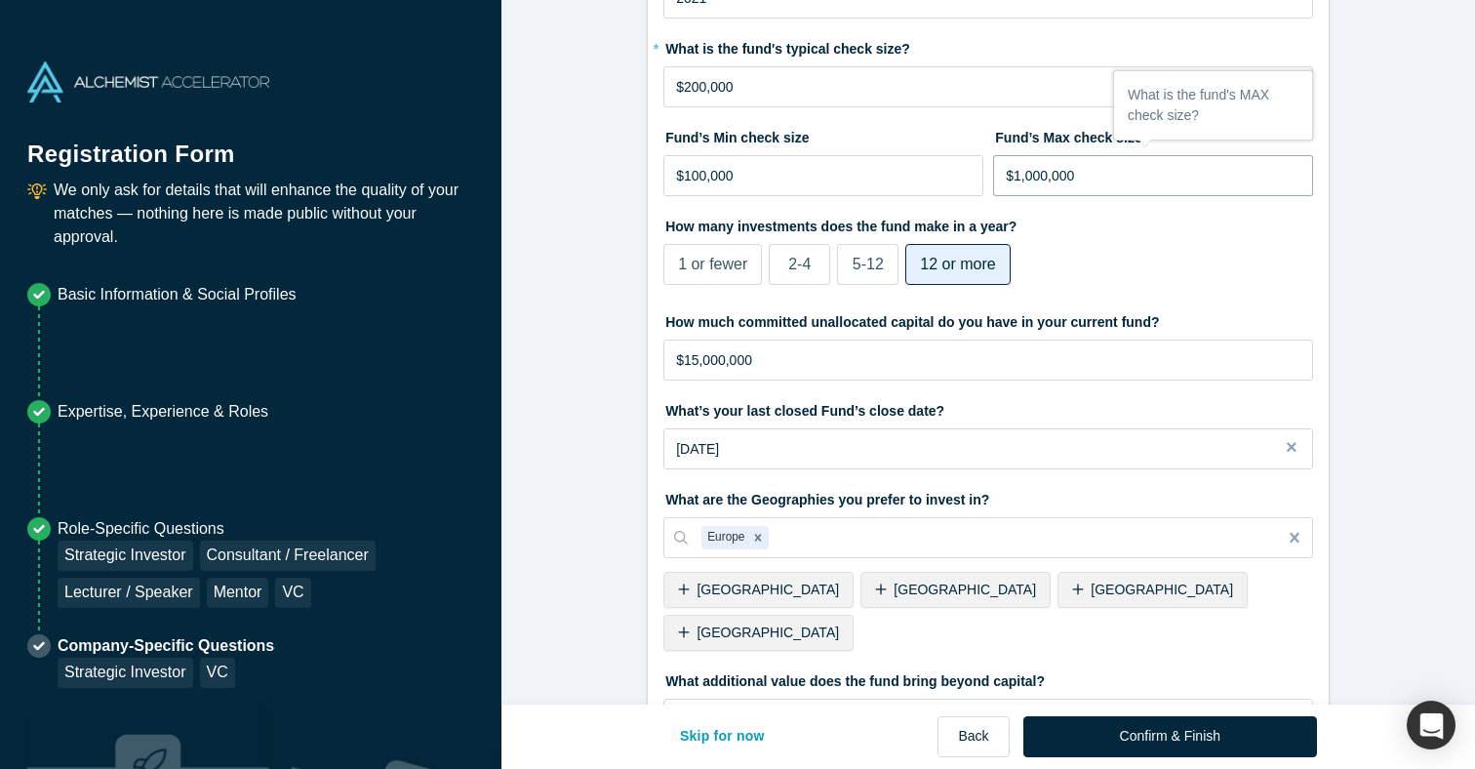
scroll to position [507, 0]
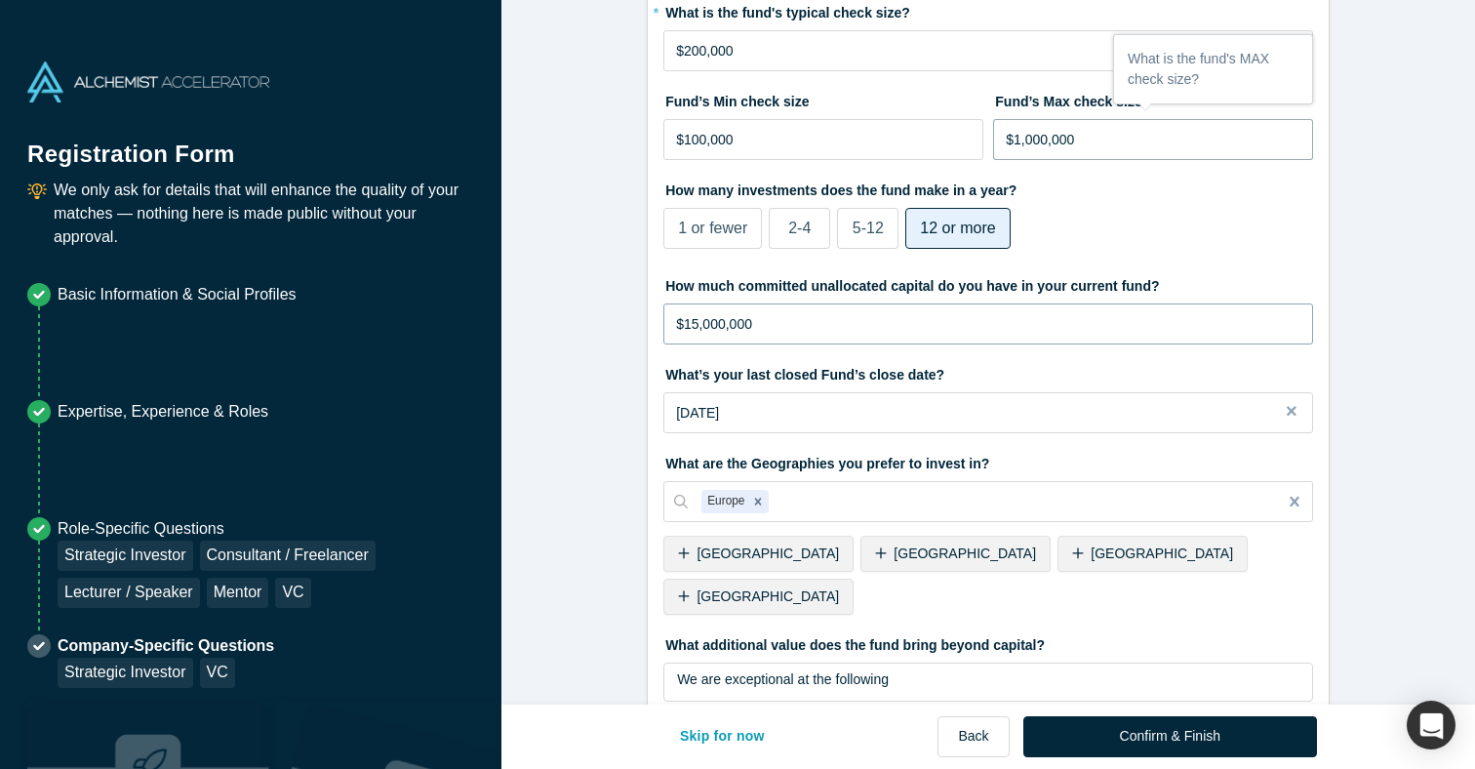
type input "$1,000,000"
drag, startPoint x: 753, startPoint y: 320, endPoint x: 684, endPoint y: 322, distance: 69.3
click at [684, 322] on input "$15,000,000" at bounding box center [988, 323] width 650 height 41
type input "$3,000,000"
click at [609, 358] on form "VC & Strategic Investor 1/1 What type of fund is [DOMAIN_NAME]? Primary Experie…" at bounding box center [987, 170] width 973 height 1314
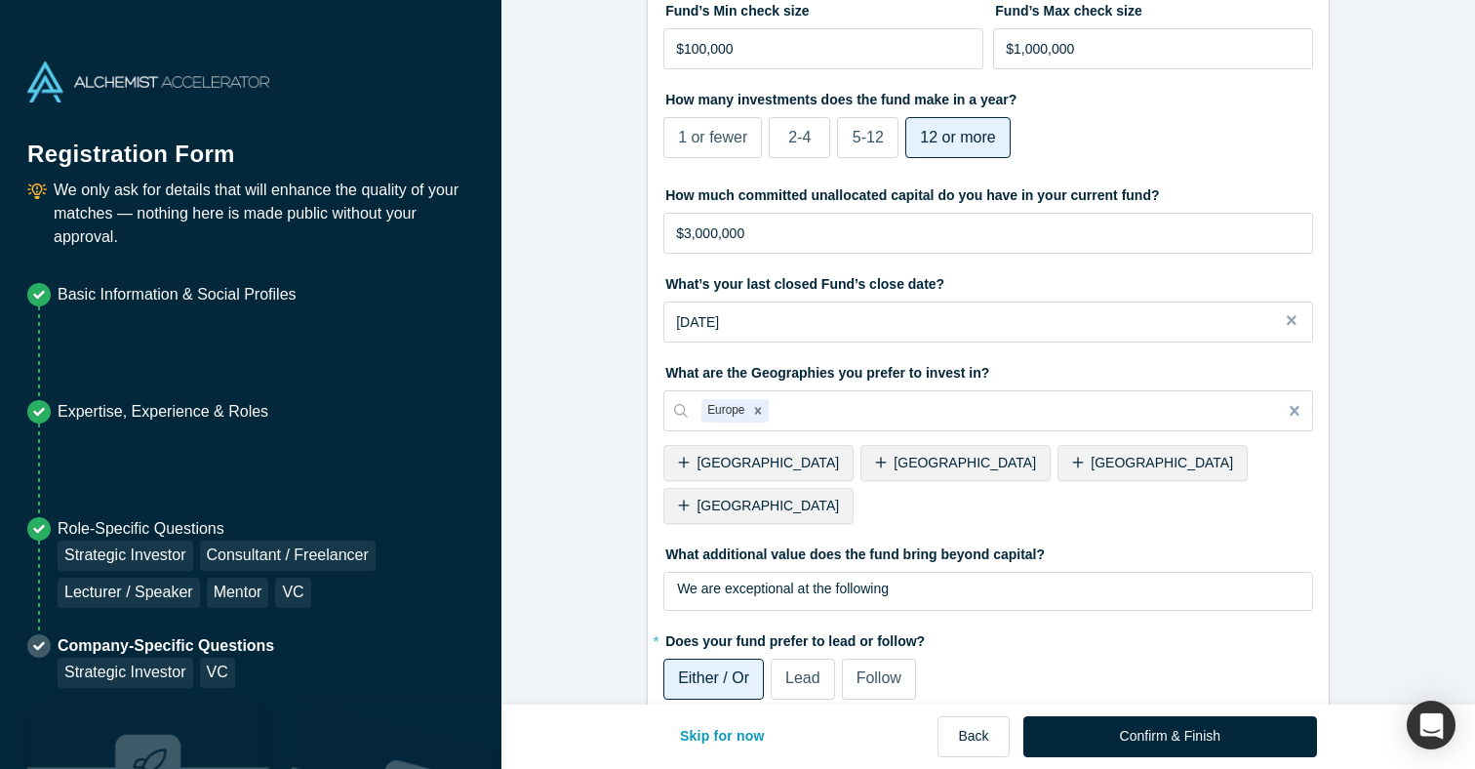
scroll to position [614, 0]
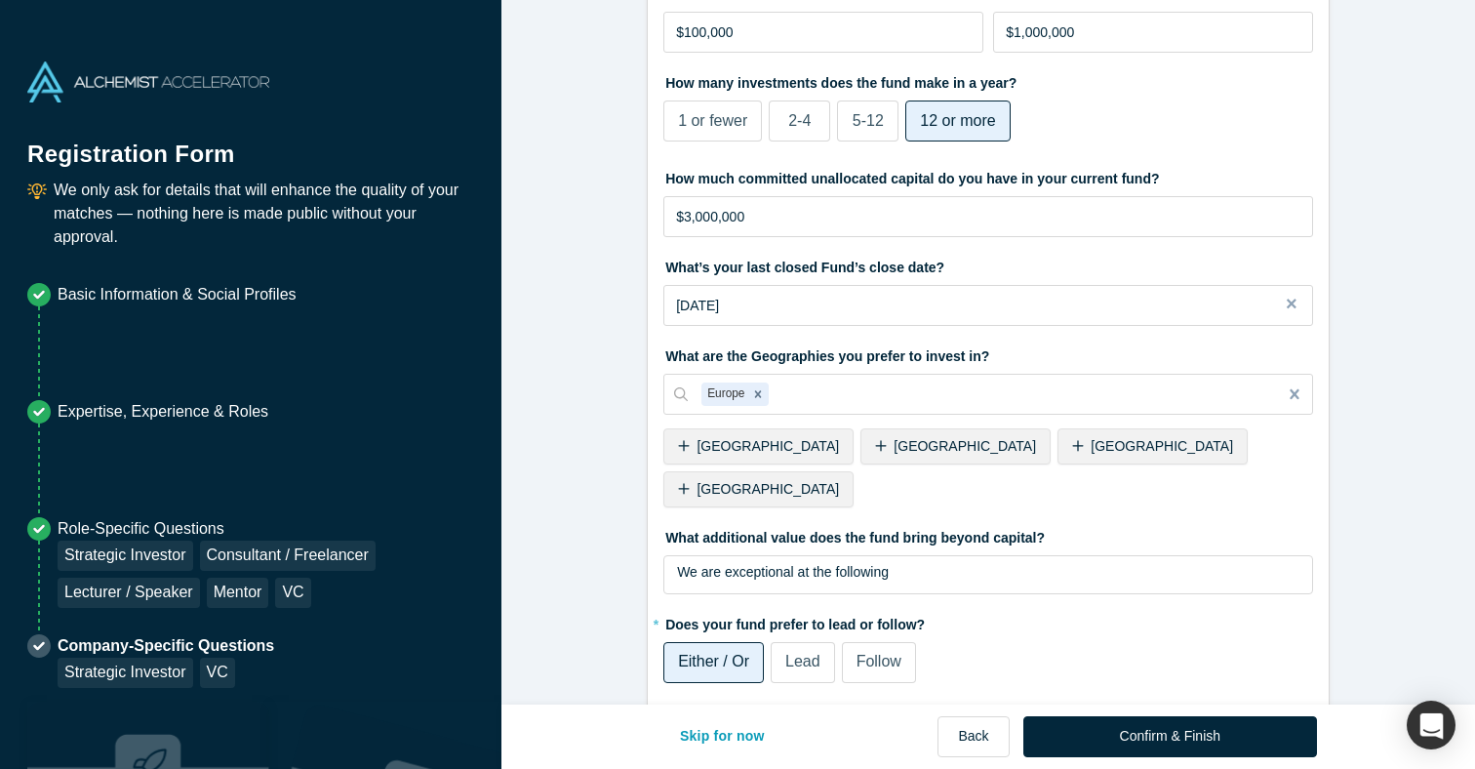
click at [1057, 458] on div "[GEOGRAPHIC_DATA]" at bounding box center [1152, 446] width 190 height 36
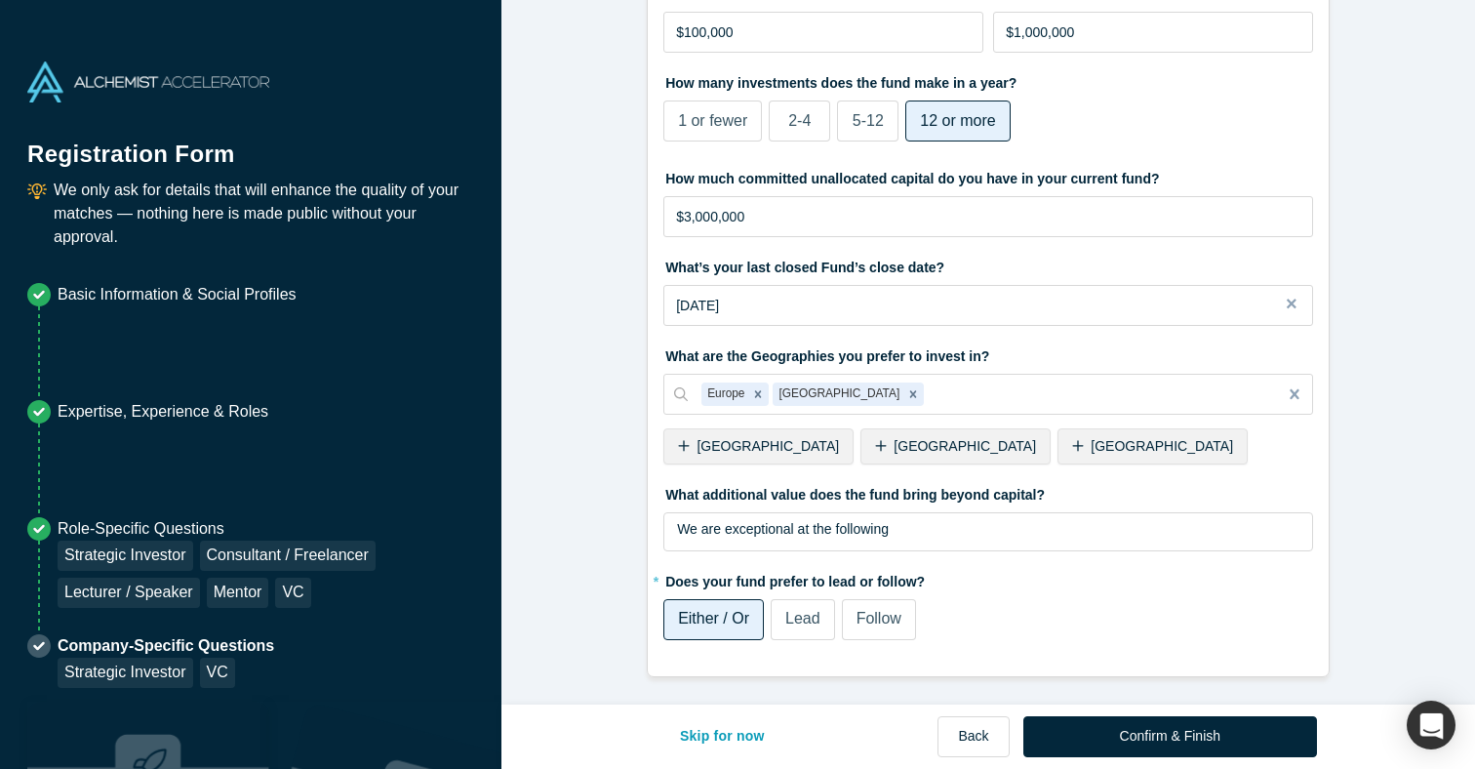
click at [762, 454] on div "[GEOGRAPHIC_DATA]" at bounding box center [758, 446] width 190 height 36
click at [943, 537] on div "We are exceptional at the following" at bounding box center [988, 529] width 623 height 20
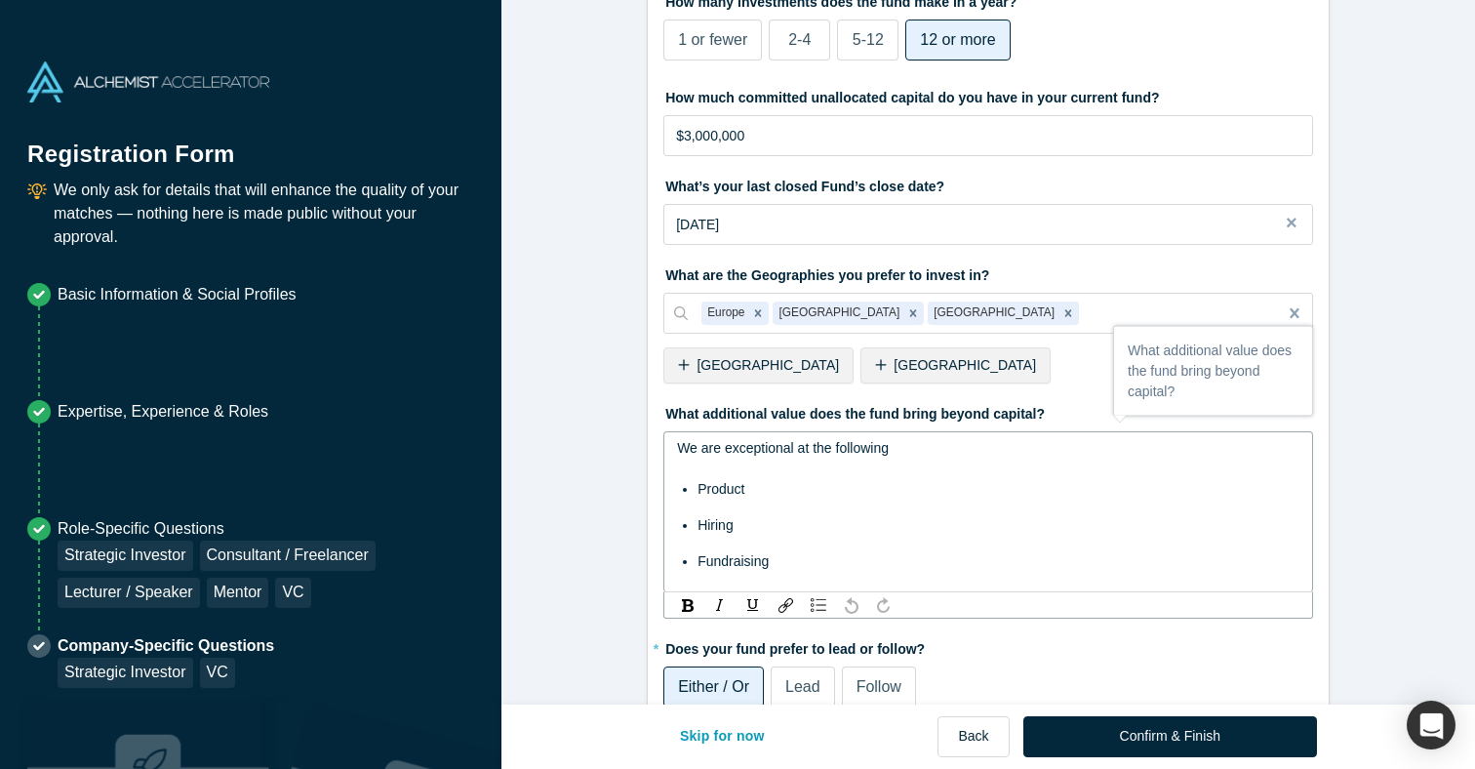
click at [579, 495] on form "VC & Strategic Investor 1/1 What type of fund is [DOMAIN_NAME]? Primary Experie…" at bounding box center [987, 34] width 973 height 1419
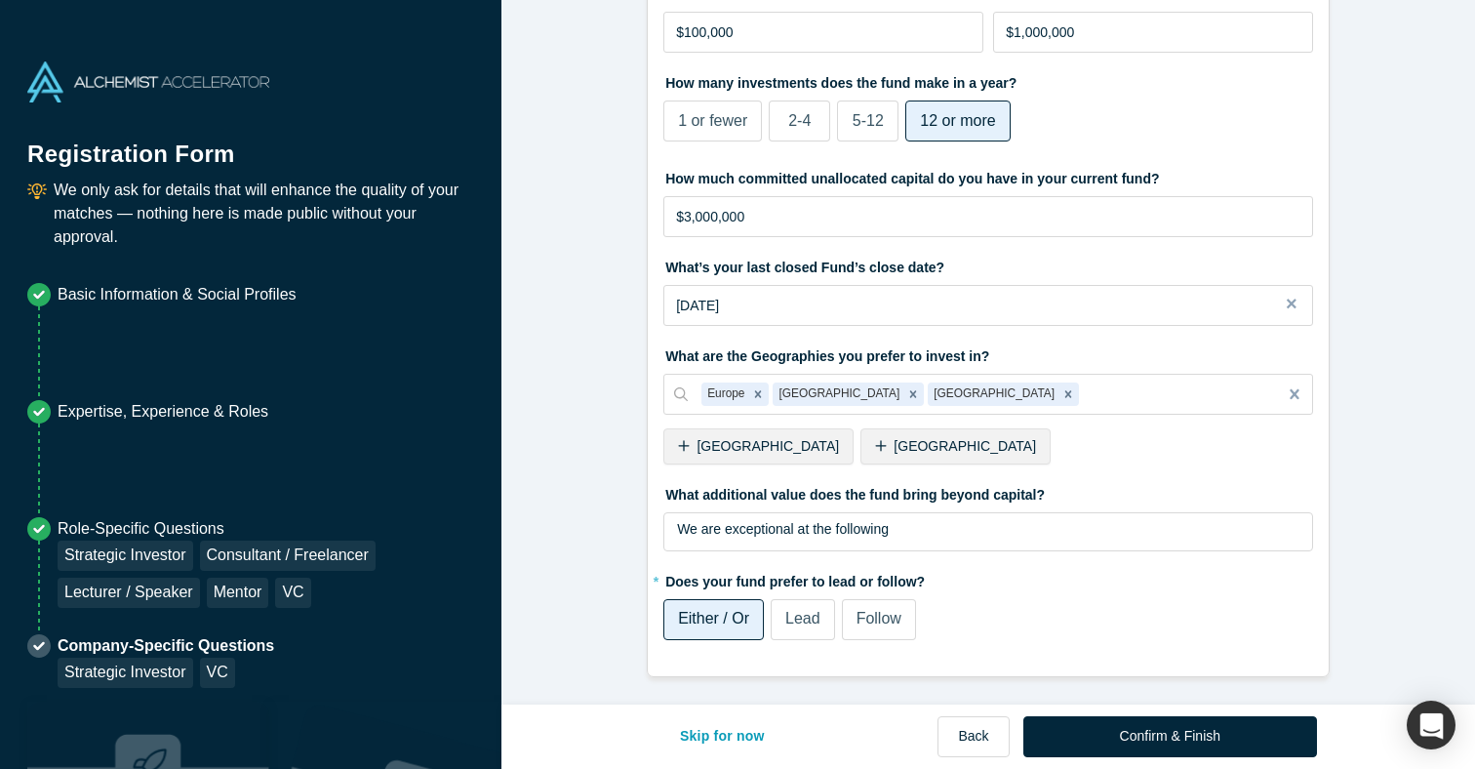
click at [886, 622] on span "Follow" at bounding box center [878, 618] width 45 height 17
click at [0, 0] on input "Follow" at bounding box center [0, 0] width 0 height 0
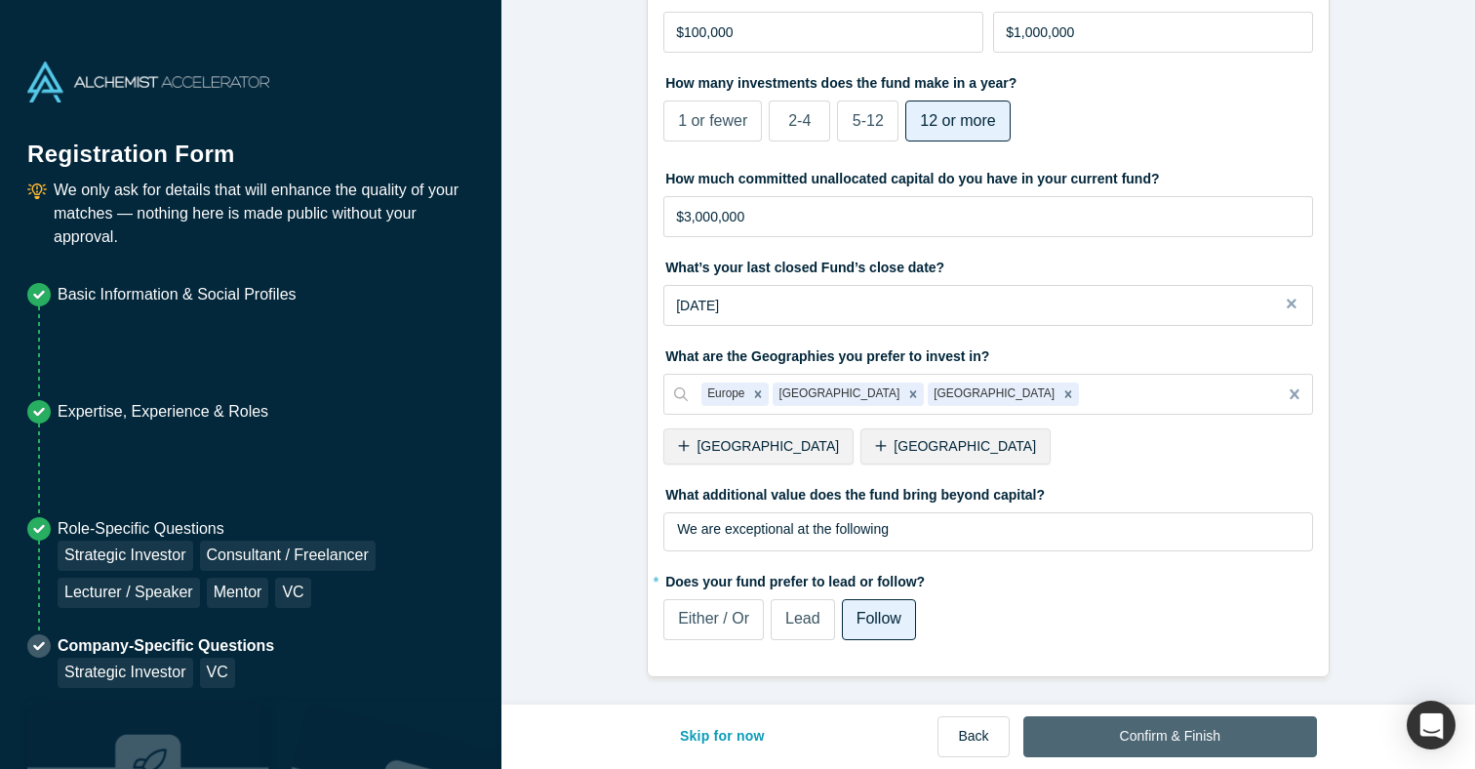
click at [1181, 726] on button "Confirm & Finish" at bounding box center [1170, 736] width 294 height 41
